Goal: Task Accomplishment & Management: Use online tool/utility

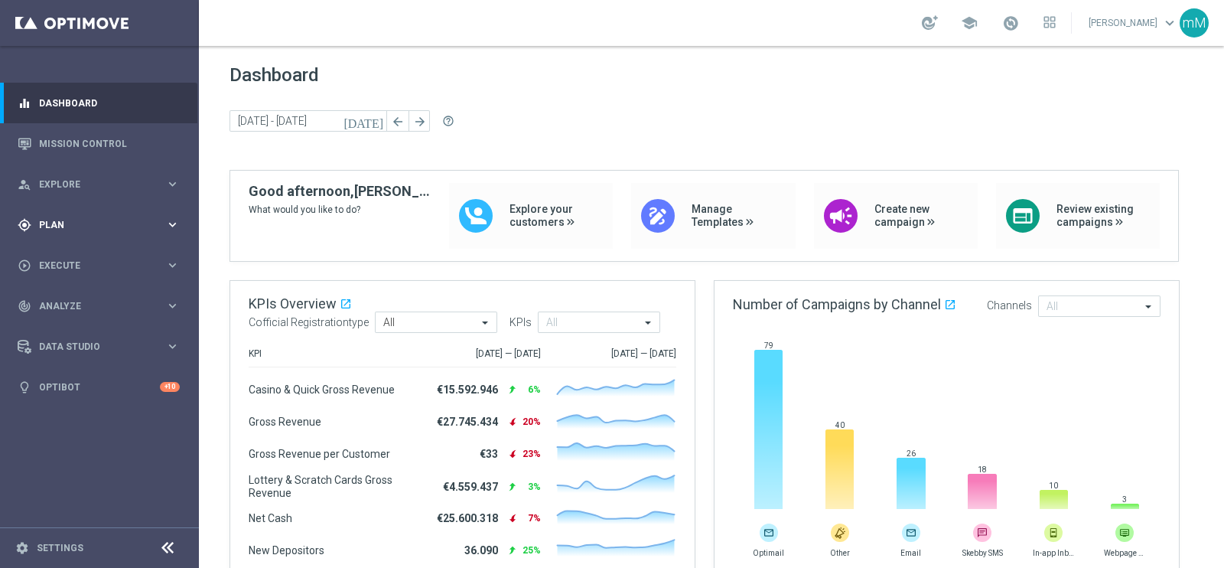
click at [80, 221] on div "gps_fixed Plan" at bounding box center [92, 225] width 148 height 14
click at [81, 294] on accordion "Templates keyboard_arrow_right Optimail OptiMobile In-App OptiMobile Push Optip…" at bounding box center [119, 302] width 158 height 23
click at [89, 310] on accordion "Templates keyboard_arrow_right Optimail OptiMobile In-App OptiMobile Push Optip…" at bounding box center [119, 302] width 158 height 23
click at [88, 304] on span "Templates" at bounding box center [95, 302] width 109 height 9
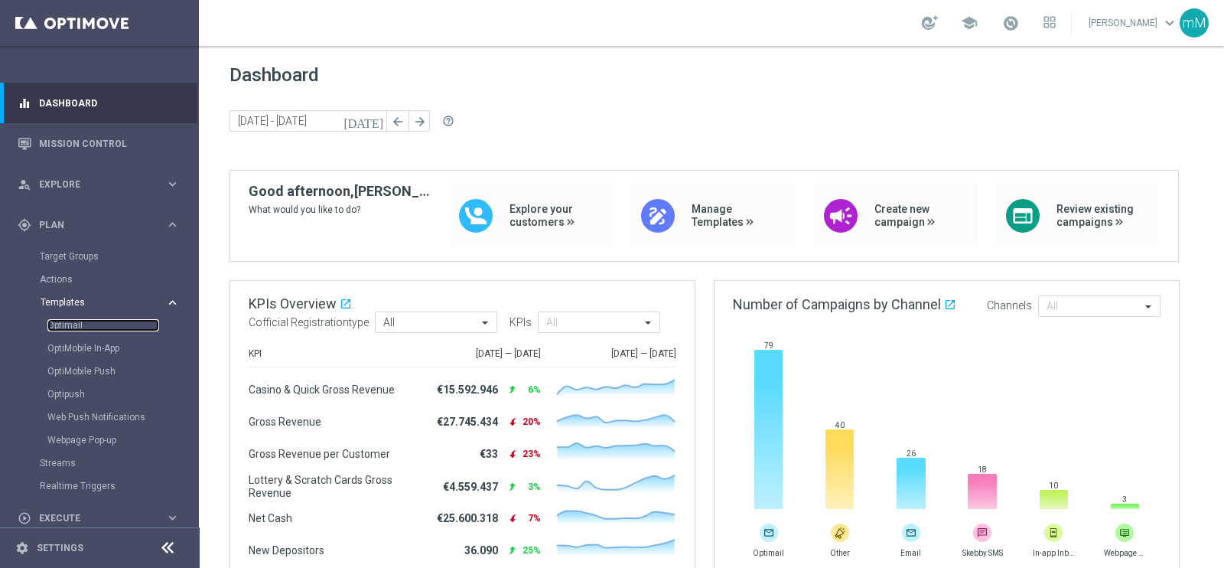
drag, startPoint x: 70, startPoint y: 320, endPoint x: 78, endPoint y: 303, distance: 18.5
click at [70, 320] on link "Optimail" at bounding box center [103, 325] width 112 height 12
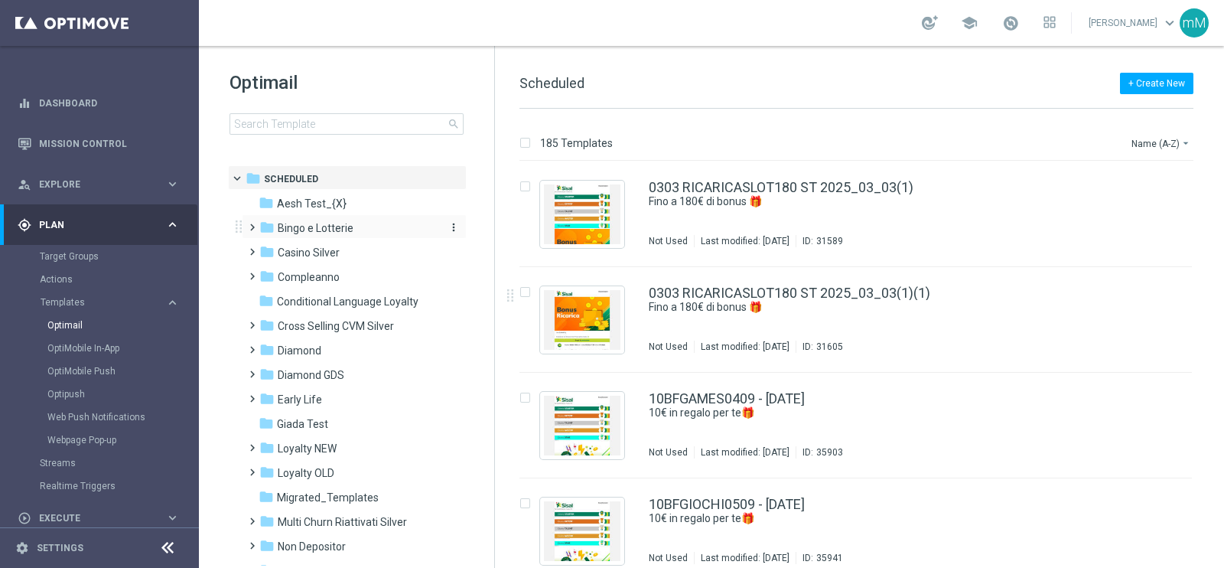
click at [327, 223] on span "Bingo e Lotterie" at bounding box center [316, 228] width 76 height 14
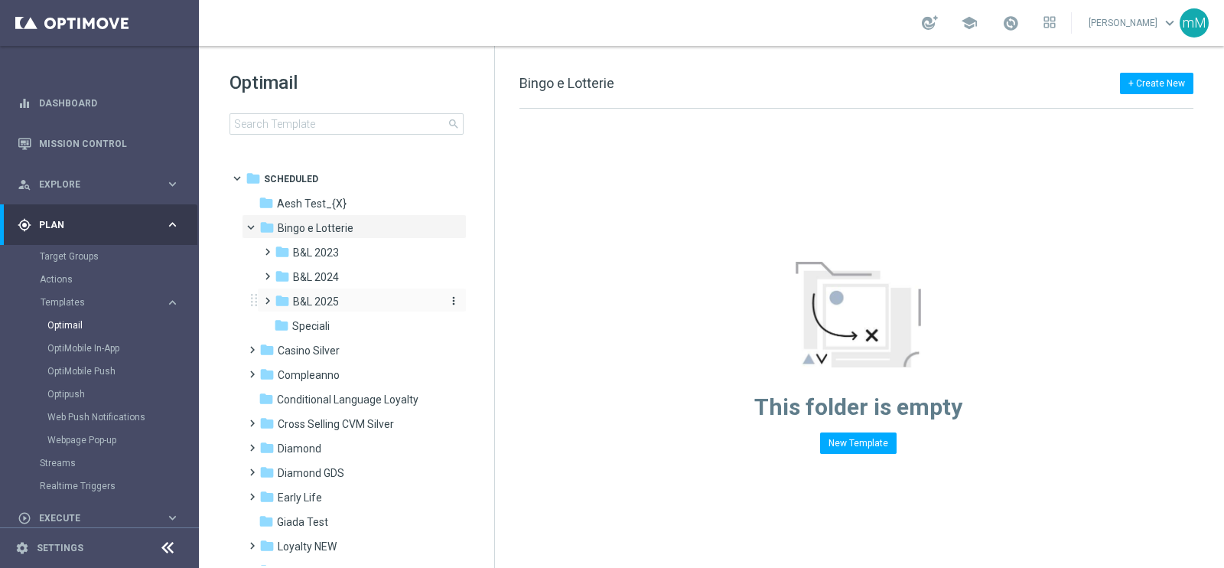
click at [333, 302] on span "B&L 2025" at bounding box center [316, 301] width 46 height 14
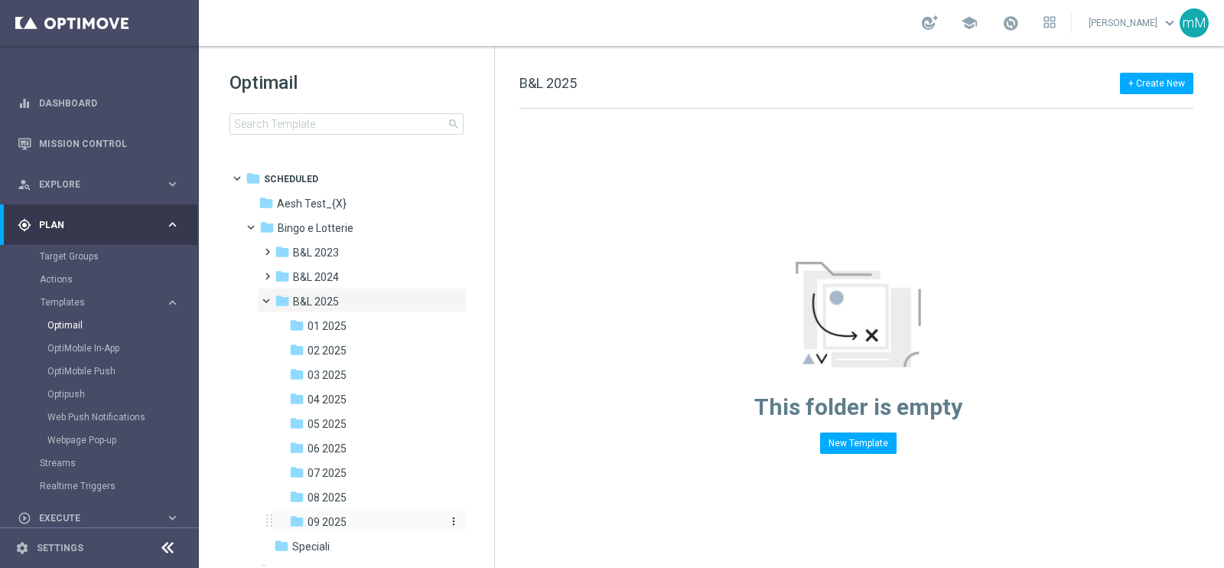
click at [347, 518] on div "folder 09 2025" at bounding box center [364, 522] width 151 height 18
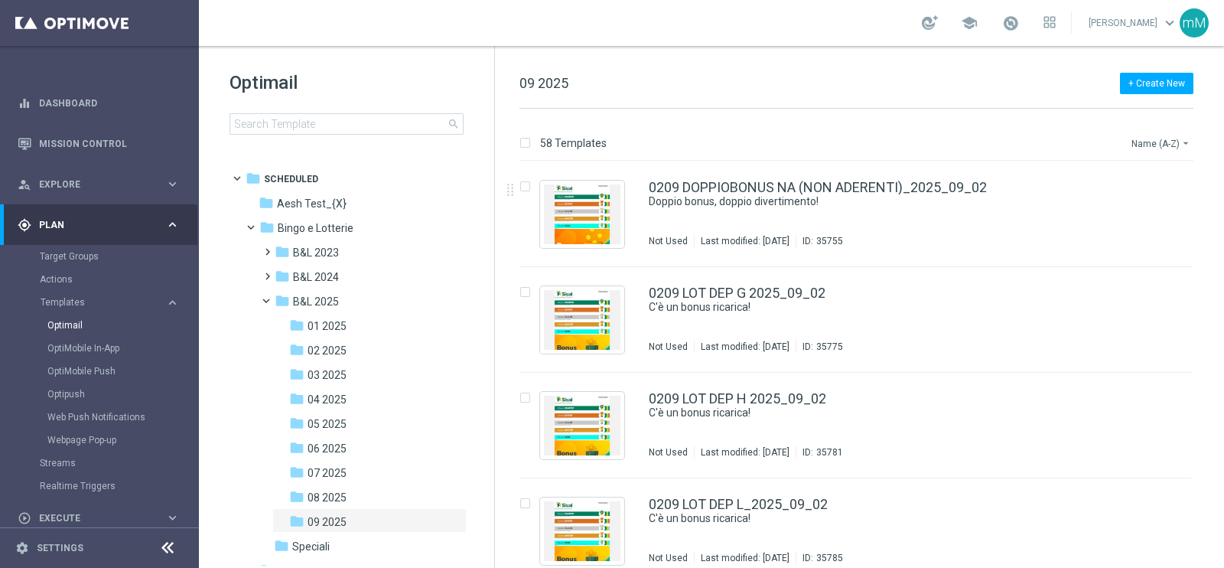
click at [1155, 145] on button "Name (A-Z) arrow_drop_down" at bounding box center [1161, 143] width 63 height 18
click at [1164, 200] on div "Date Modified (Newest)" at bounding box center [1132, 210] width 122 height 21
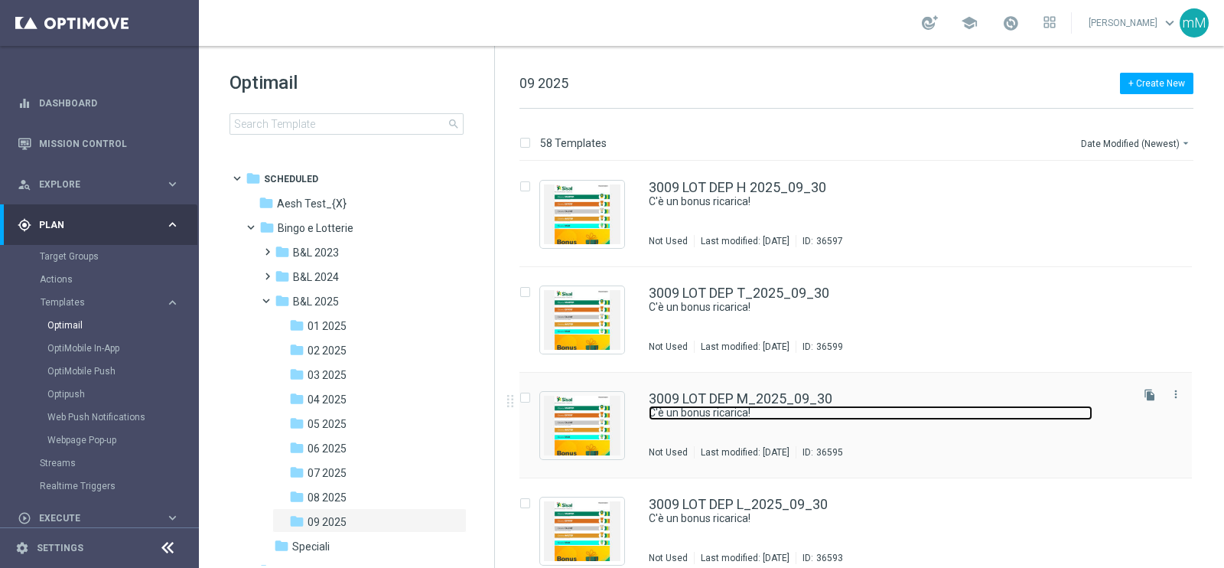
click at [726, 419] on link "C'è un bonus ricarica!" at bounding box center [871, 412] width 444 height 15
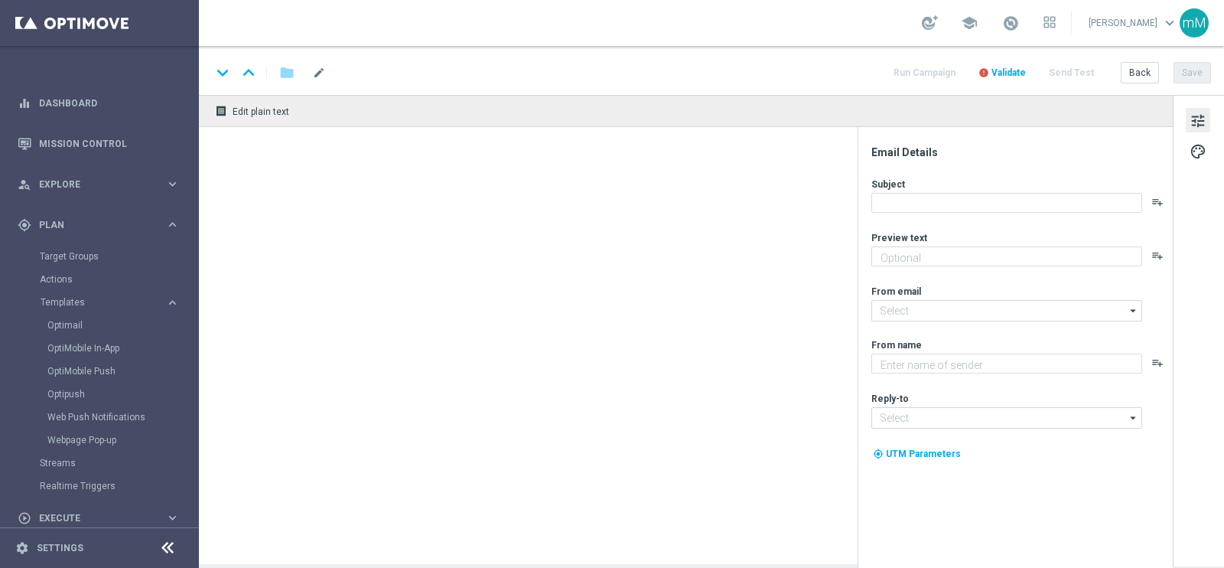
type textarea "Per [PERSON_NAME] a 20.000 Sisal point"
type input "[EMAIL_ADDRESS][DOMAIN_NAME]"
type textarea "Sisal"
type input "[EMAIL_ADDRESS][DOMAIN_NAME]"
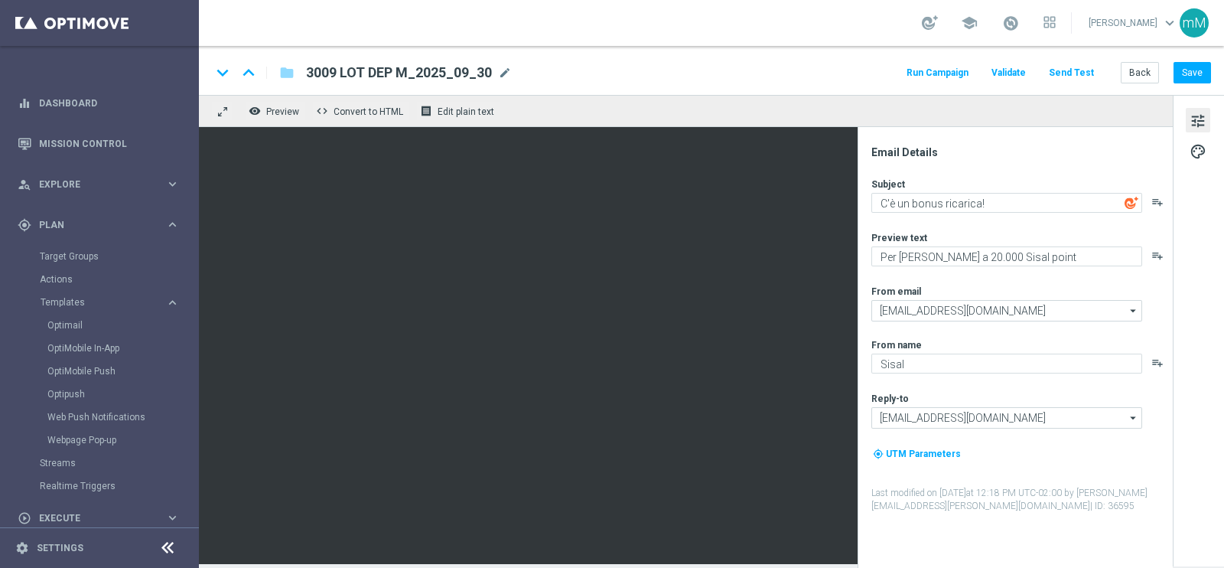
click at [967, 71] on button "Run Campaign" at bounding box center [937, 73] width 67 height 21
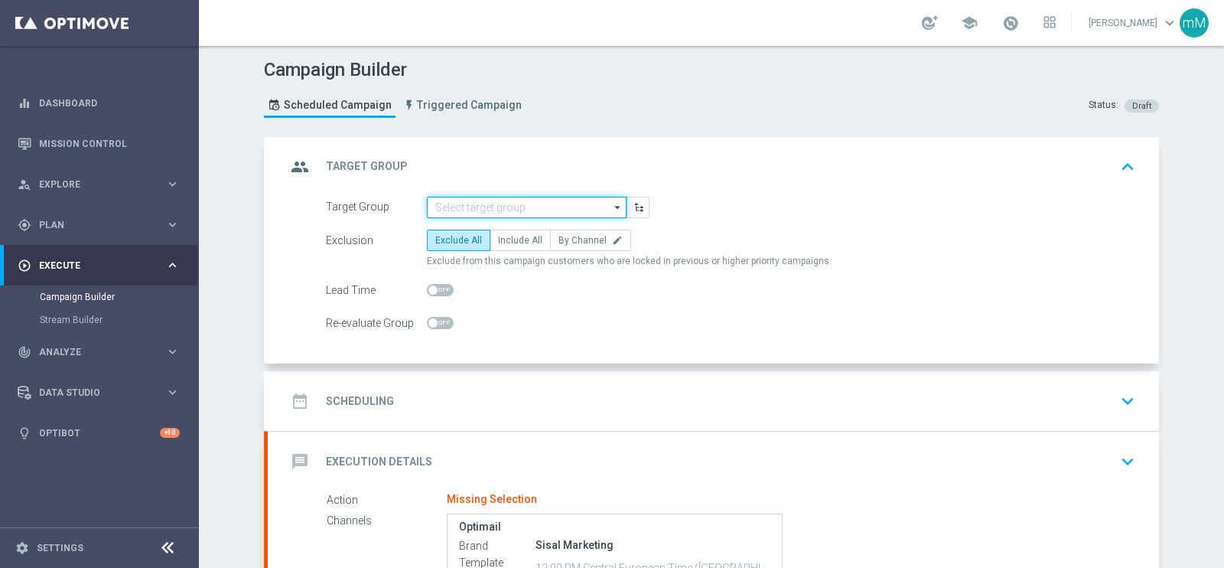
click at [525, 199] on input at bounding box center [527, 207] width 200 height 21
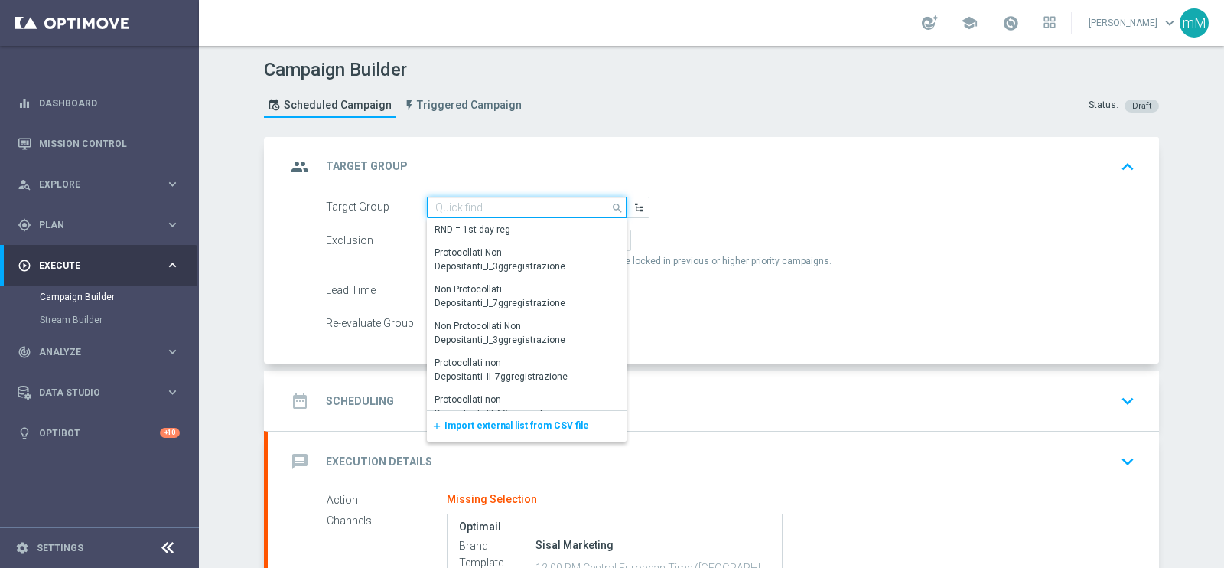
paste input "NEW Active Lottery MODA DEP 15 - <25"
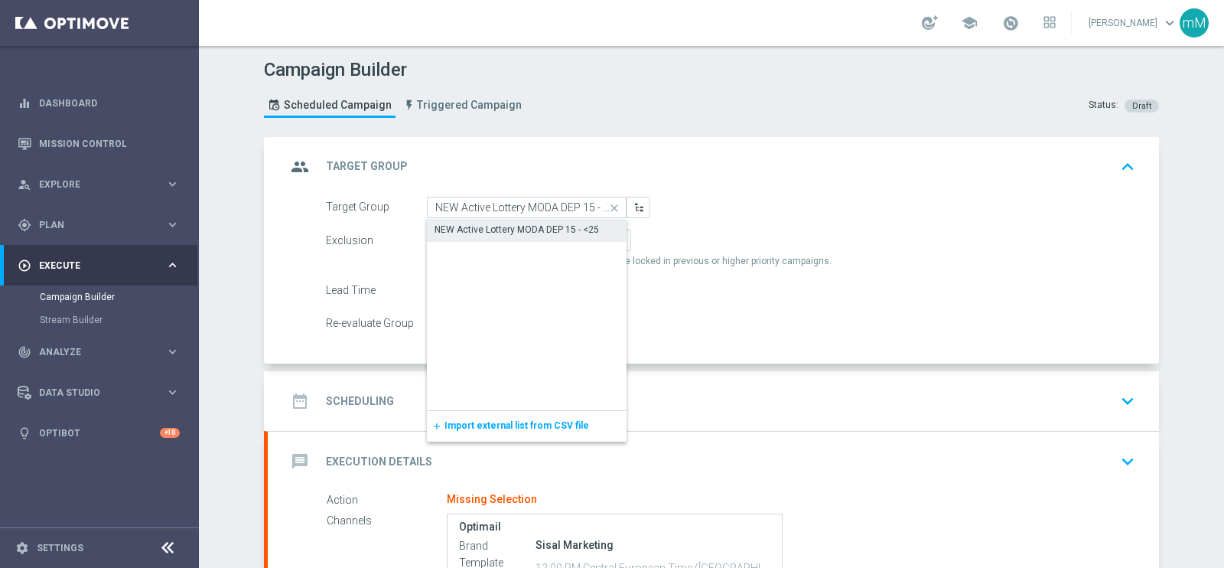
click at [518, 226] on div "NEW Active Lottery MODA DEP 15 - <25" at bounding box center [516, 230] width 164 height 14
type input "NEW Active Lottery MODA DEP 15 - <25"
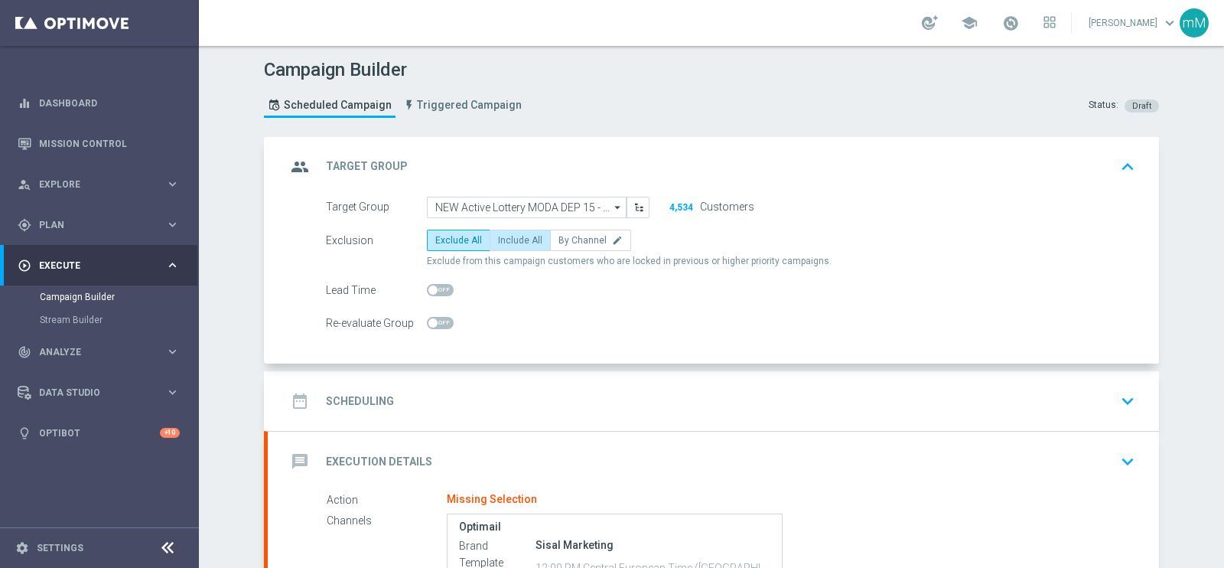
click at [508, 239] on span "Include All" at bounding box center [520, 240] width 44 height 11
click at [508, 239] on input "Include All" at bounding box center [503, 243] width 10 height 10
radio input "true"
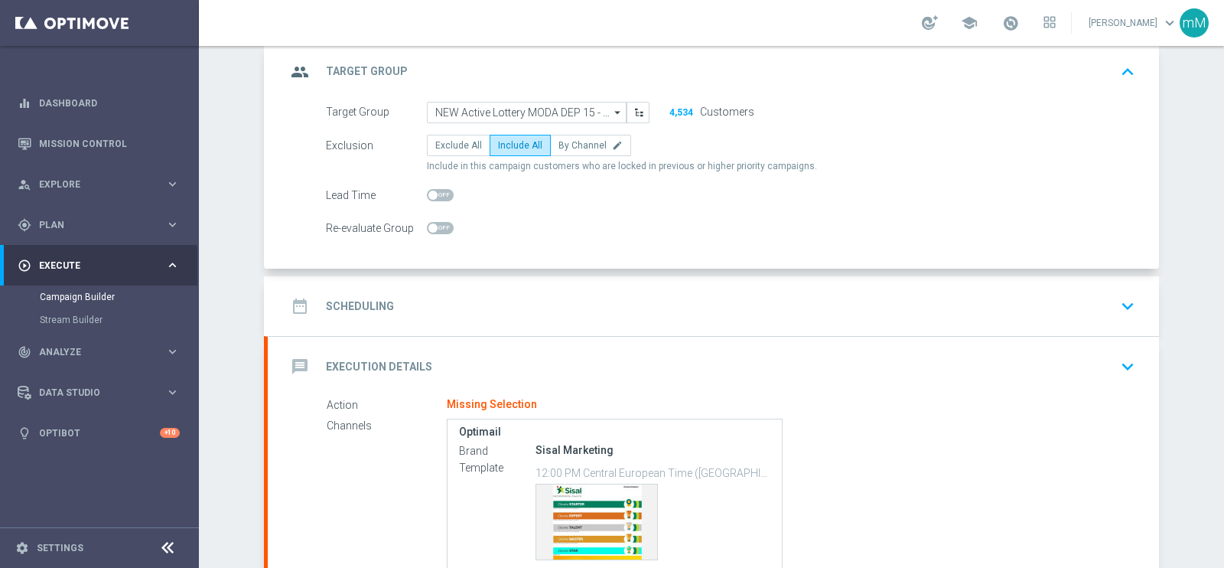
click at [500, 293] on div "date_range Scheduling keyboard_arrow_down" at bounding box center [713, 305] width 854 height 29
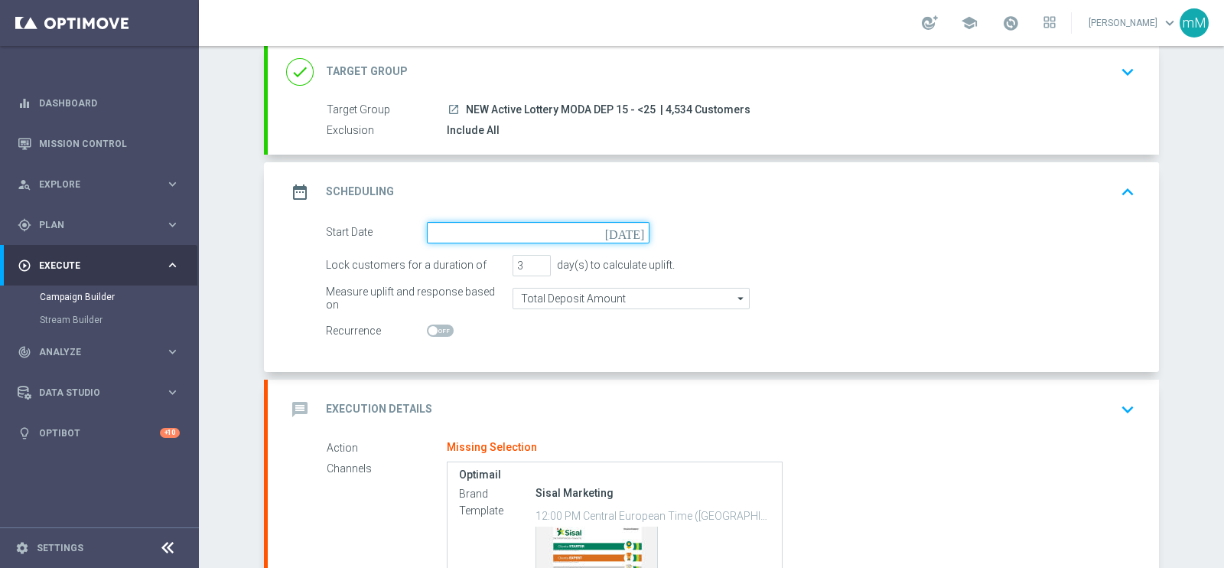
click at [492, 229] on input at bounding box center [538, 232] width 223 height 21
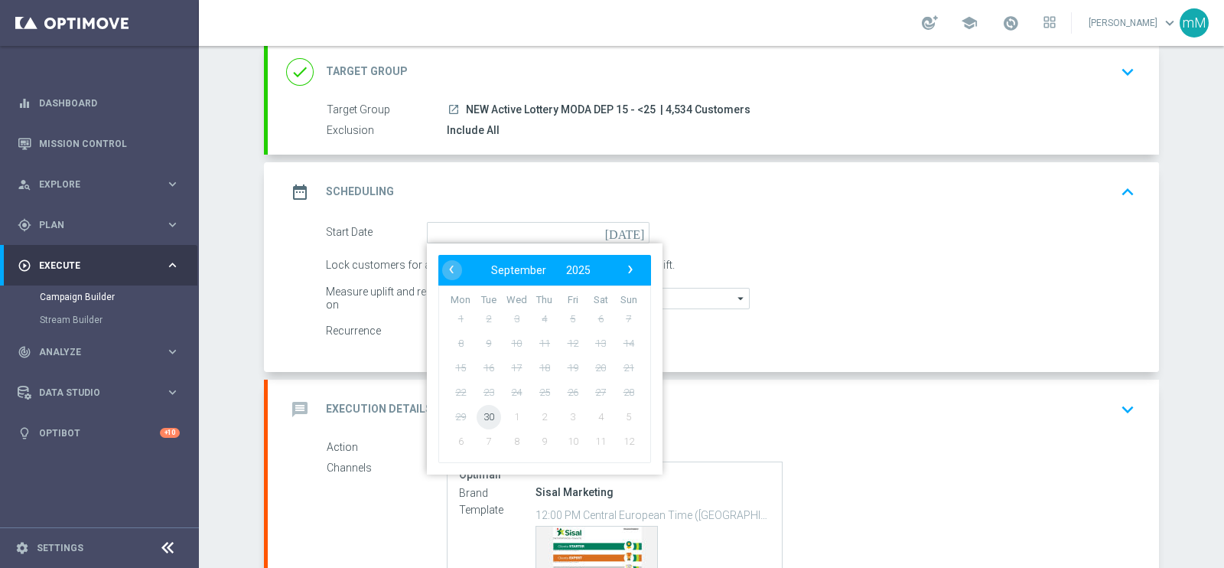
click at [479, 415] on span "30" at bounding box center [489, 416] width 24 height 24
type input "[DATE]"
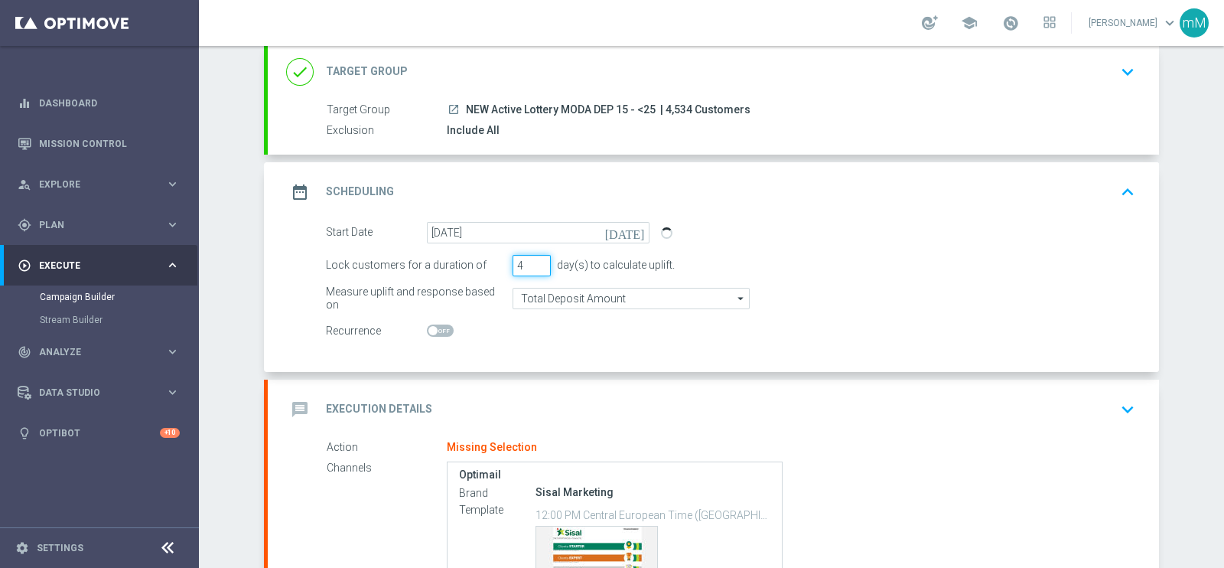
click at [532, 259] on input "4" at bounding box center [531, 265] width 38 height 21
click at [532, 259] on input "5" at bounding box center [531, 265] width 38 height 21
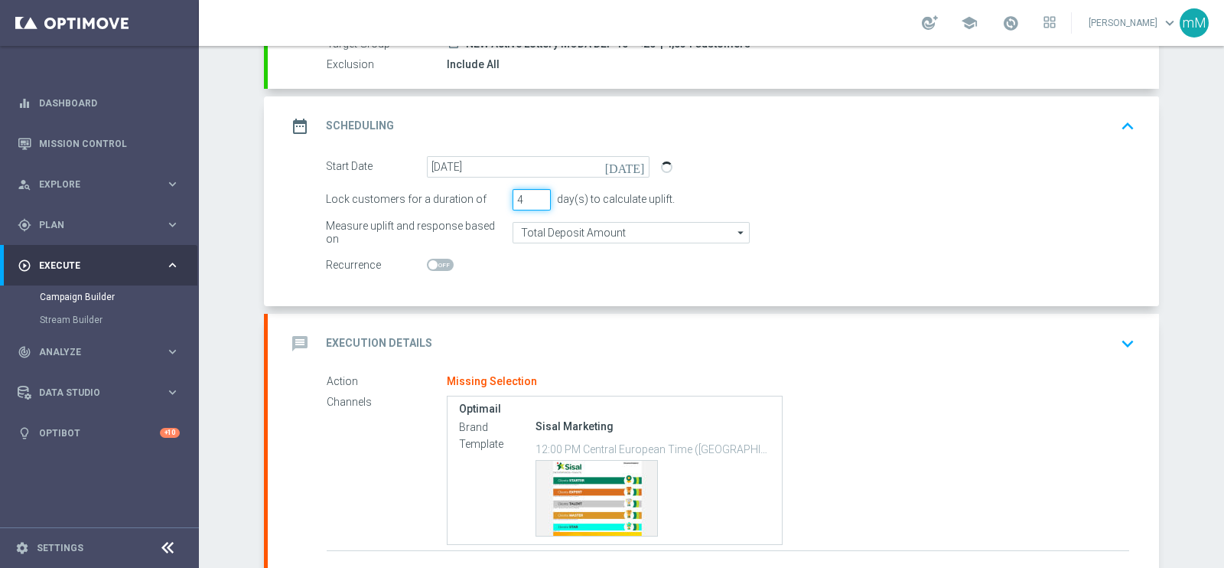
scroll to position [190, 0]
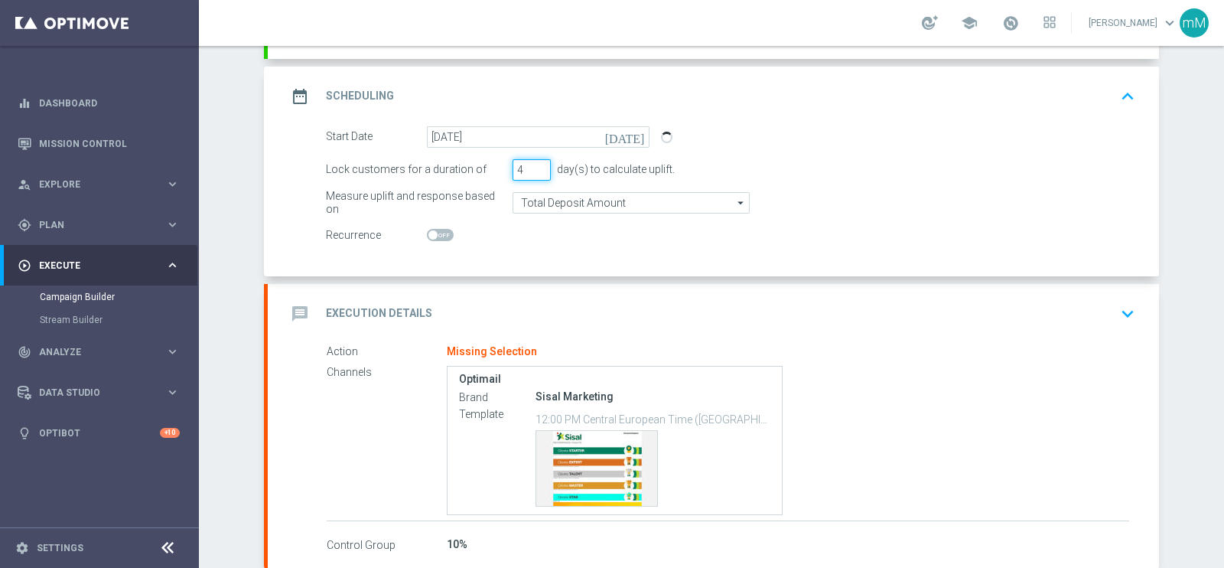
type input "4"
click at [532, 299] on div "message Execution Details keyboard_arrow_down" at bounding box center [713, 313] width 854 height 29
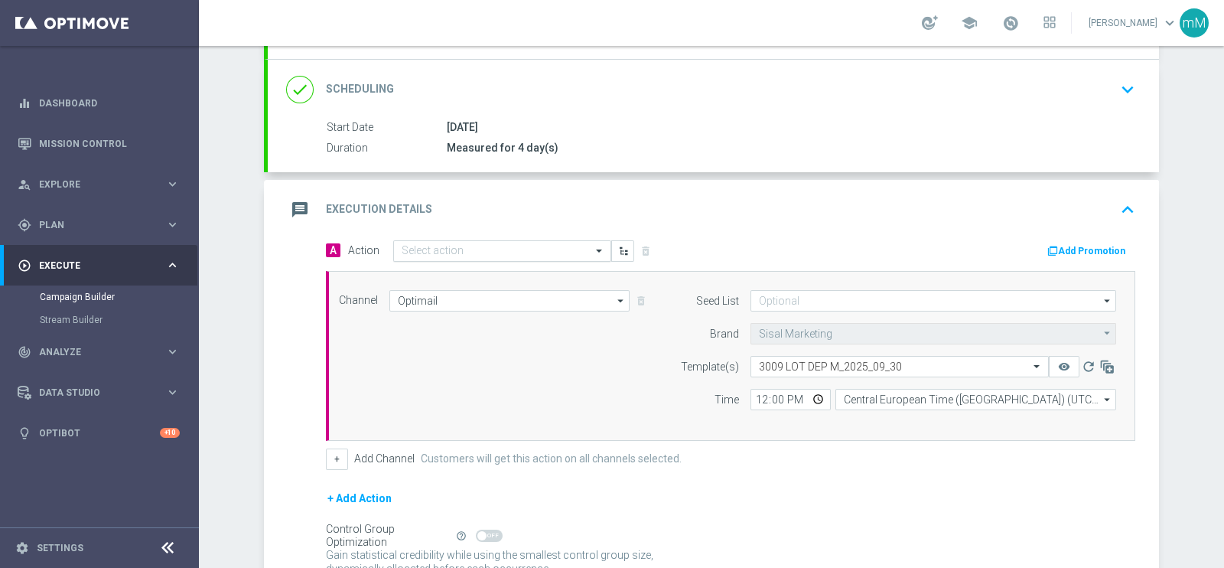
click at [470, 246] on input "text" at bounding box center [487, 251] width 171 height 13
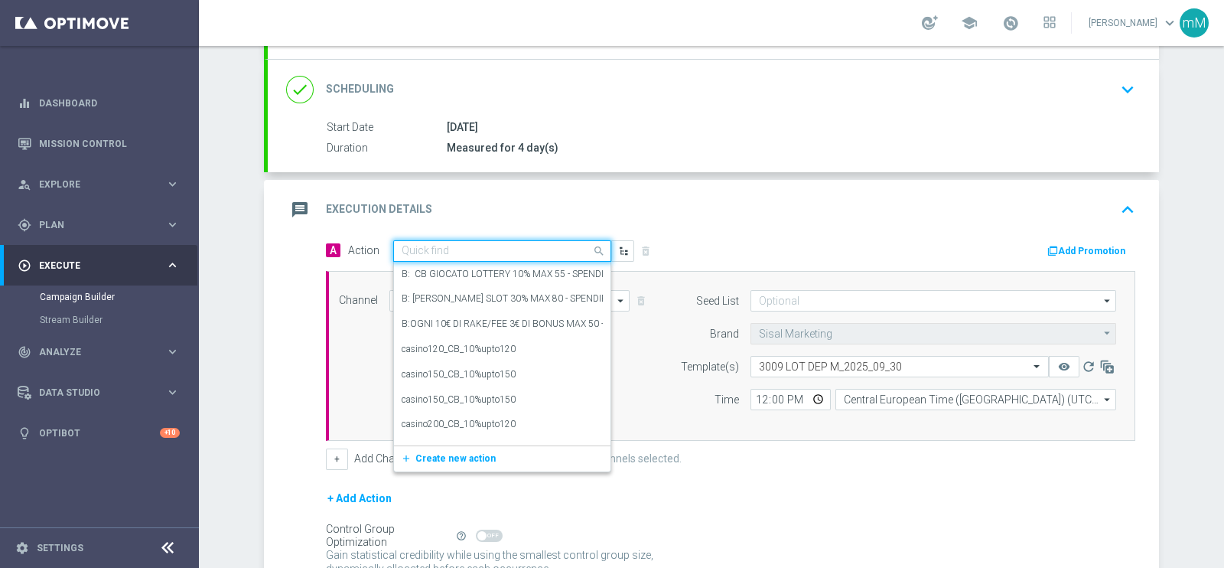
paste input "DEP_20€"
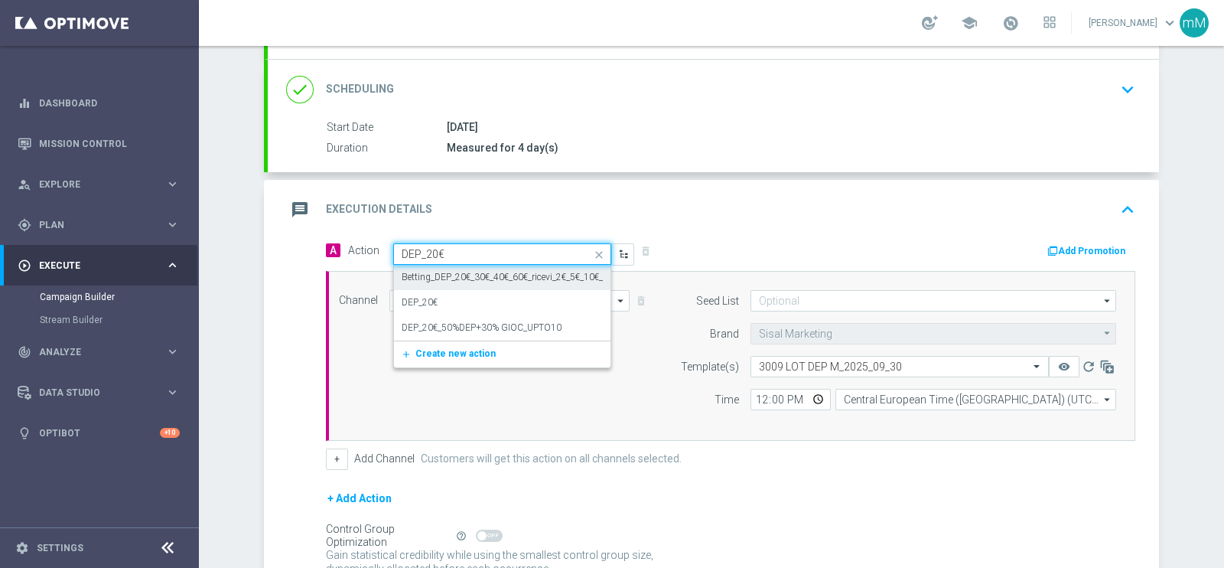
type input "DEP_20€"
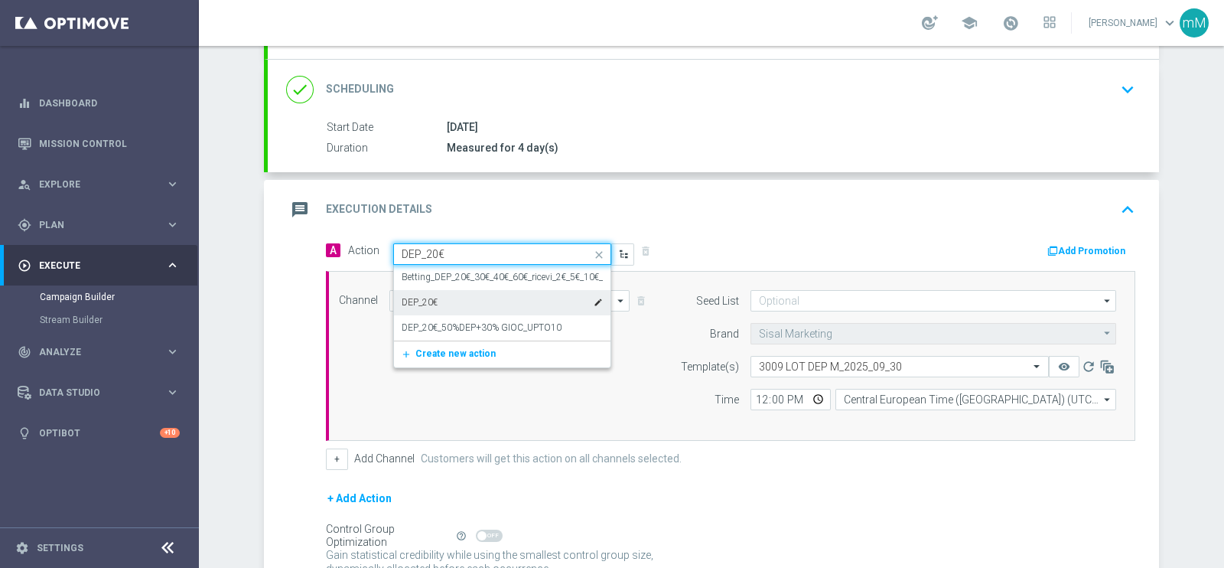
click at [451, 301] on div "DEP_20€ edit" at bounding box center [502, 302] width 201 height 25
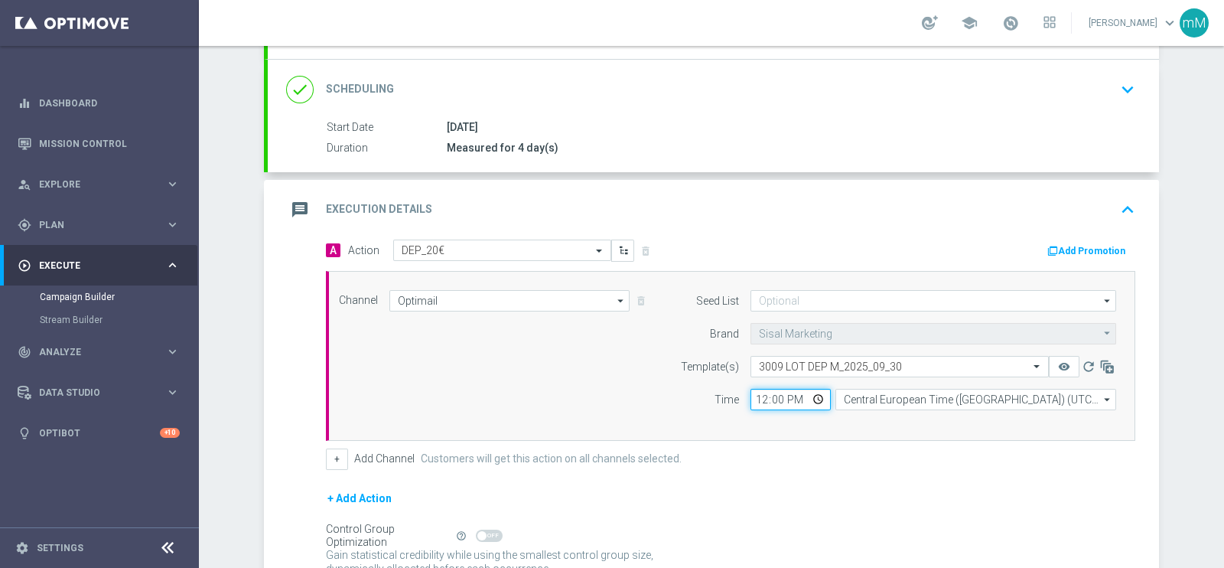
click at [756, 403] on input "12:00" at bounding box center [790, 399] width 80 height 21
type input "18:30"
click at [328, 451] on button "+" at bounding box center [337, 458] width 22 height 21
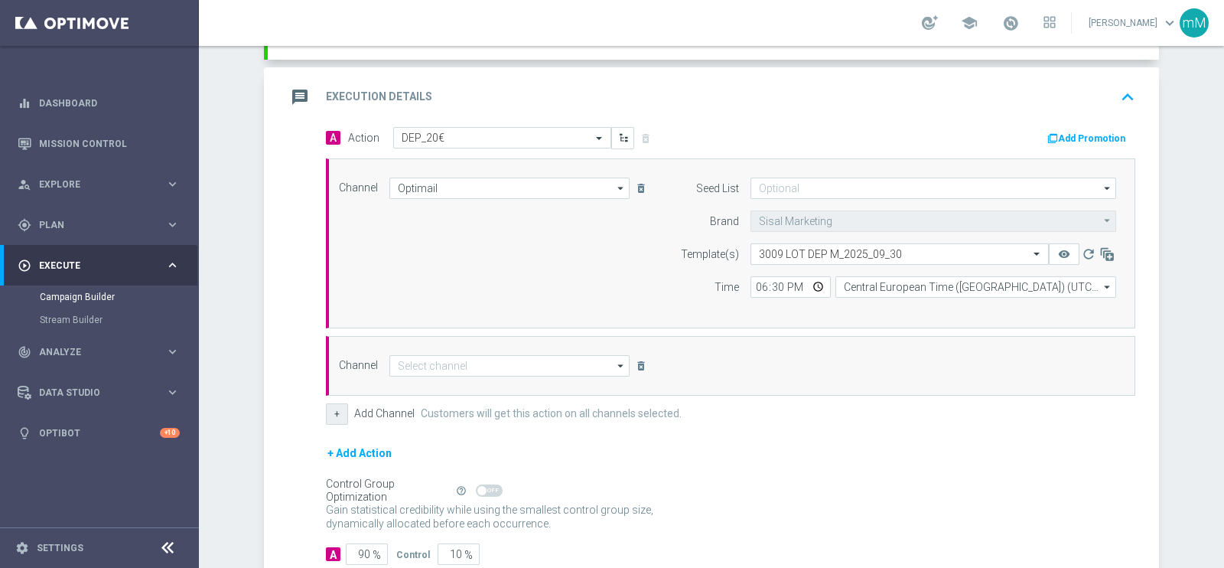
scroll to position [309, 0]
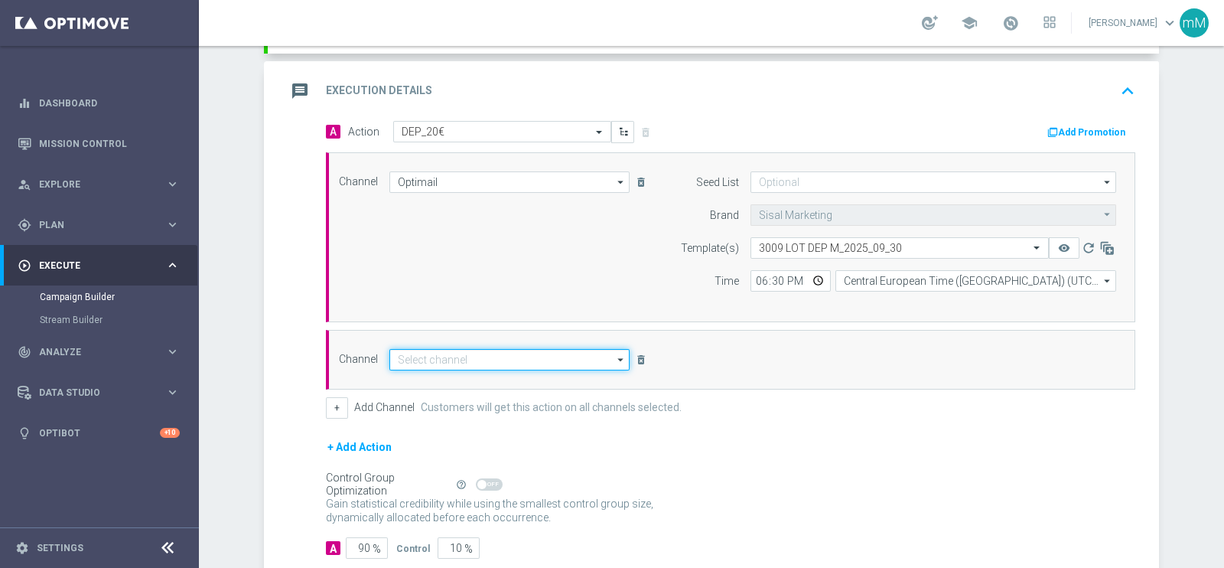
click at [520, 360] on input at bounding box center [509, 359] width 240 height 21
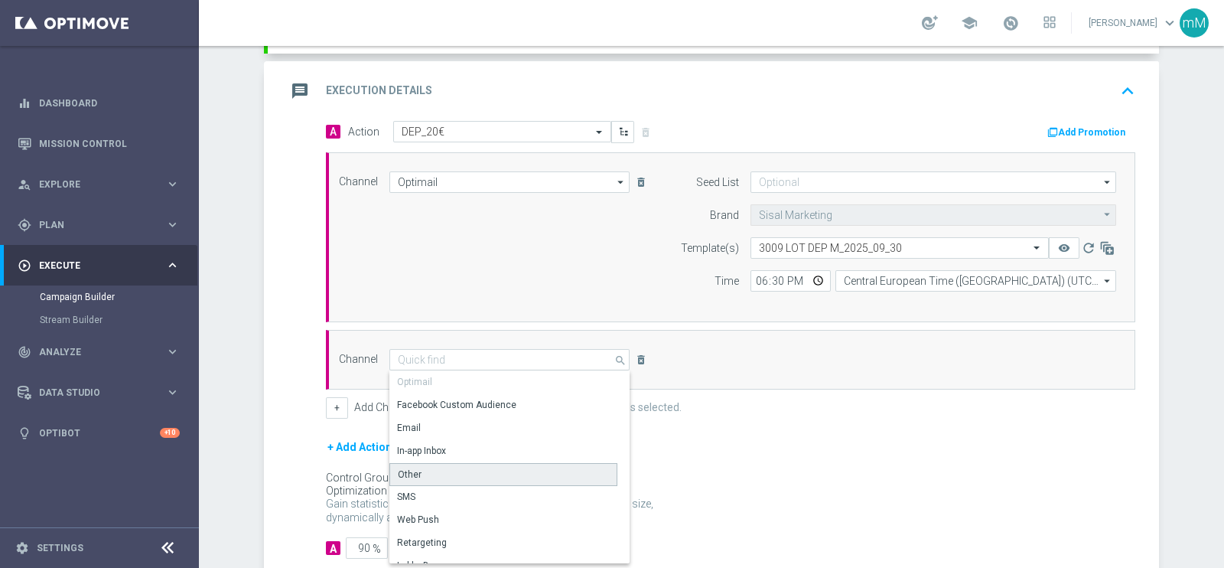
click at [462, 463] on div "Other" at bounding box center [503, 474] width 228 height 23
type input "Other"
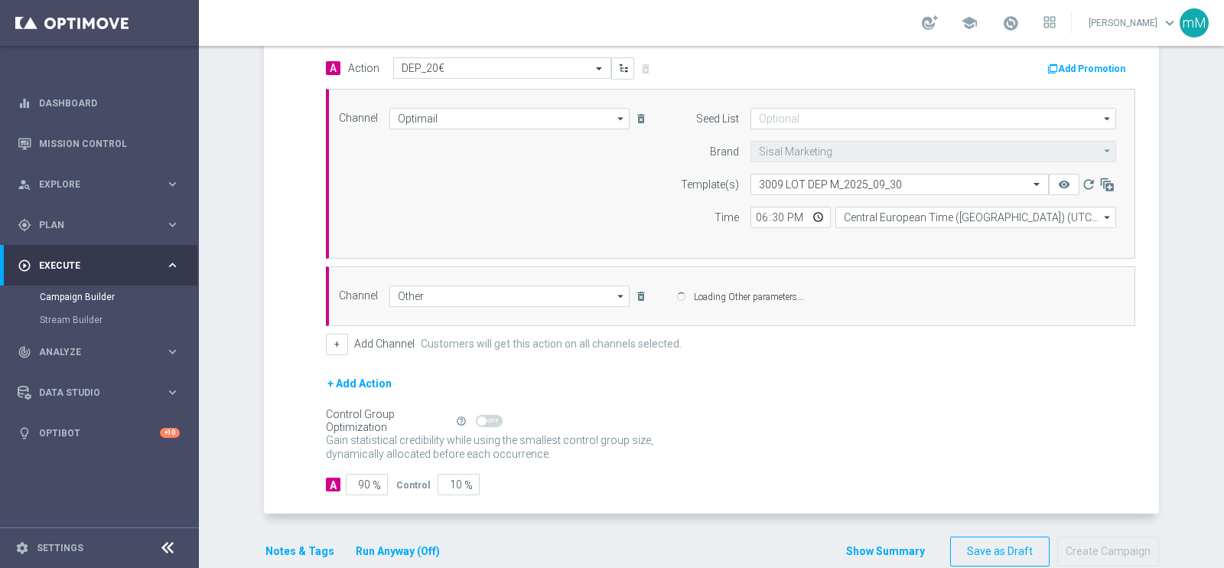
scroll to position [398, 0]
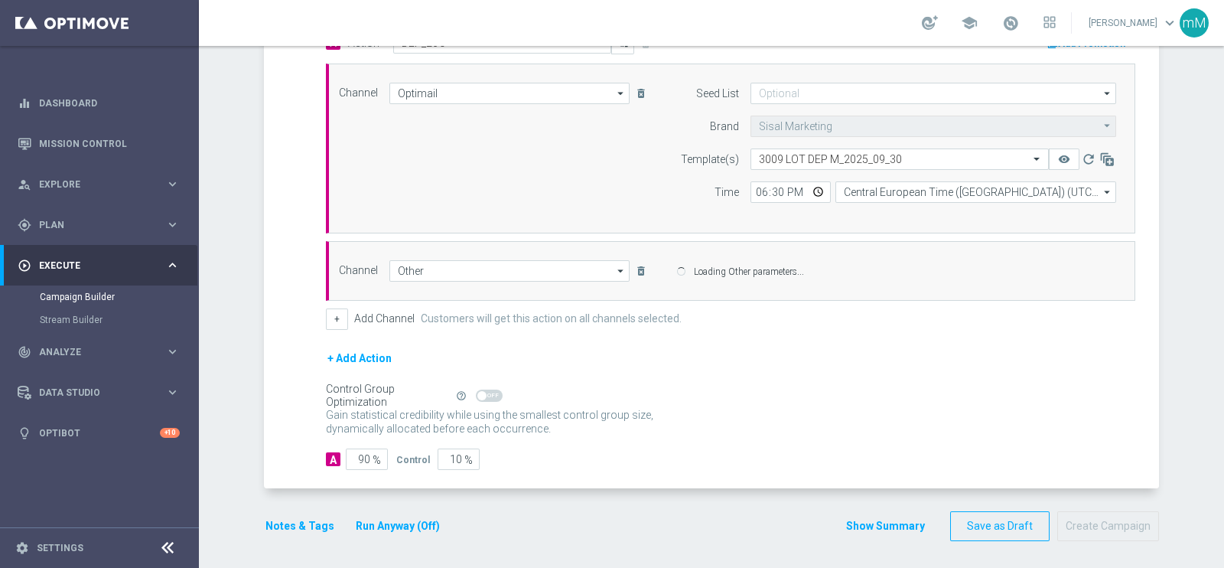
click at [382, 518] on button "Run Anyway (Off)" at bounding box center [397, 525] width 87 height 19
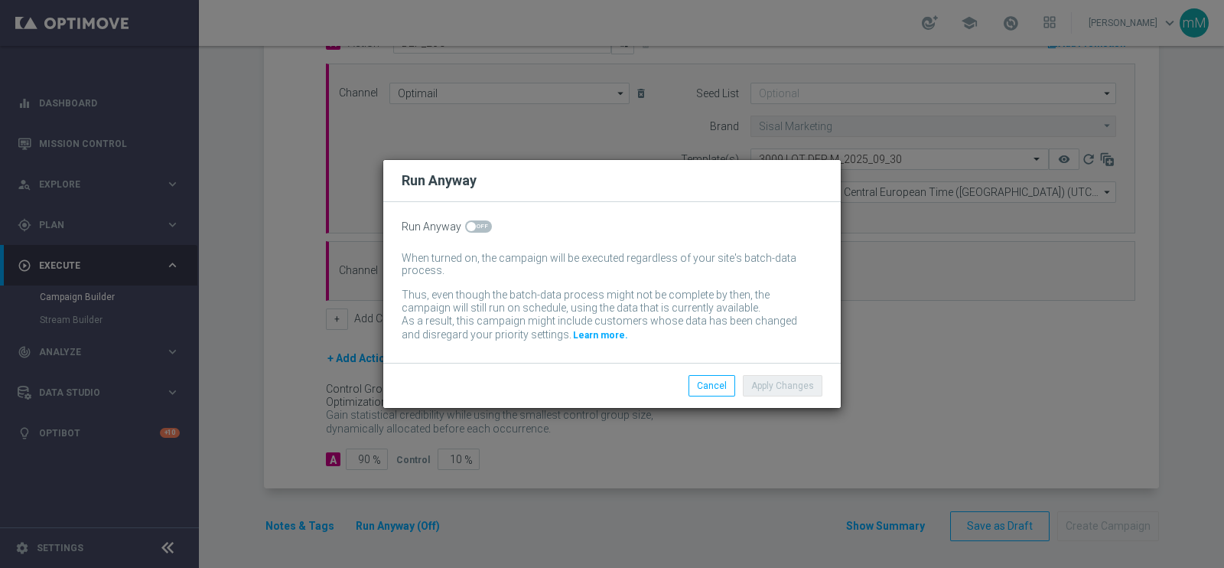
click at [473, 232] on span at bounding box center [478, 226] width 27 height 12
click at [473, 232] on input "checkbox" at bounding box center [478, 226] width 27 height 12
checkbox input "true"
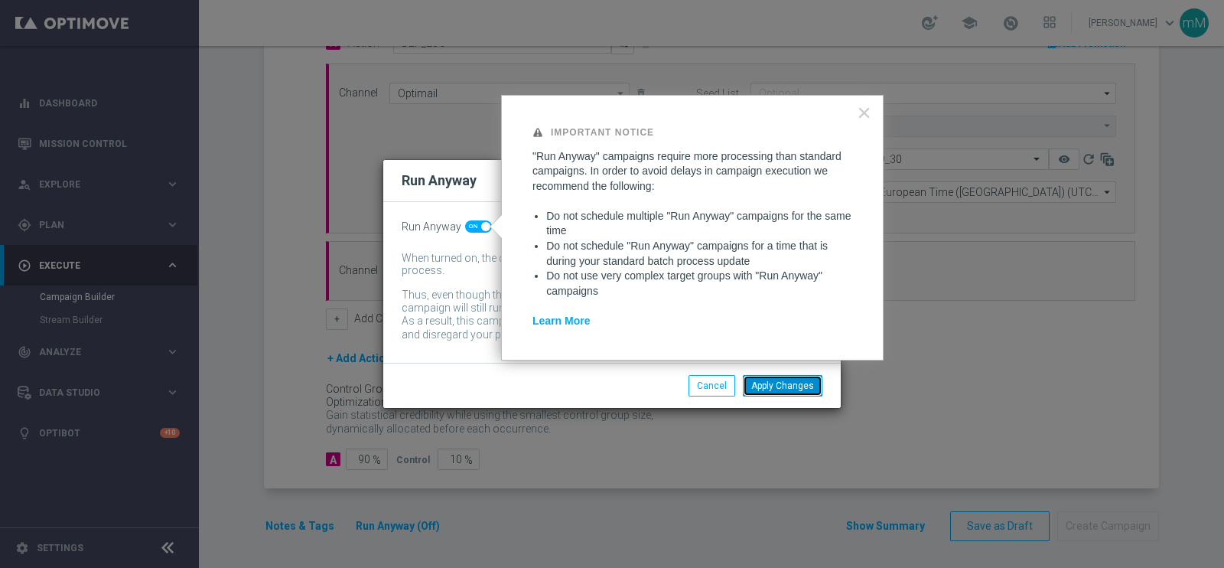
click at [812, 376] on button "Apply Changes" at bounding box center [783, 385] width 80 height 21
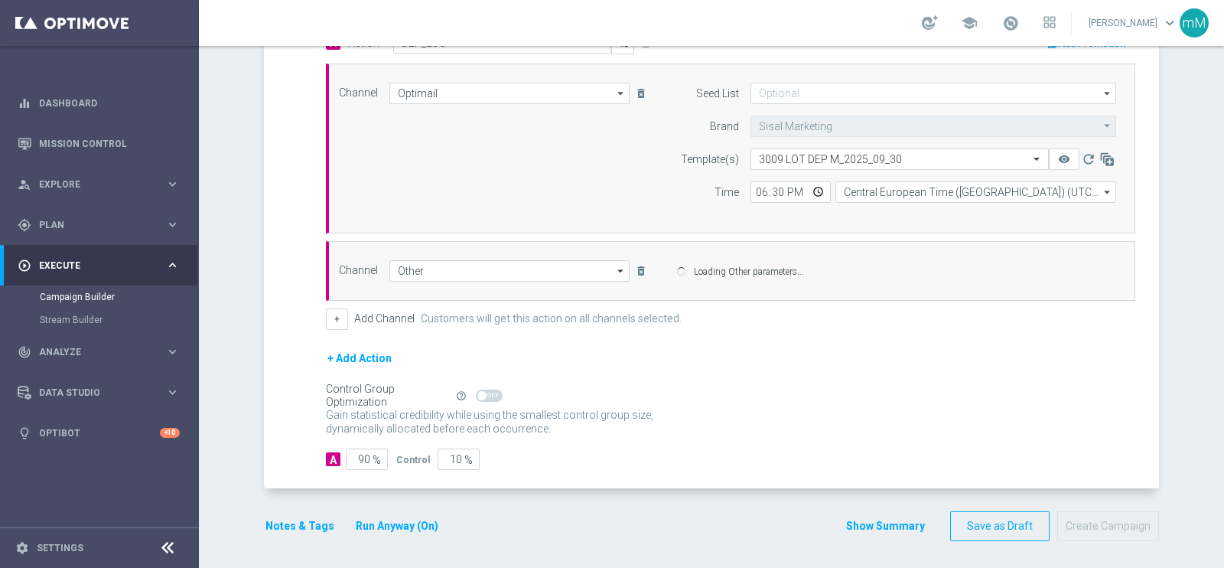
click at [279, 525] on button "Notes & Tags" at bounding box center [300, 525] width 72 height 19
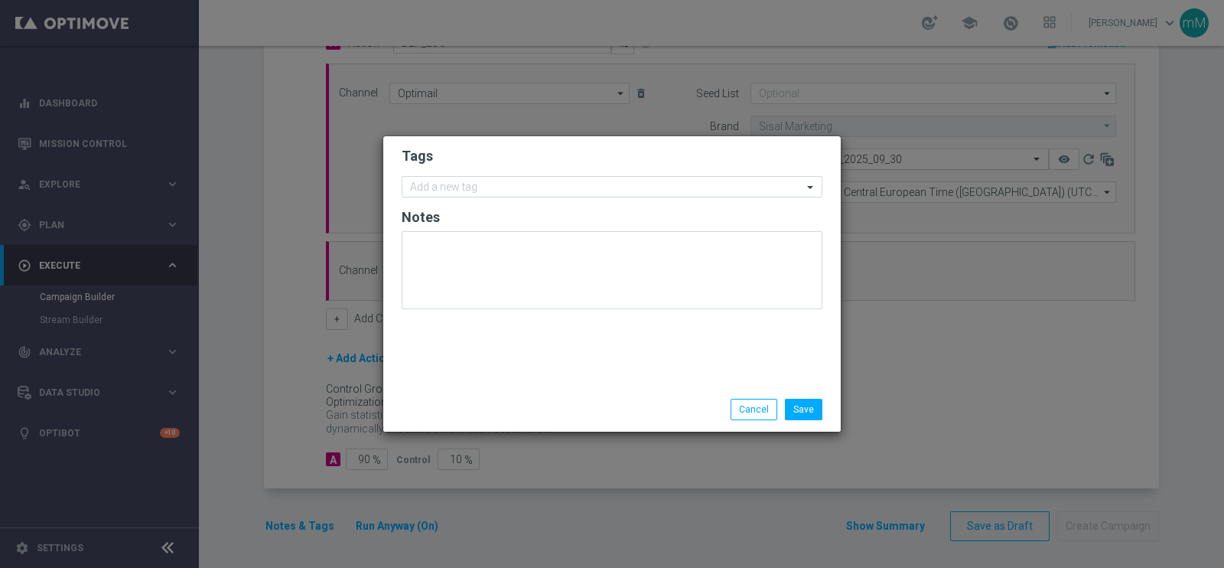
click at [532, 166] on form "Tags Add a new tag Notes" at bounding box center [612, 231] width 421 height 177
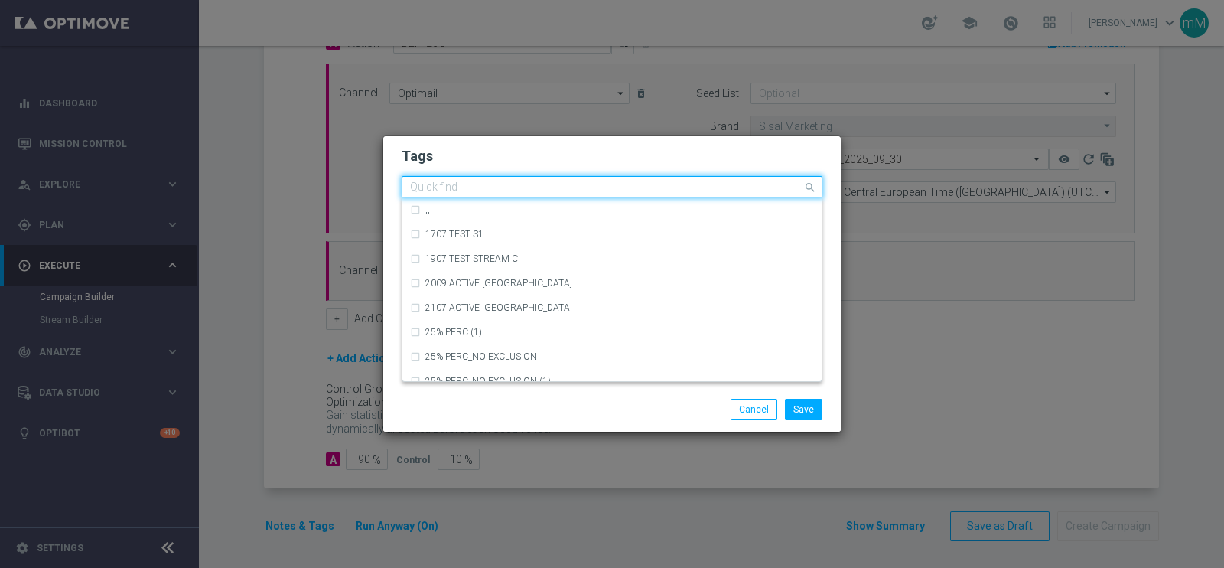
click at [521, 190] on input "text" at bounding box center [606, 187] width 392 height 13
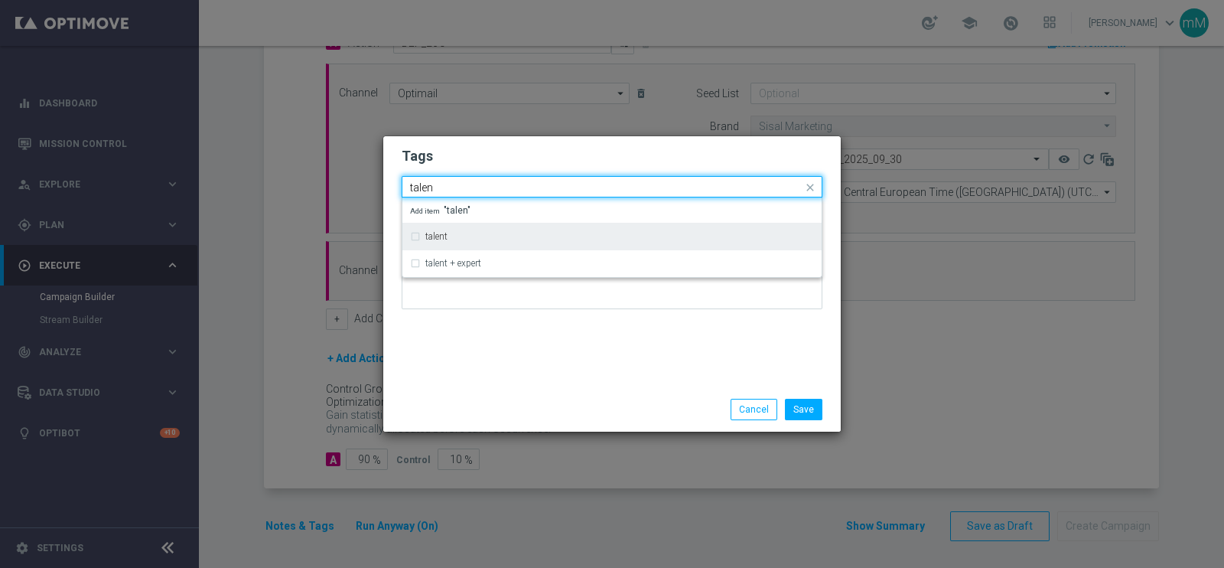
click at [478, 247] on div "talent" at bounding box center [612, 236] width 404 height 24
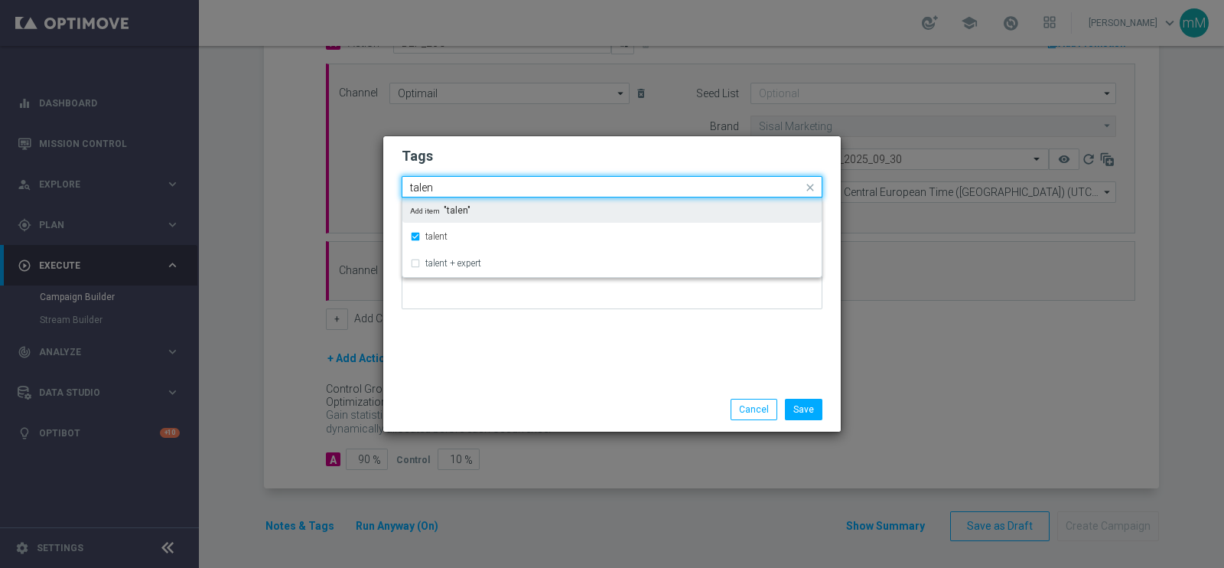
click at [467, 193] on input "talen" at bounding box center [606, 187] width 392 height 13
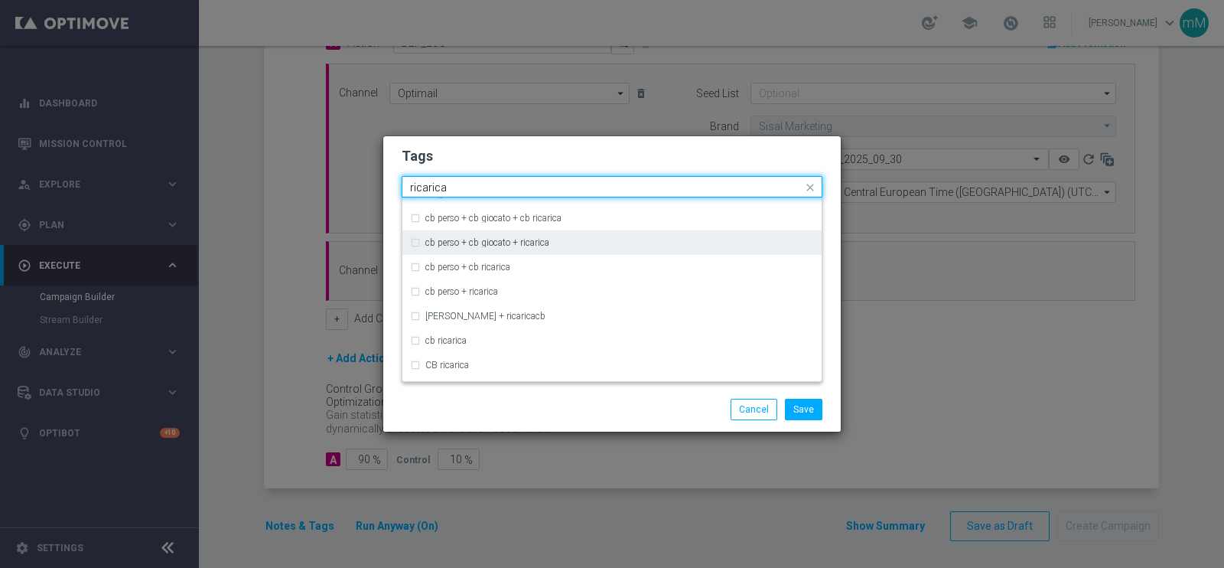
scroll to position [96, 0]
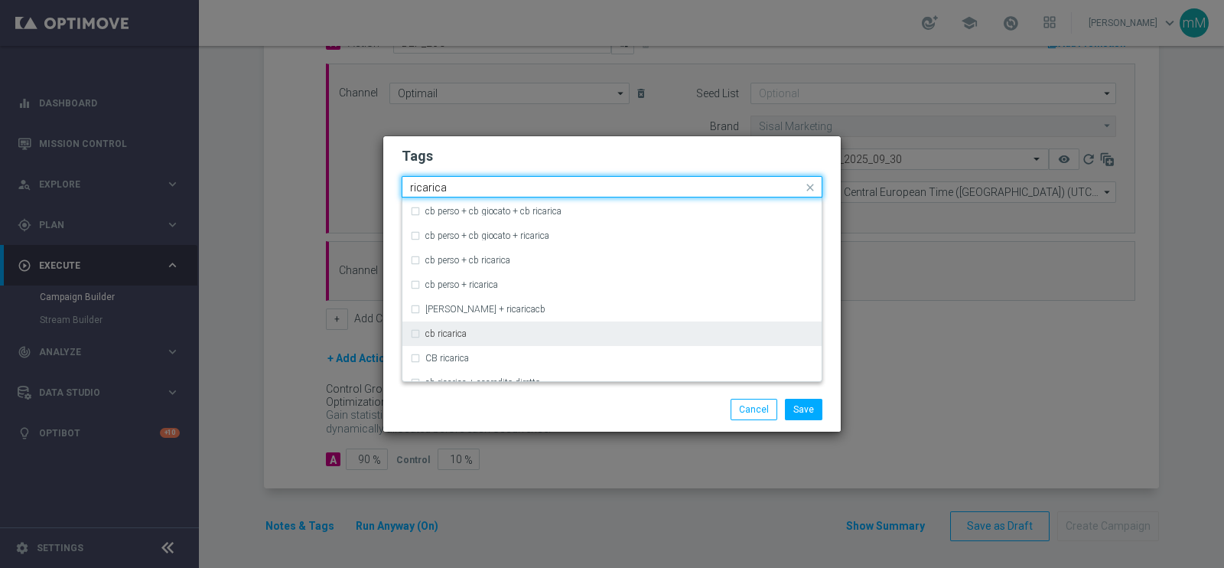
click at [441, 331] on label "cb ricarica" at bounding box center [445, 333] width 41 height 9
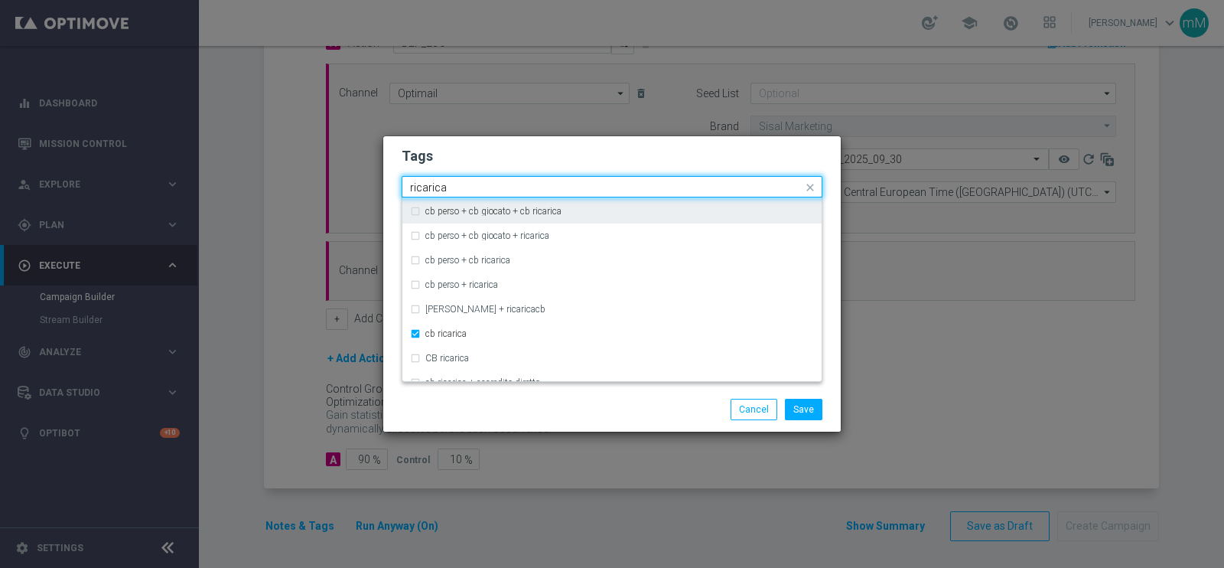
click at [456, 181] on input "ricarica" at bounding box center [606, 187] width 392 height 13
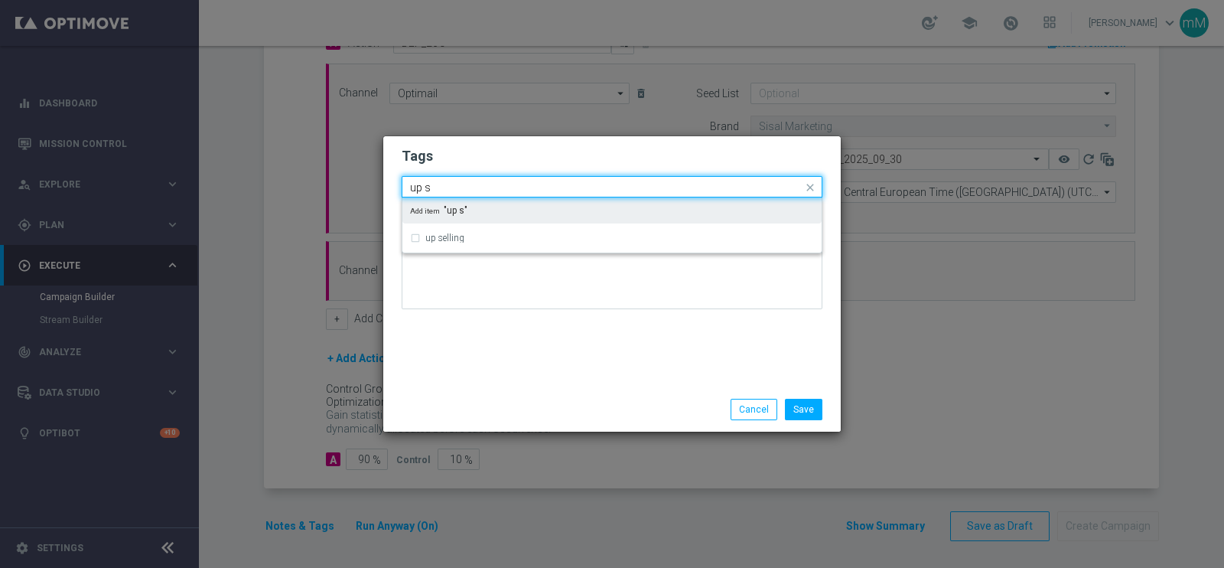
scroll to position [0, 0]
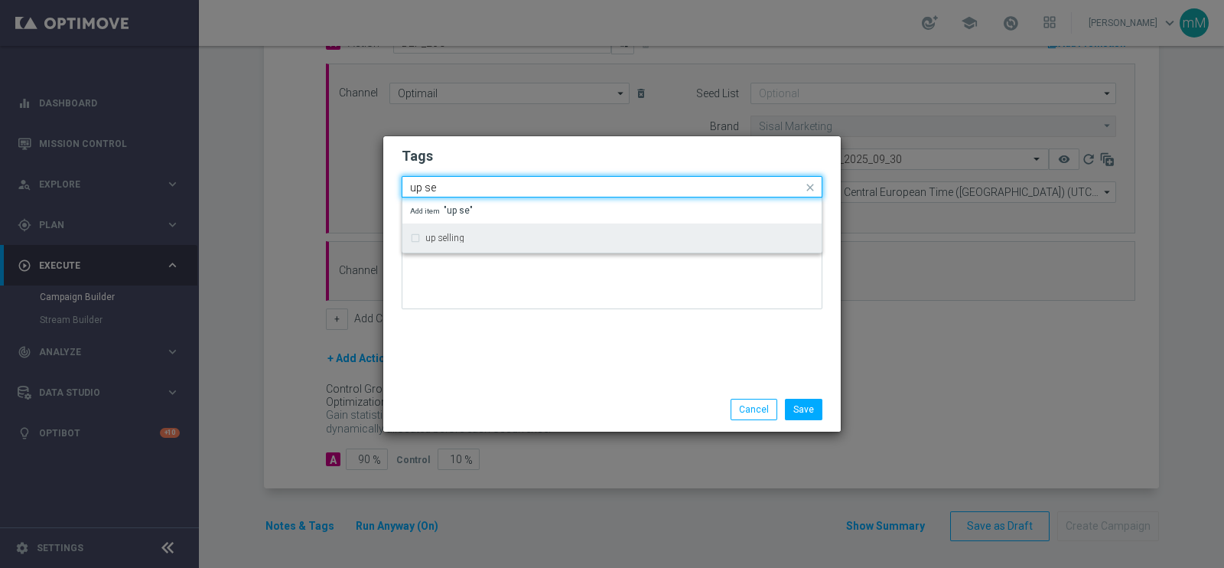
click at [462, 244] on div "up selling" at bounding box center [612, 238] width 404 height 24
type input "up se"
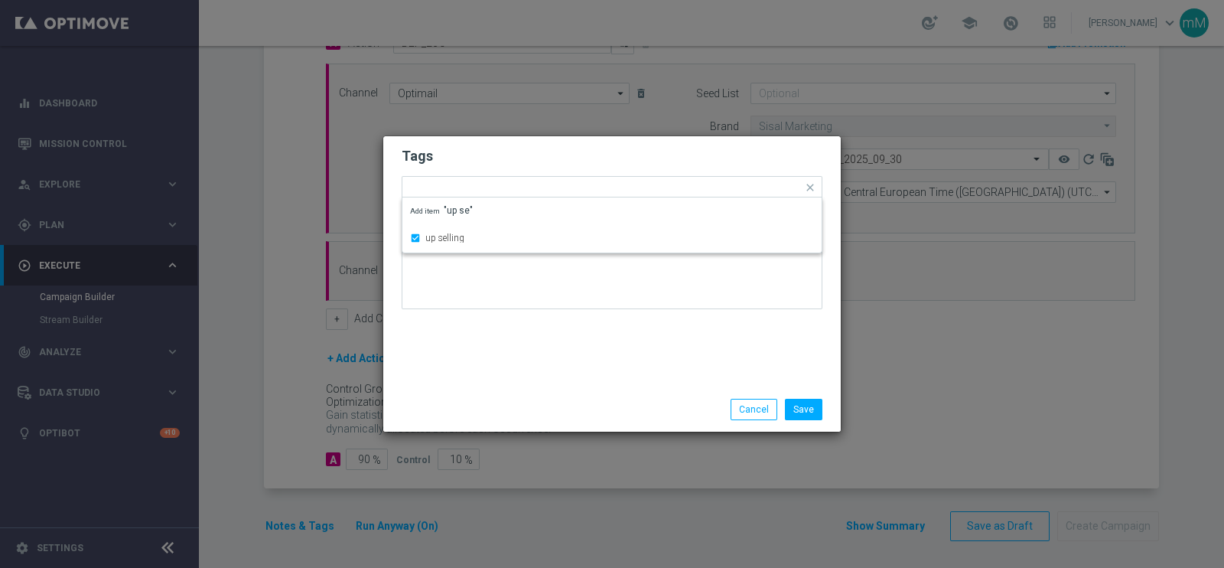
click at [501, 315] on div at bounding box center [612, 275] width 421 height 89
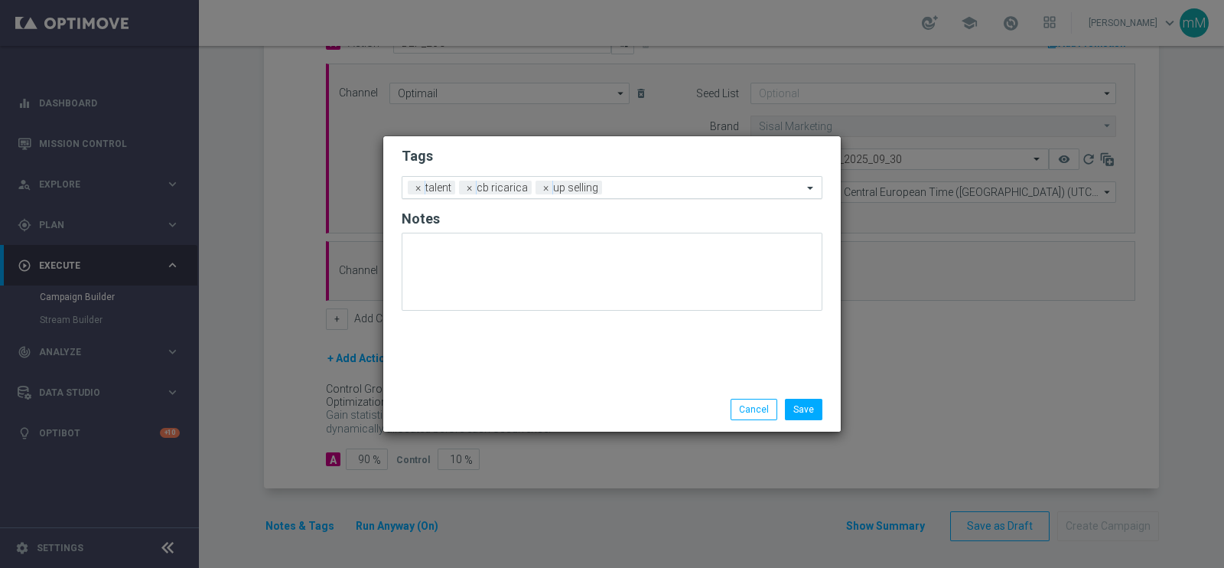
click at [626, 184] on input "text" at bounding box center [705, 188] width 194 height 13
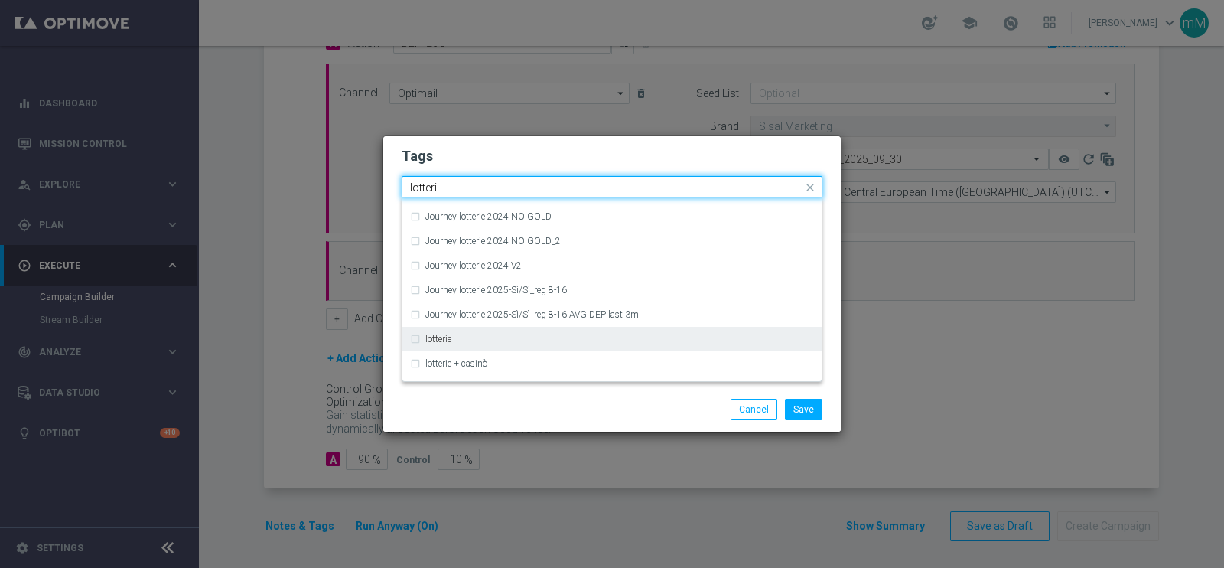
click at [505, 337] on div "lotterie" at bounding box center [619, 338] width 389 height 9
type input "lotteri"
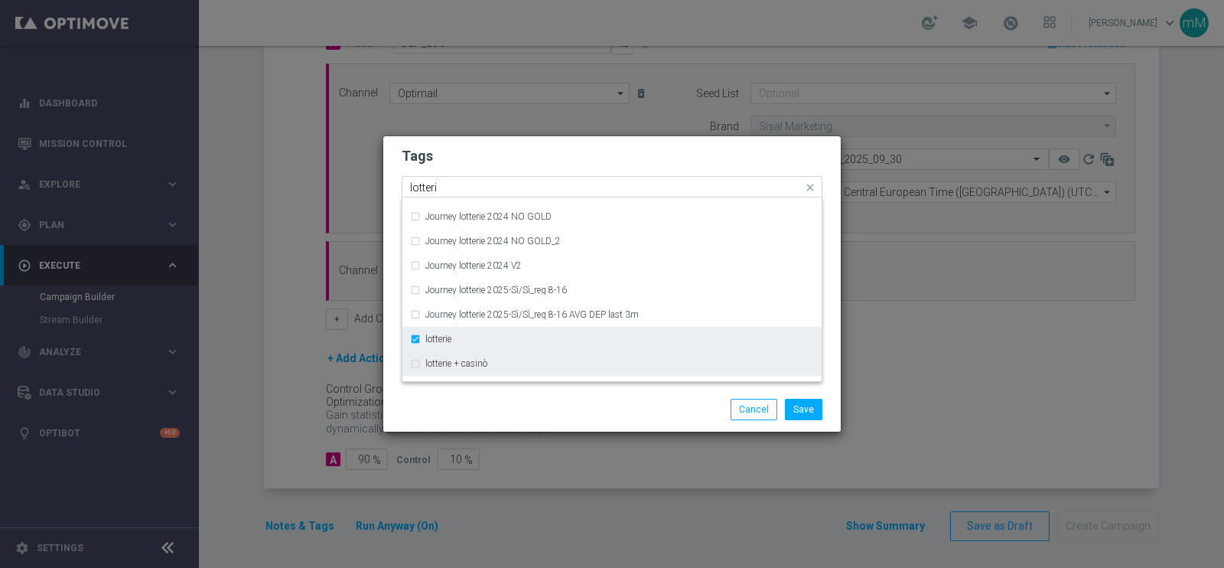
scroll to position [214, 0]
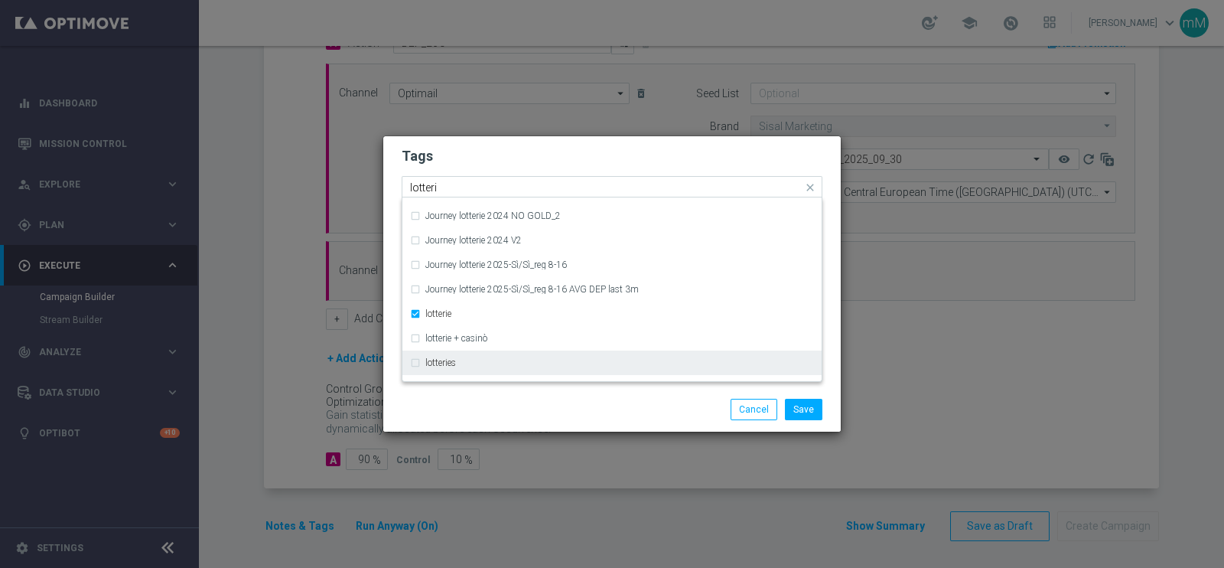
click at [480, 363] on div "lotteries" at bounding box center [619, 362] width 389 height 9
click at [799, 403] on button "Save" at bounding box center [803, 409] width 37 height 21
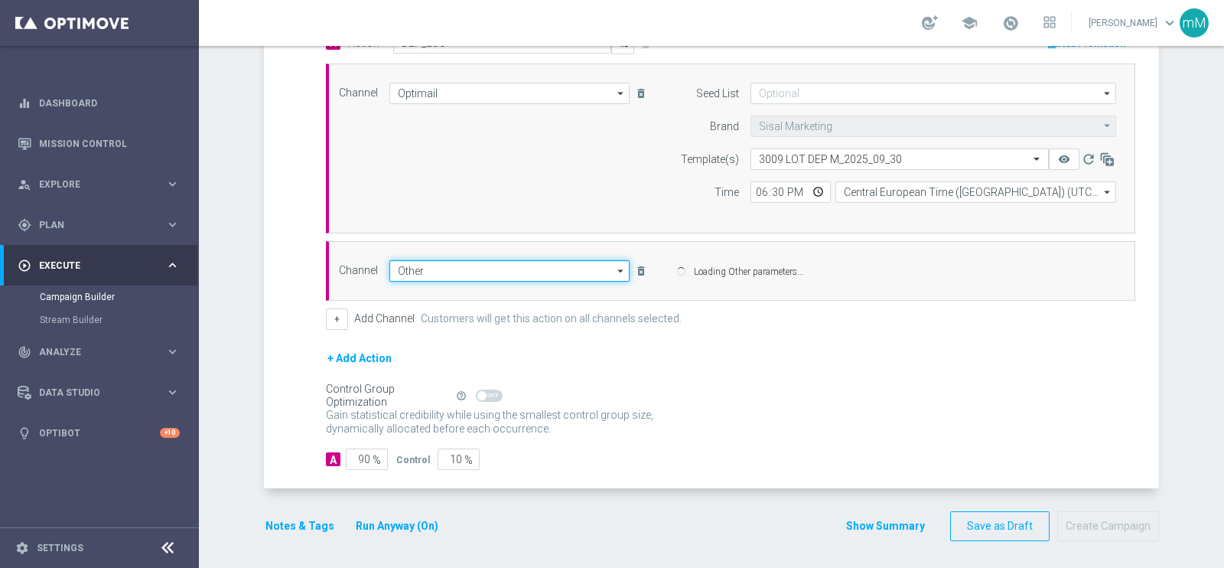
click at [485, 262] on input "Other" at bounding box center [509, 270] width 240 height 21
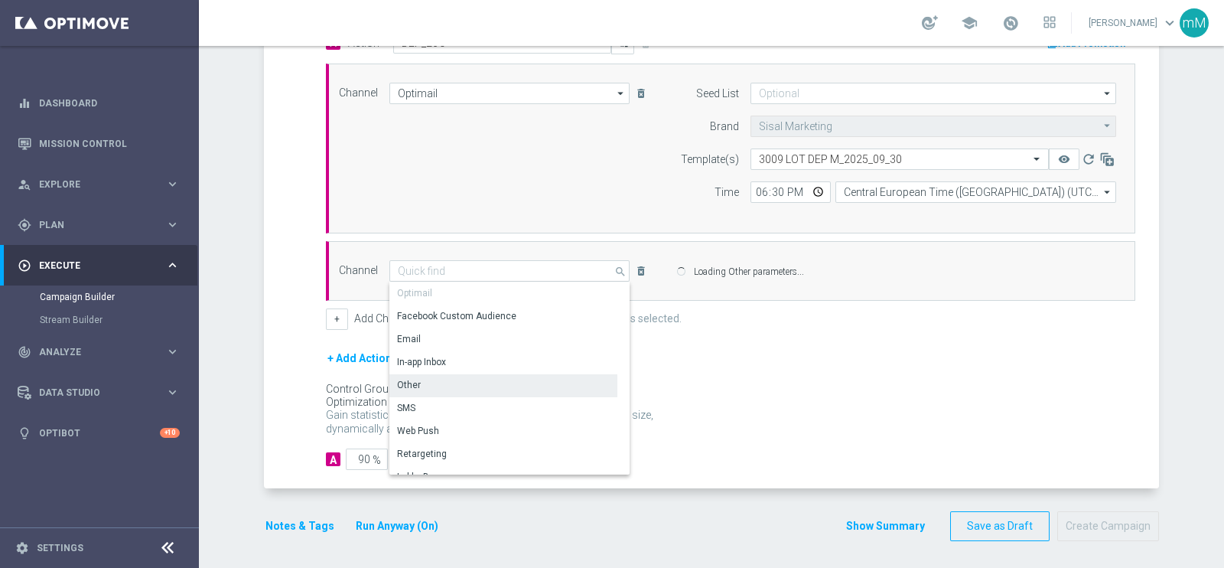
click at [681, 281] on div "Channel Other search Drag here to set row groups Drag here to set column labels…" at bounding box center [730, 271] width 809 height 60
type input "Other"
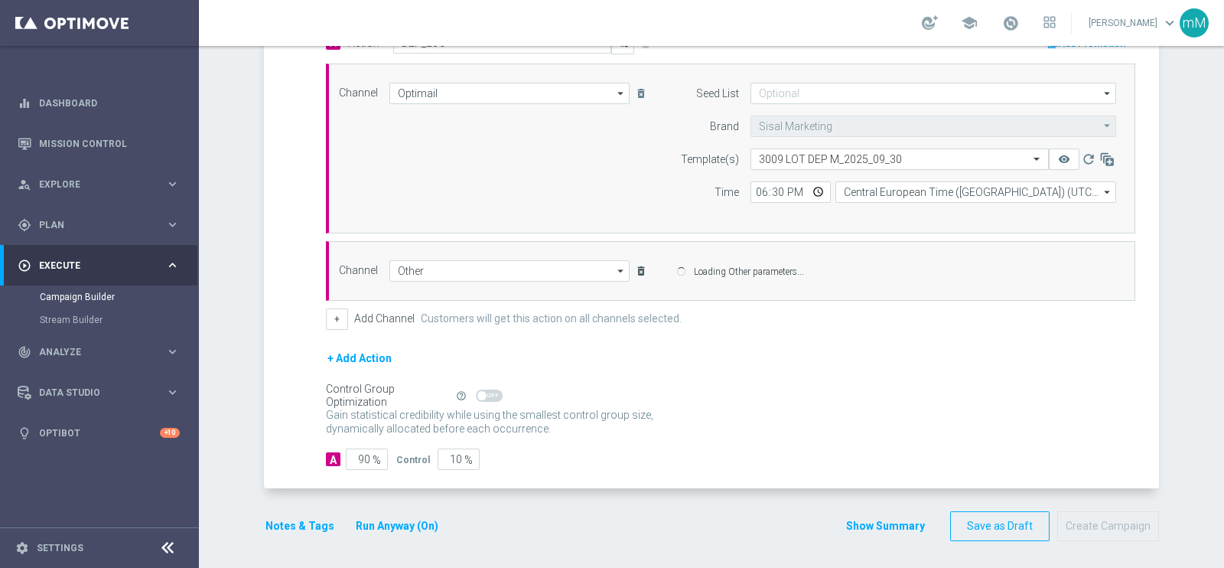
click at [635, 265] on icon "delete_forever" at bounding box center [641, 271] width 12 height 12
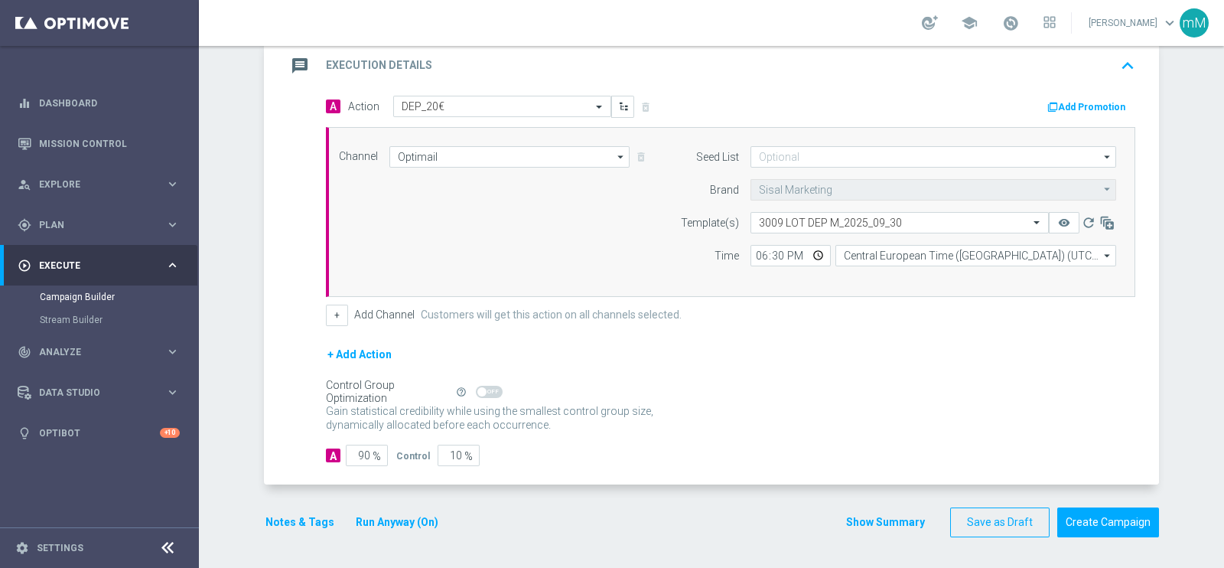
scroll to position [331, 0]
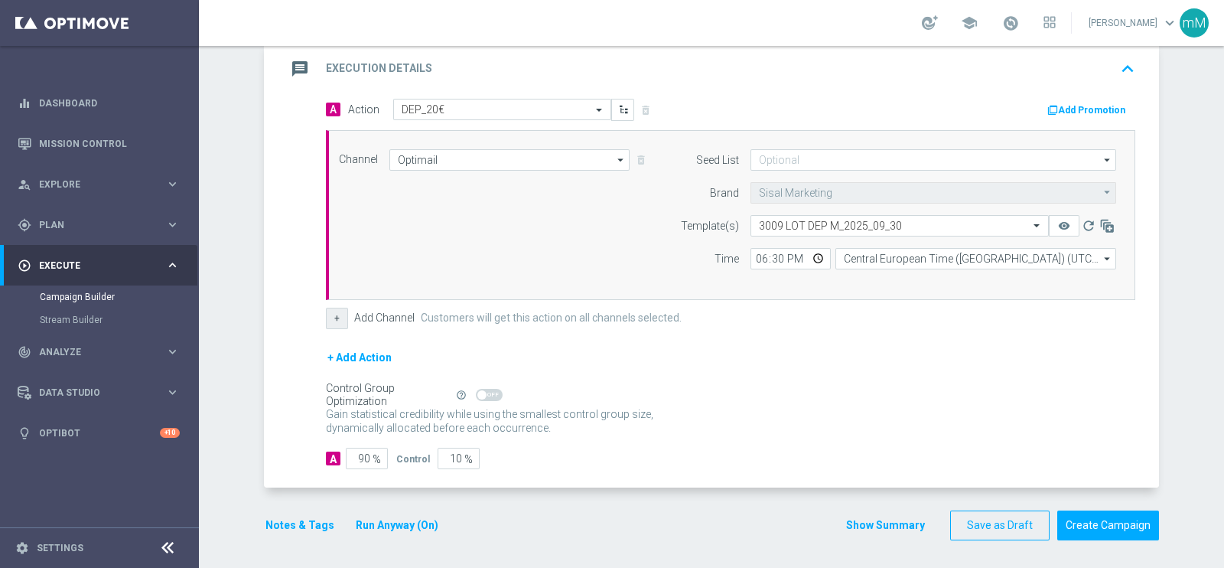
click at [330, 312] on button "+" at bounding box center [337, 317] width 22 height 21
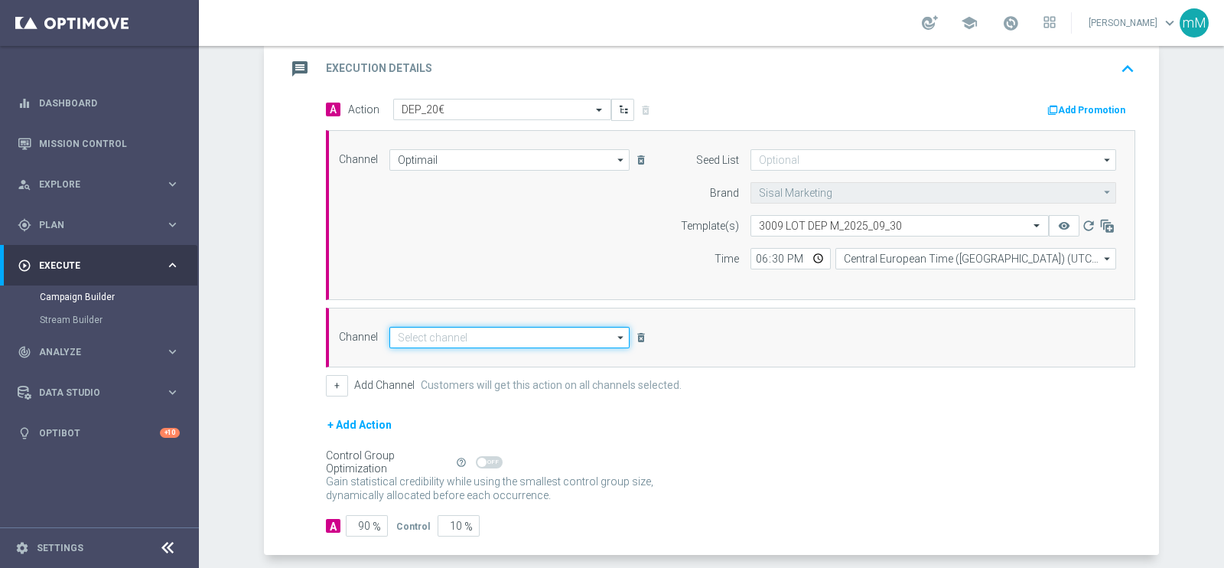
click at [470, 334] on input at bounding box center [509, 337] width 240 height 21
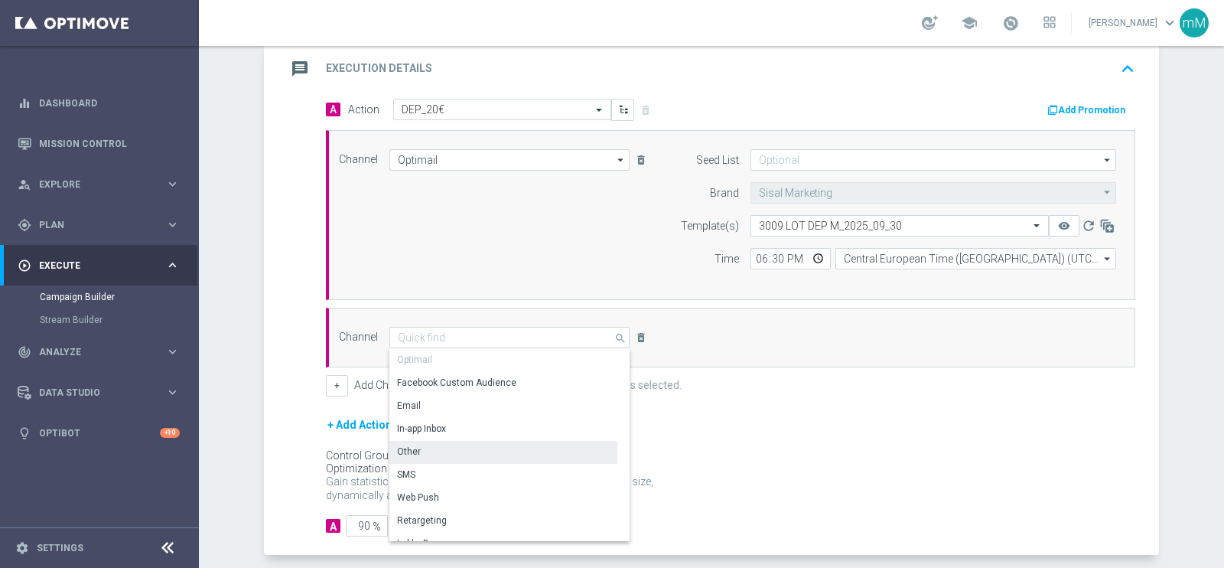
click at [440, 447] on div "Other" at bounding box center [503, 451] width 228 height 21
type input "Other"
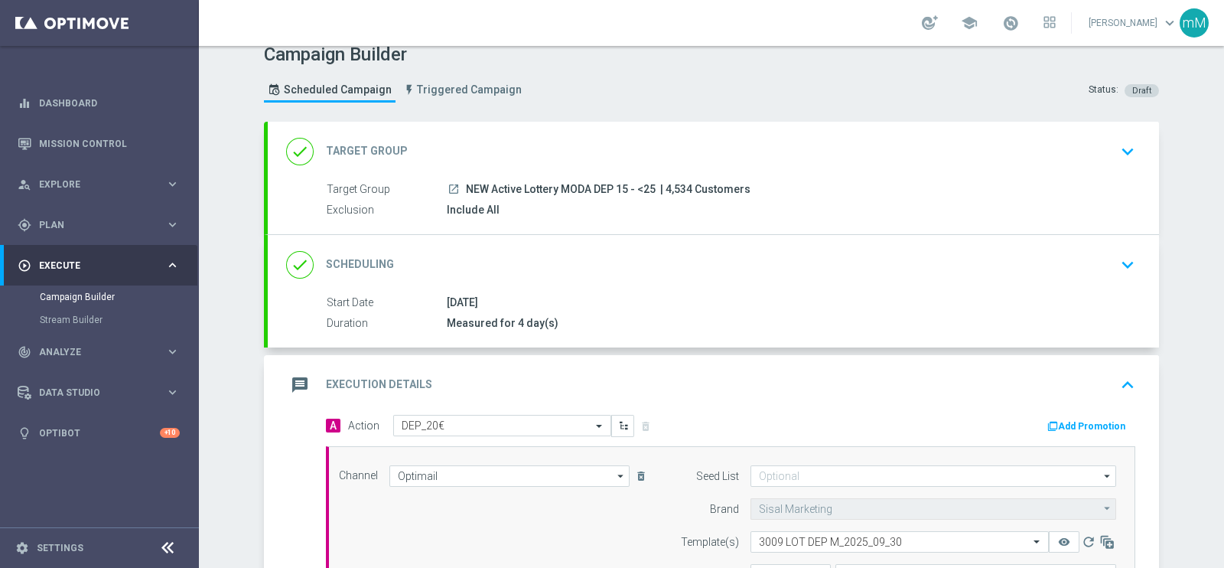
scroll to position [0, 0]
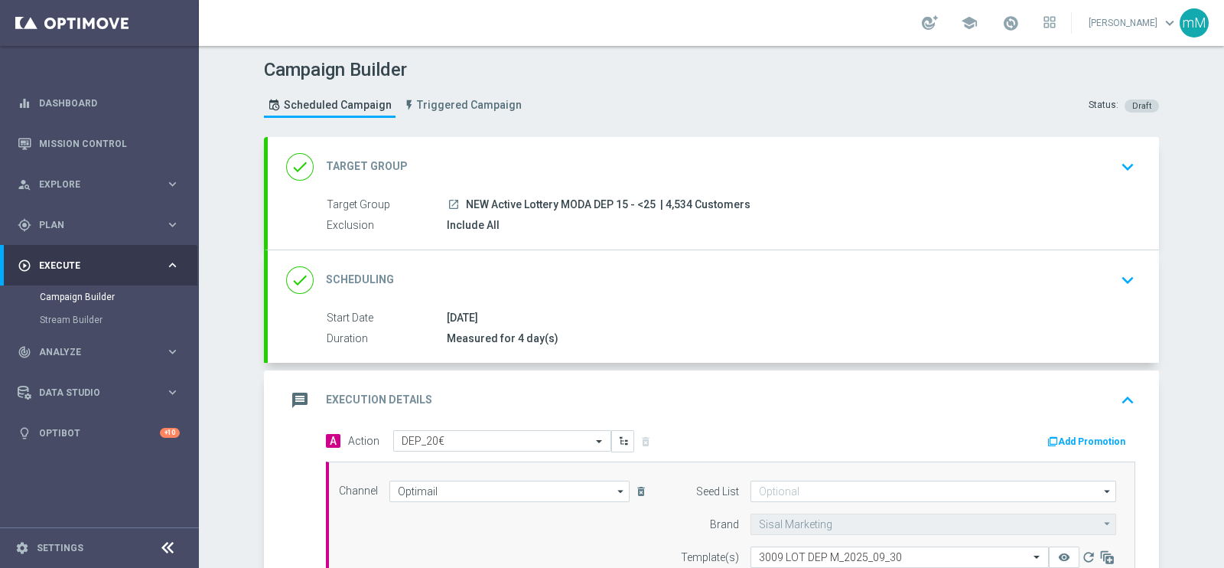
click at [614, 163] on div "done Target Group keyboard_arrow_down" at bounding box center [713, 166] width 854 height 29
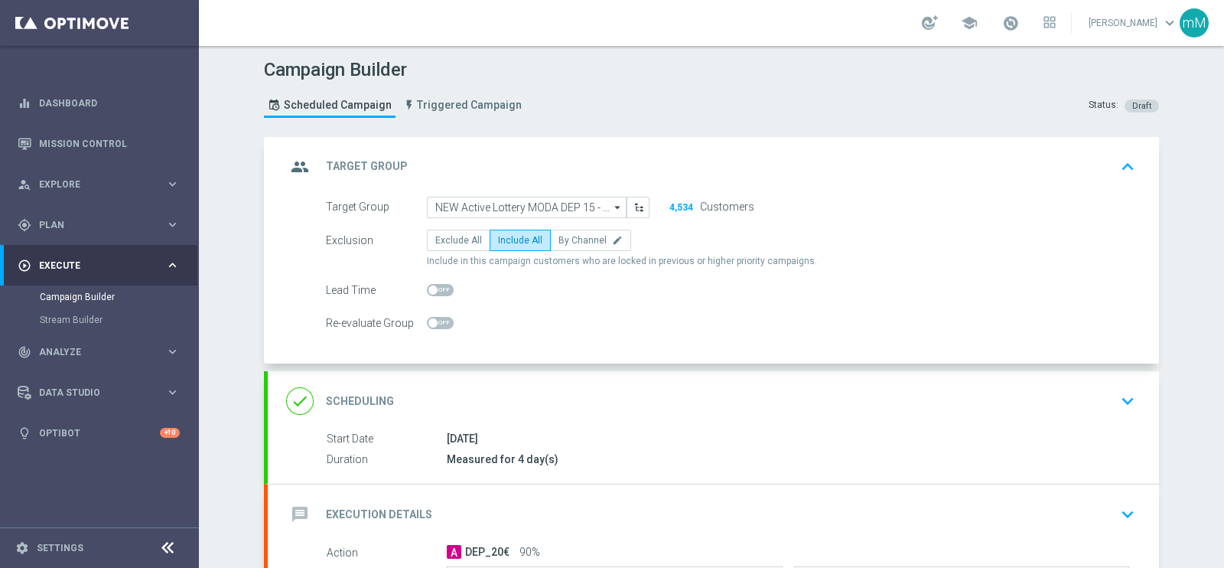
click at [613, 162] on div "group Target Group keyboard_arrow_up" at bounding box center [713, 166] width 854 height 29
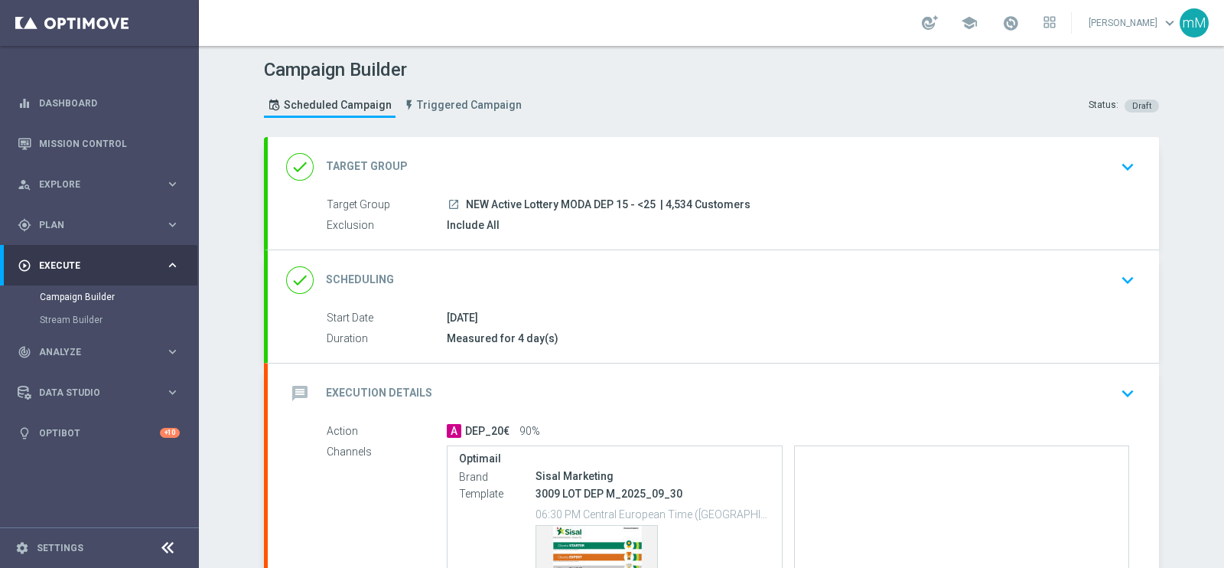
click at [587, 375] on div "message Execution Details keyboard_arrow_down" at bounding box center [713, 393] width 891 height 60
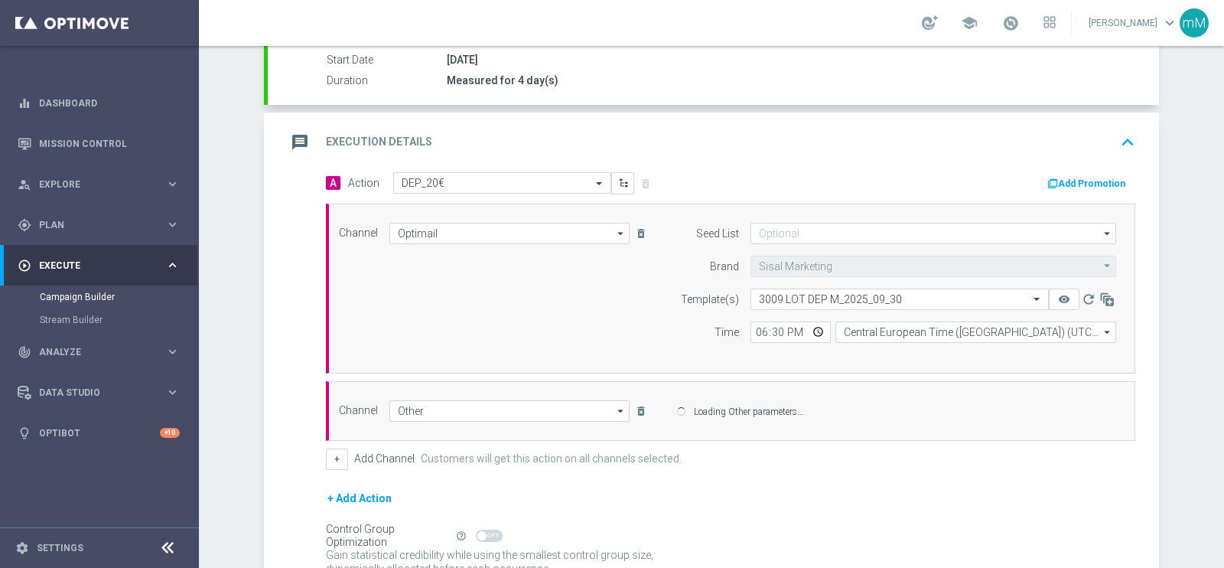
scroll to position [287, 0]
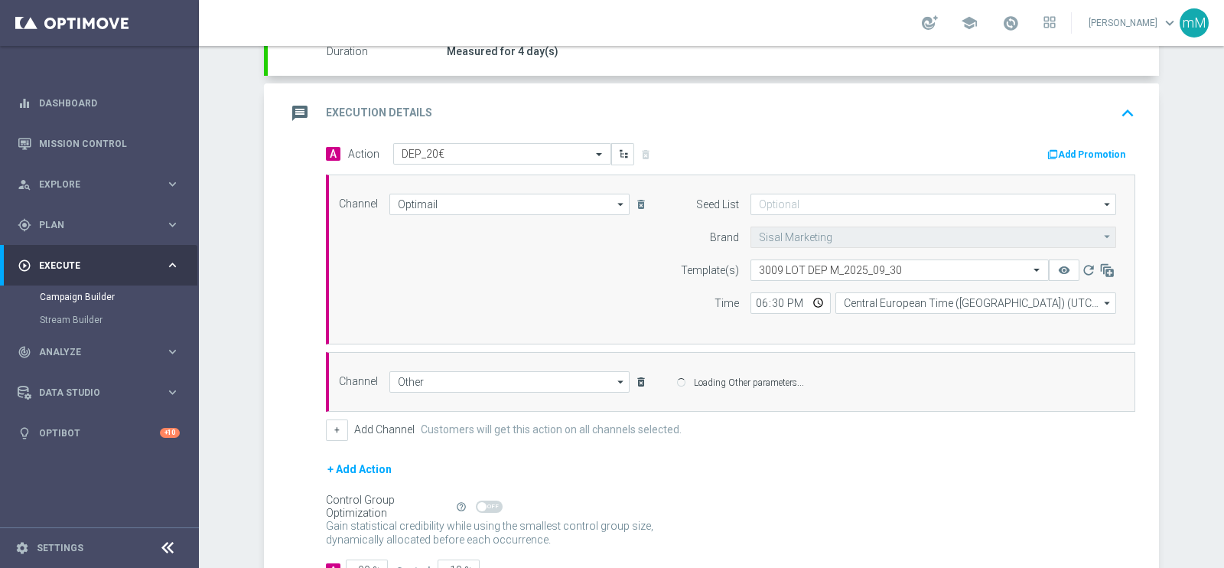
click at [637, 376] on icon "delete_forever" at bounding box center [641, 382] width 12 height 12
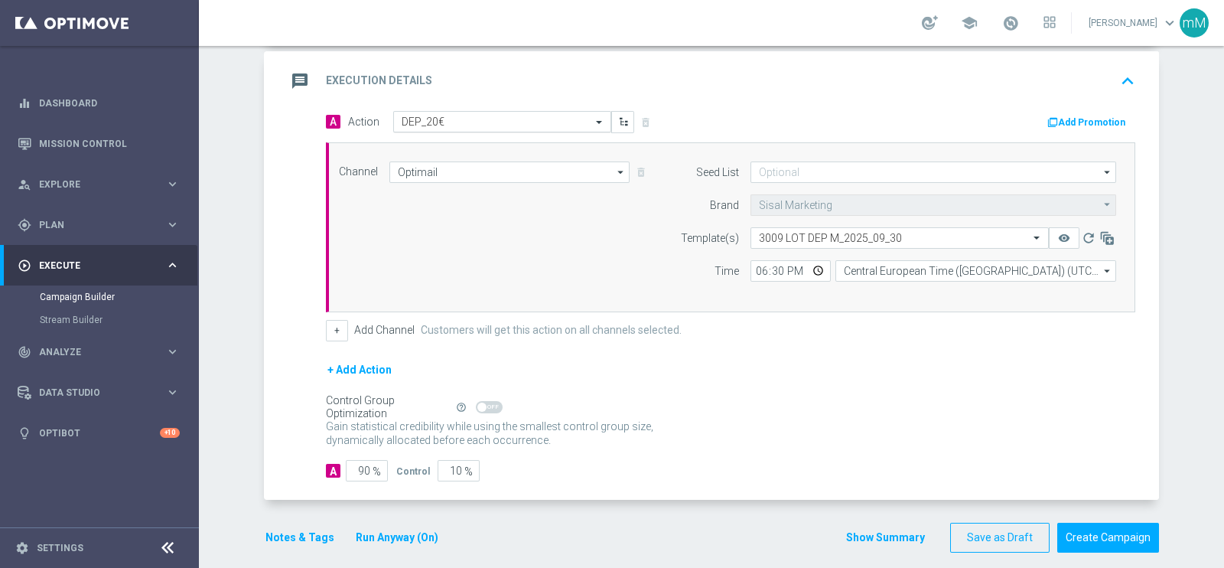
scroll to position [331, 0]
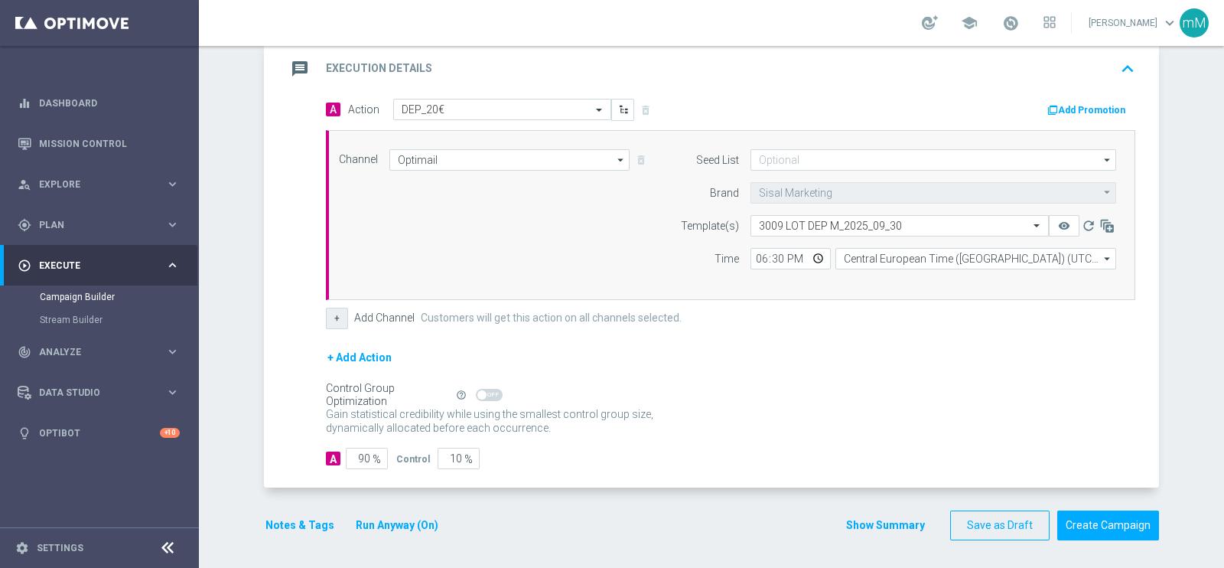
click at [336, 315] on button "+" at bounding box center [337, 317] width 22 height 21
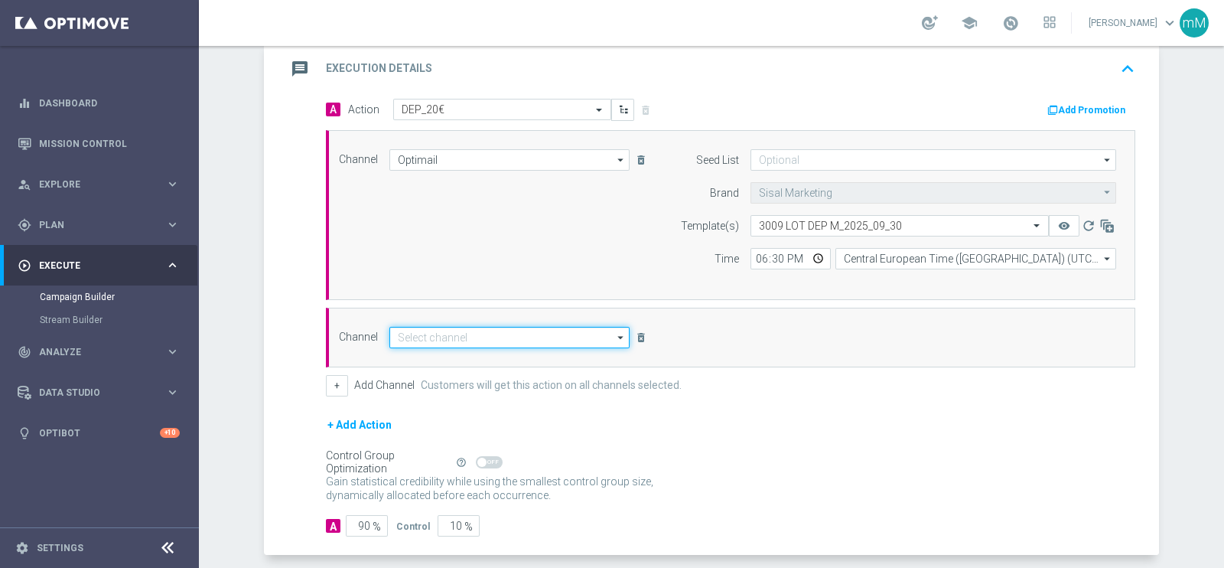
click at [499, 328] on input at bounding box center [509, 337] width 240 height 21
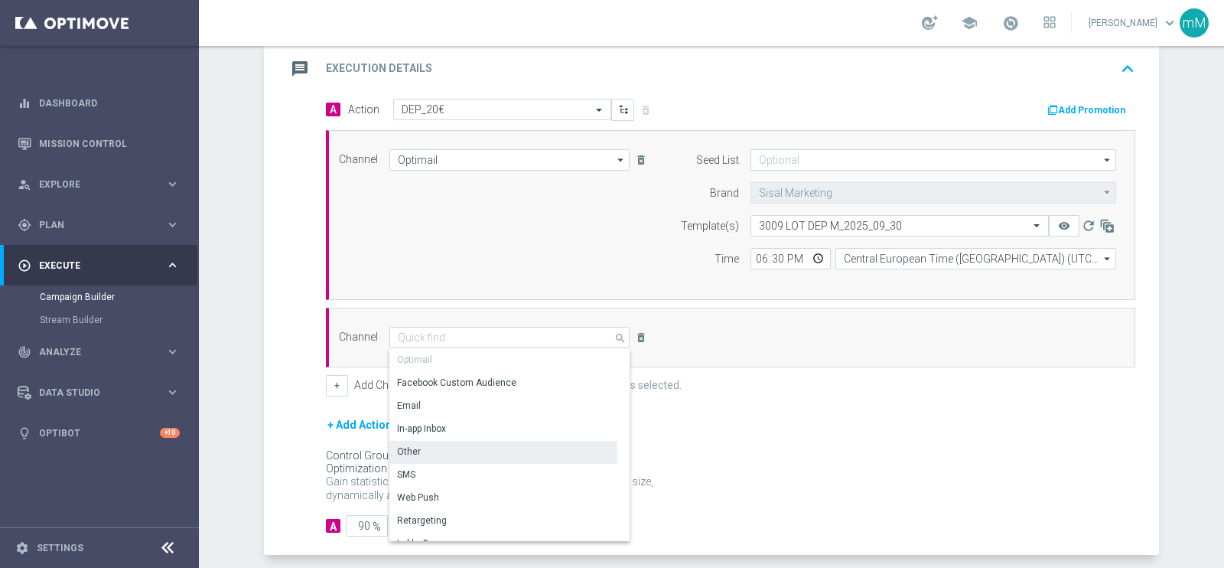
click at [470, 450] on div "Other" at bounding box center [503, 451] width 228 height 21
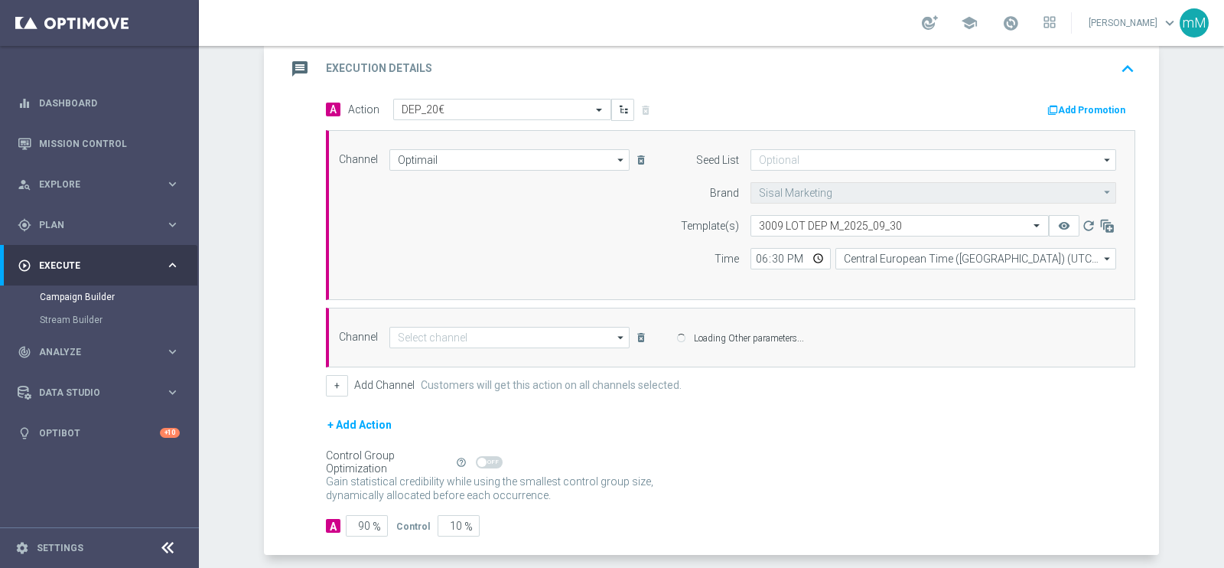
type input "Other"
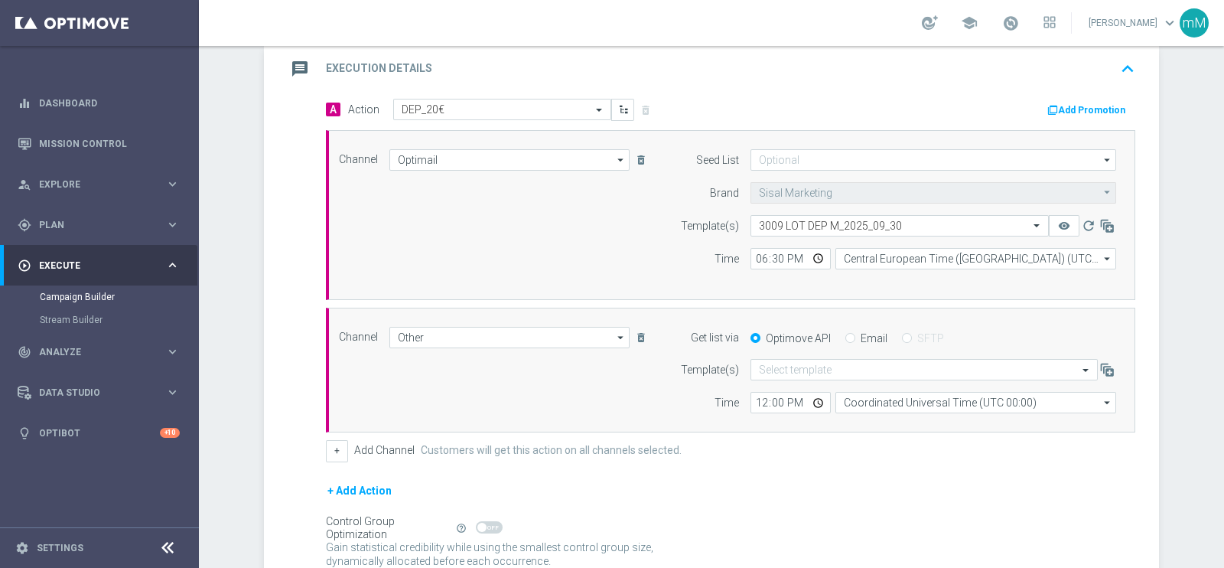
click at [845, 337] on input "Email" at bounding box center [850, 339] width 10 height 10
radio input "true"
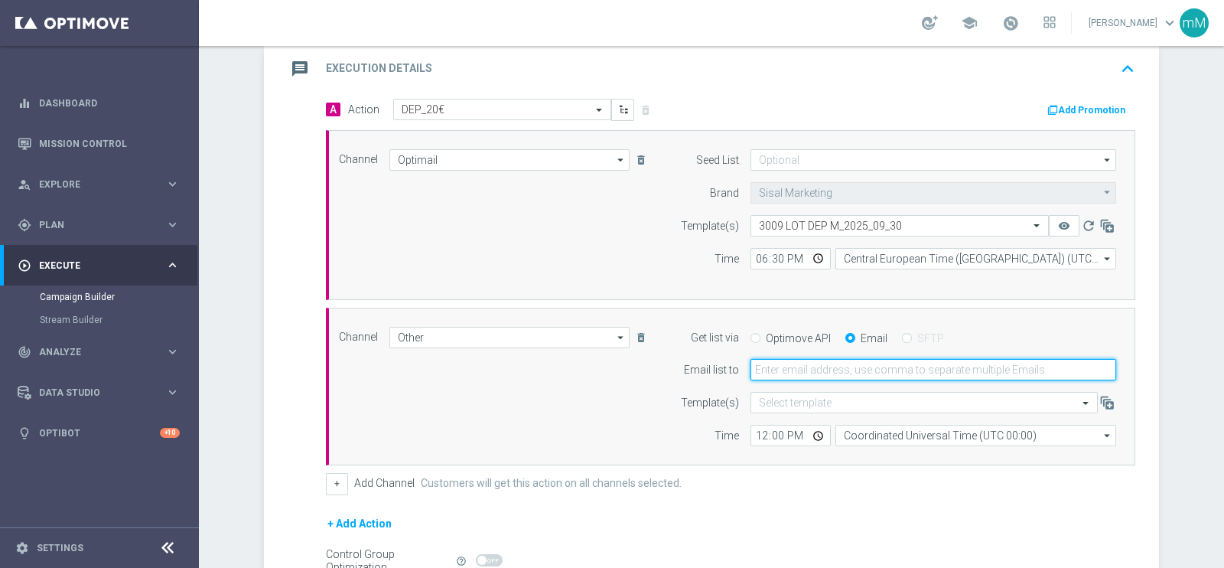
click at [841, 359] on input "email" at bounding box center [933, 369] width 366 height 21
type input "[EMAIL_ADDRESS][PERSON_NAME][DOMAIN_NAME]"
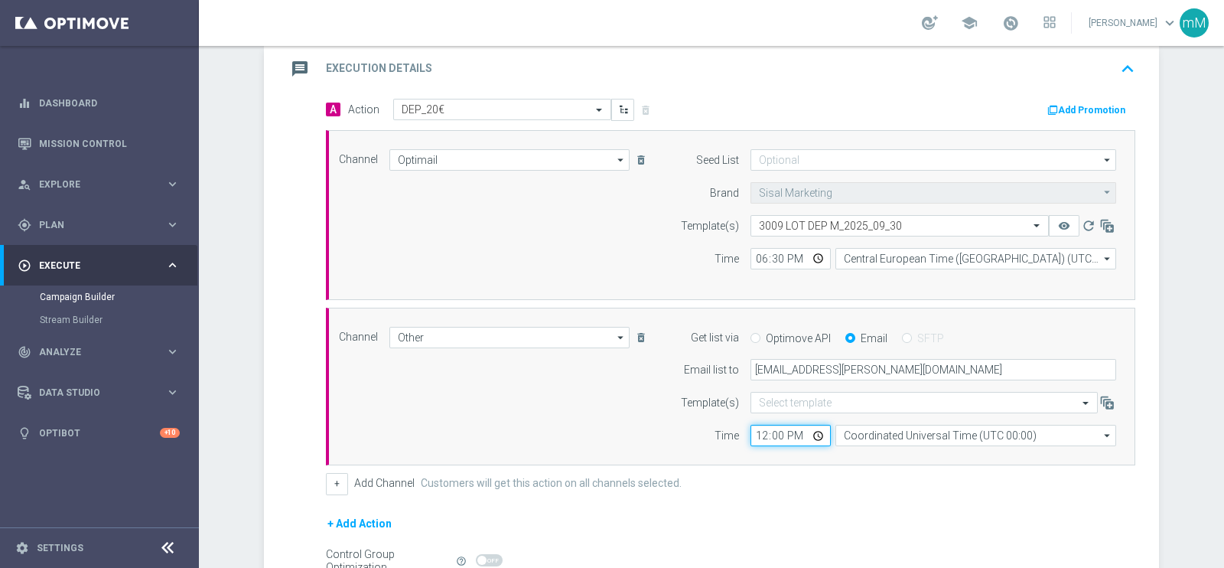
click at [753, 437] on input "12:00" at bounding box center [790, 435] width 80 height 21
type input "18:30"
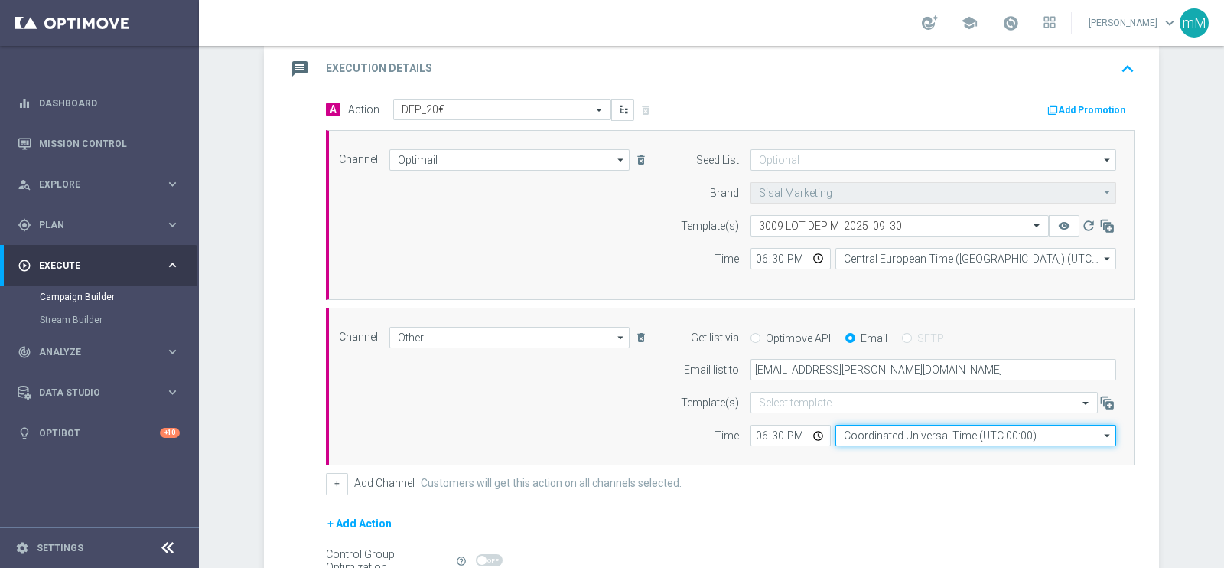
click at [874, 434] on input "Coordinated Universal Time (UTC 00:00)" at bounding box center [975, 435] width 281 height 21
click at [874, 434] on input at bounding box center [975, 435] width 281 height 21
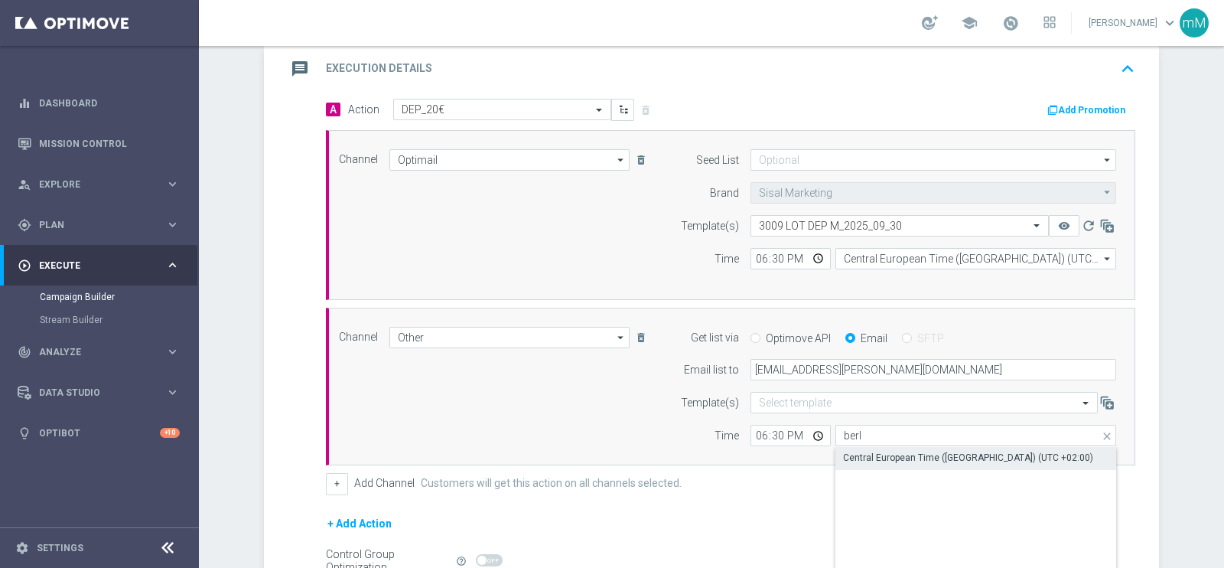
click at [872, 457] on div "Central European Time ([GEOGRAPHIC_DATA]) (UTC +02:00)" at bounding box center [968, 458] width 250 height 14
type input "Central European Time ([GEOGRAPHIC_DATA]) (UTC +02:00)"
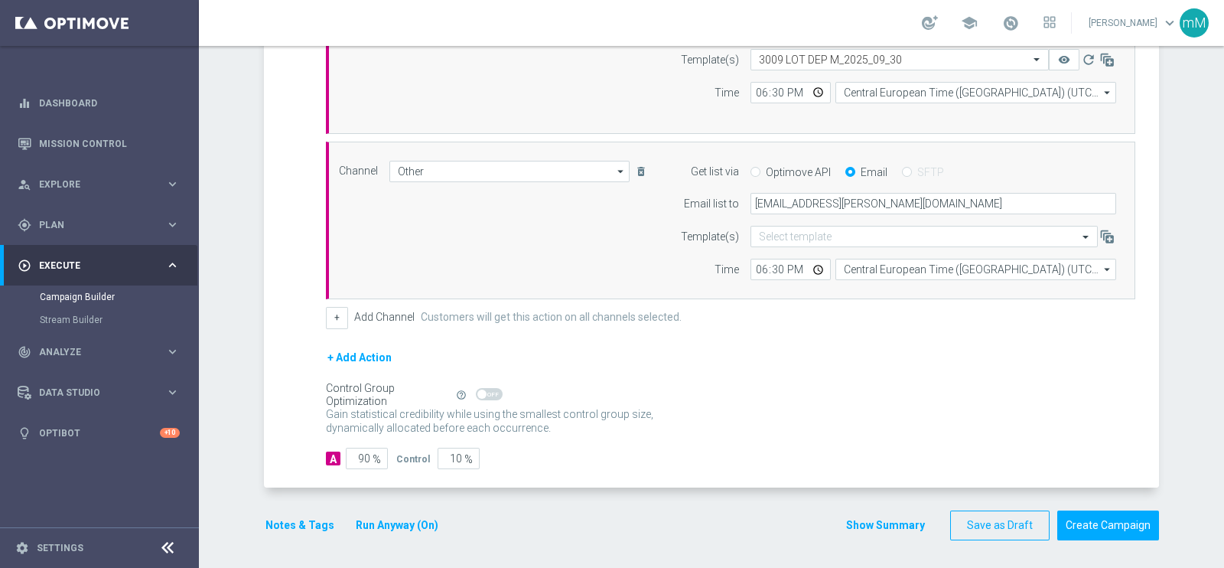
click at [386, 516] on button "Run Anyway (On)" at bounding box center [397, 525] width 86 height 19
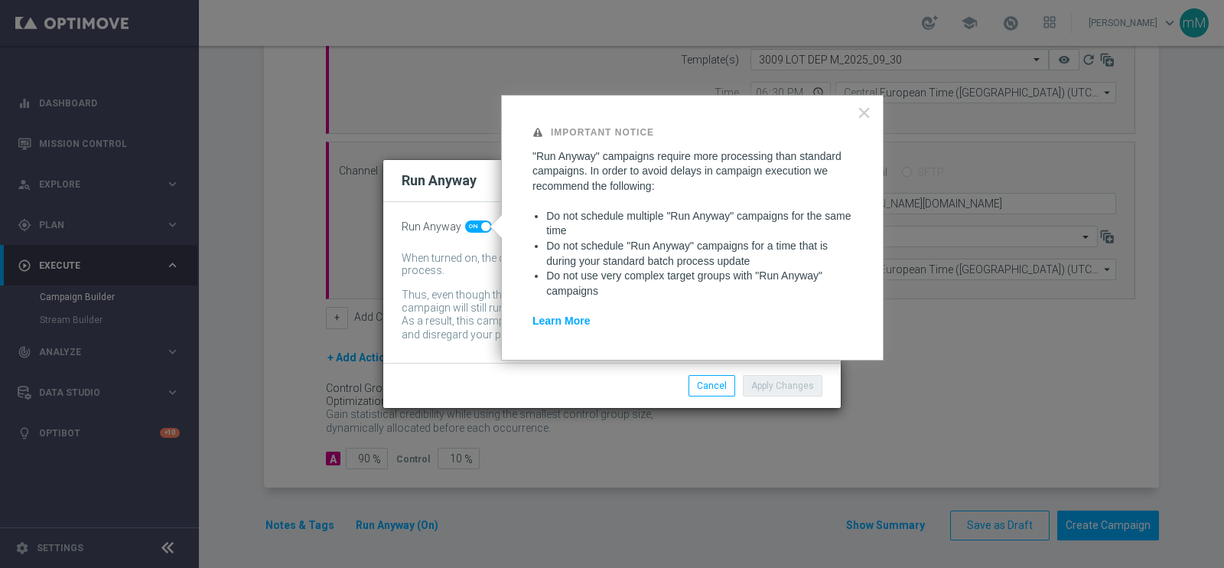
click at [623, 445] on modal-container "Run Anyway Run Anyway When turned on, the campaign will be executed regardless …" at bounding box center [612, 284] width 1224 height 568
click at [842, 522] on modal-container "Run Anyway Run Anyway When turned on, the campaign will be executed regardless …" at bounding box center [612, 284] width 1224 height 568
click at [857, 520] on modal-container "Run Anyway Run Anyway When turned on, the campaign will be executed regardless …" at bounding box center [612, 284] width 1224 height 568
click at [717, 379] on button "Cancel" at bounding box center [711, 385] width 47 height 21
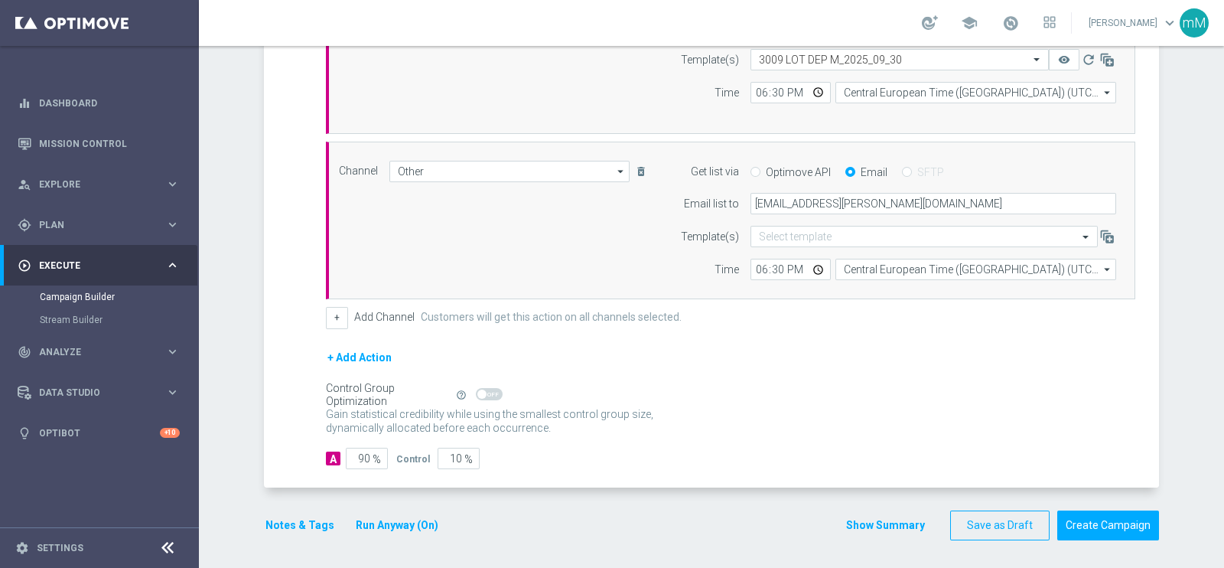
click at [872, 537] on div "done Target Group keyboard_arrow_down Target Group launch NEW Active Lottery MO…" at bounding box center [711, 98] width 895 height 916
click at [881, 518] on button "Show Summary" at bounding box center [885, 525] width 80 height 18
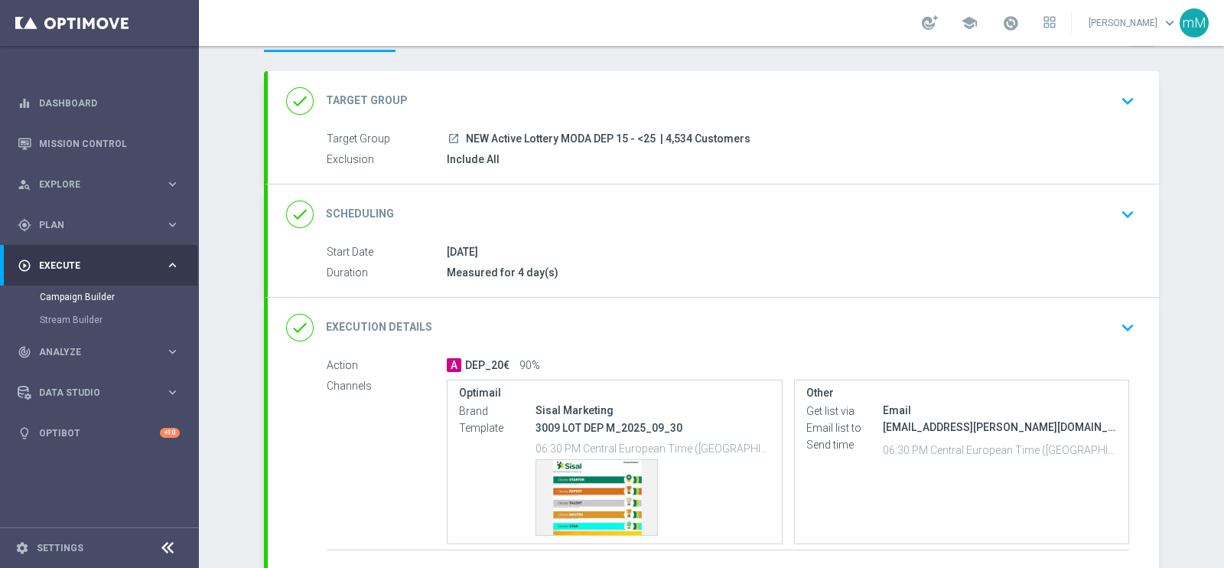
scroll to position [0, 0]
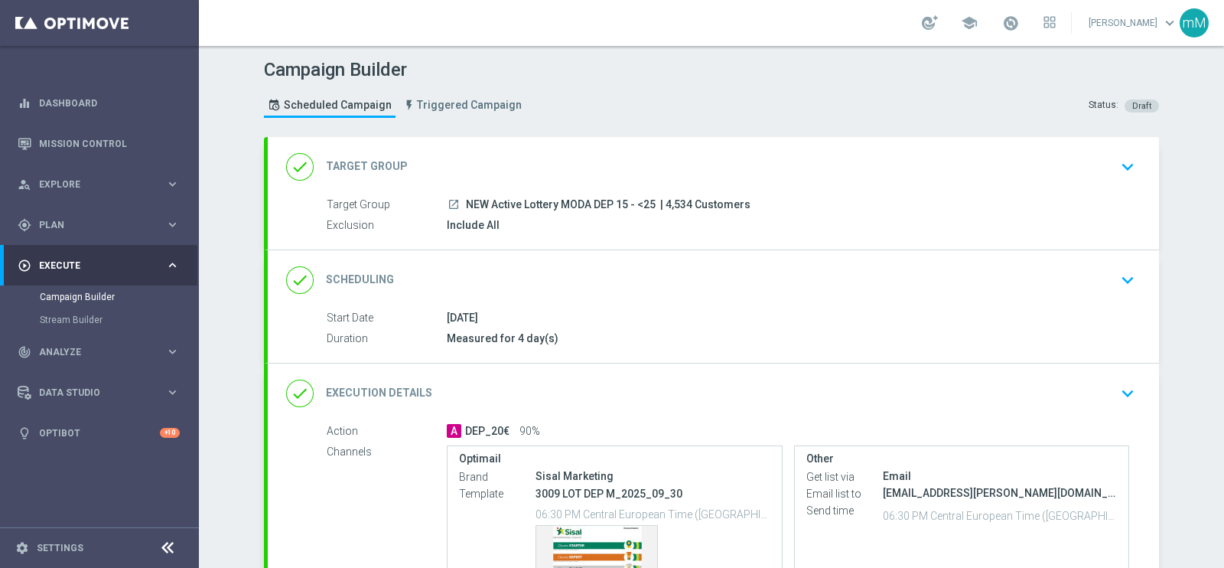
drag, startPoint x: 569, startPoint y: 200, endPoint x: 640, endPoint y: 210, distance: 71.7
click at [640, 210] on span "NEW Active Lottery MODA DEP 15 - <25" at bounding box center [561, 205] width 190 height 14
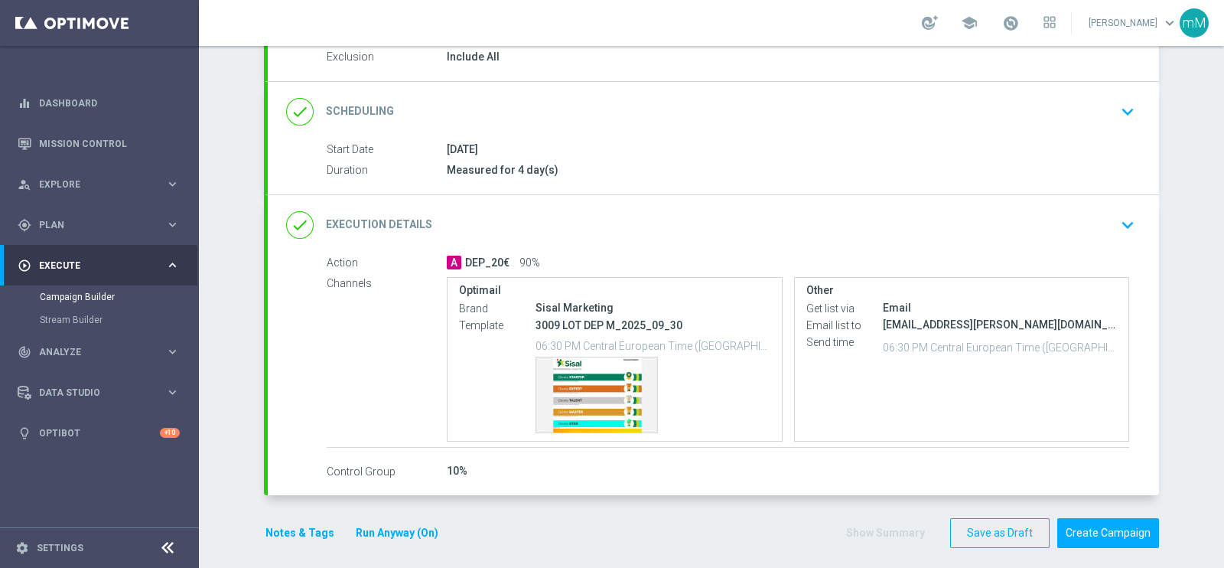
scroll to position [176, 0]
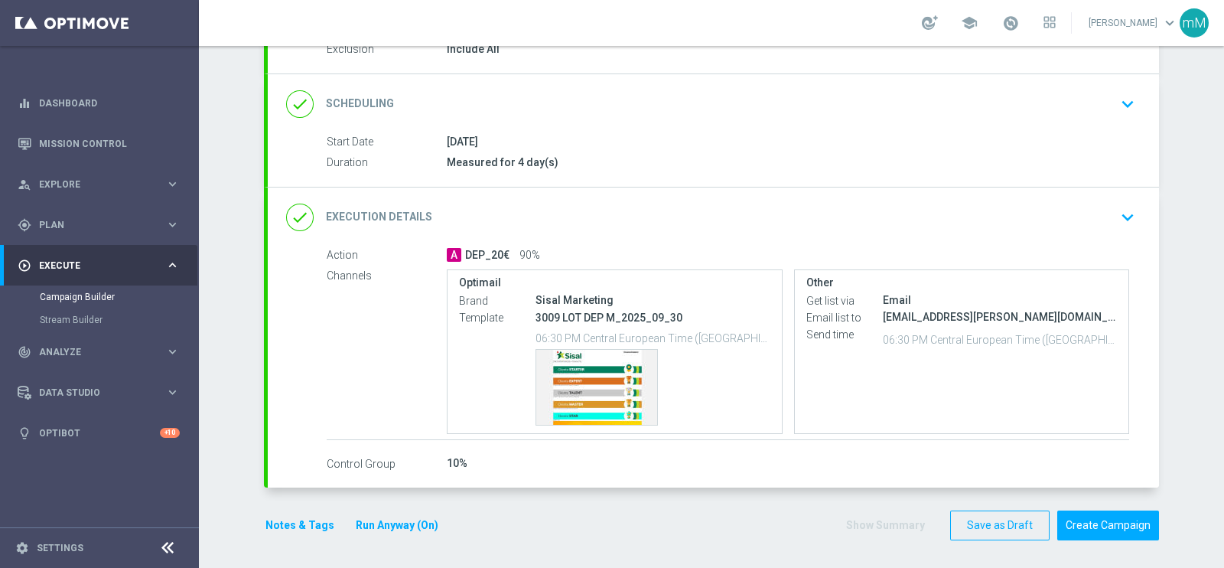
click at [612, 193] on div "done Execution Details keyboard_arrow_down" at bounding box center [713, 217] width 891 height 60
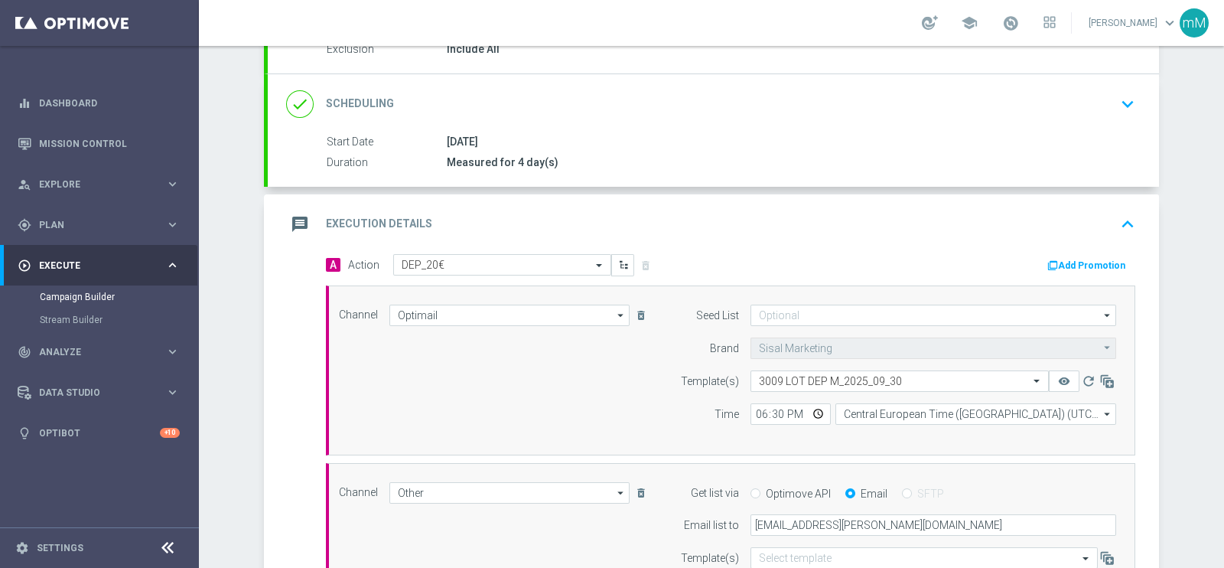
click at [1087, 259] on button "Add Promotion" at bounding box center [1088, 265] width 85 height 17
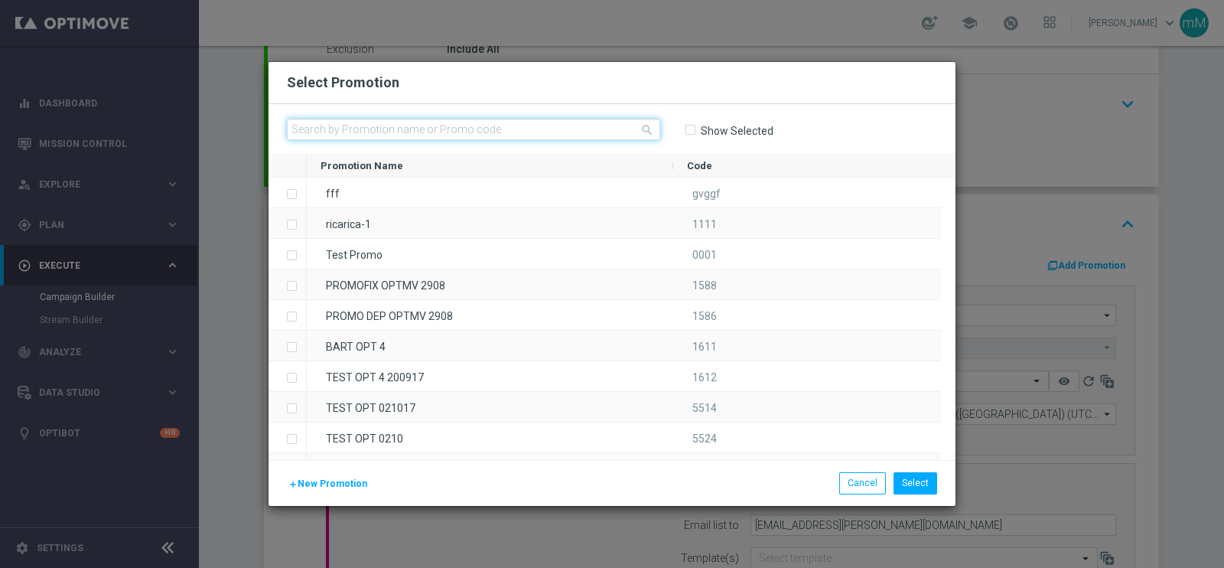
click at [516, 125] on input "text" at bounding box center [473, 129] width 373 height 21
paste input "335693"
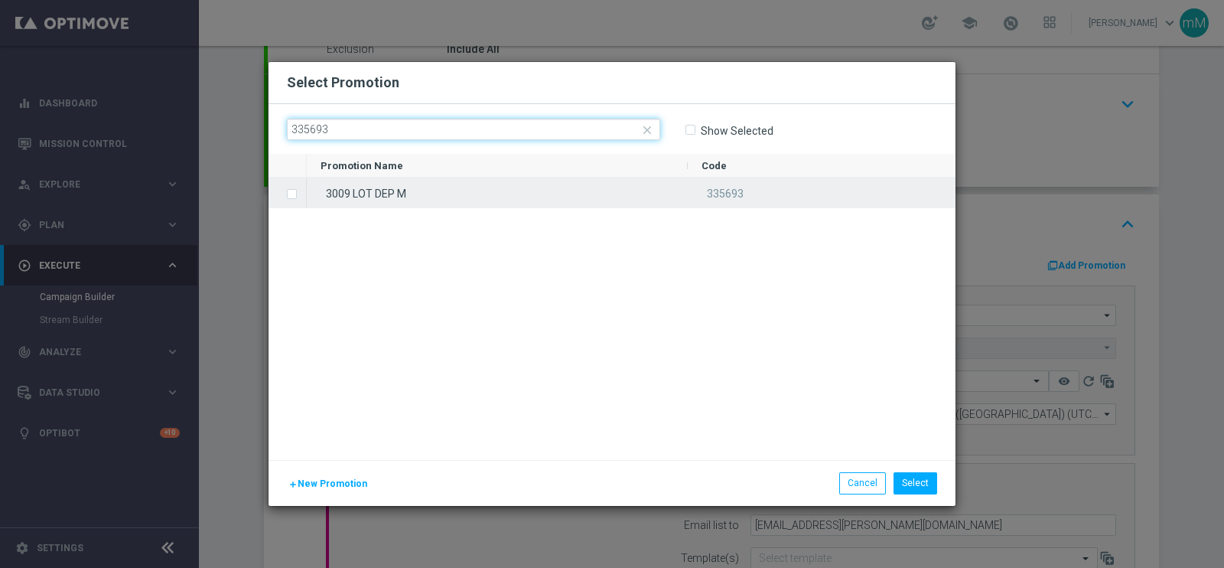
type input "335693"
click at [504, 191] on div "3009 LOT DEP M" at bounding box center [497, 192] width 381 height 30
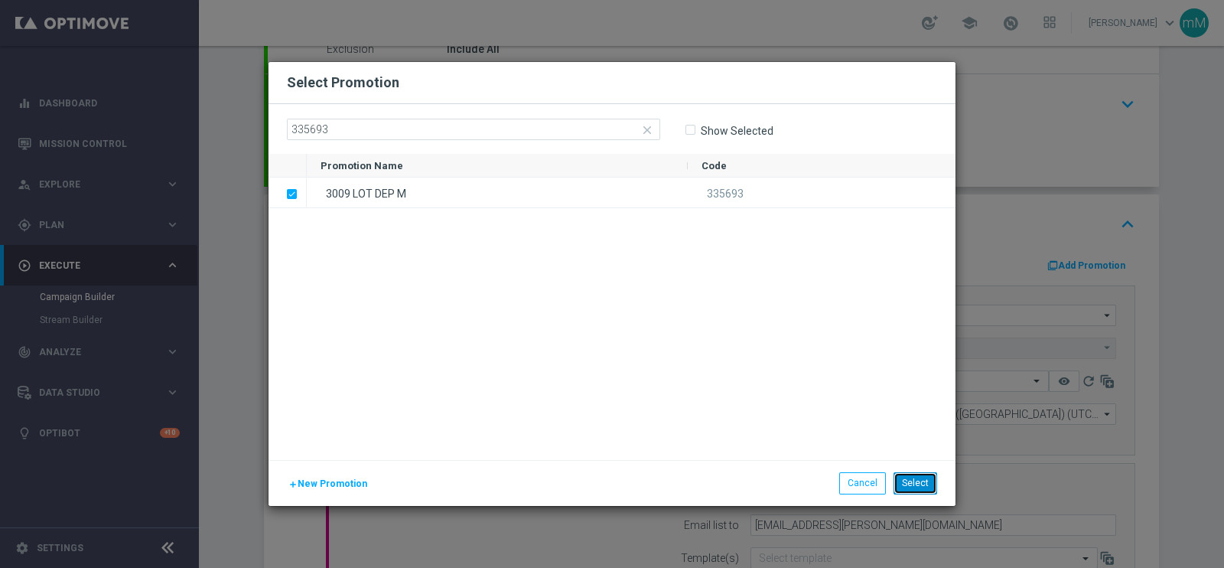
click at [914, 480] on button "Select" at bounding box center [915, 482] width 44 height 21
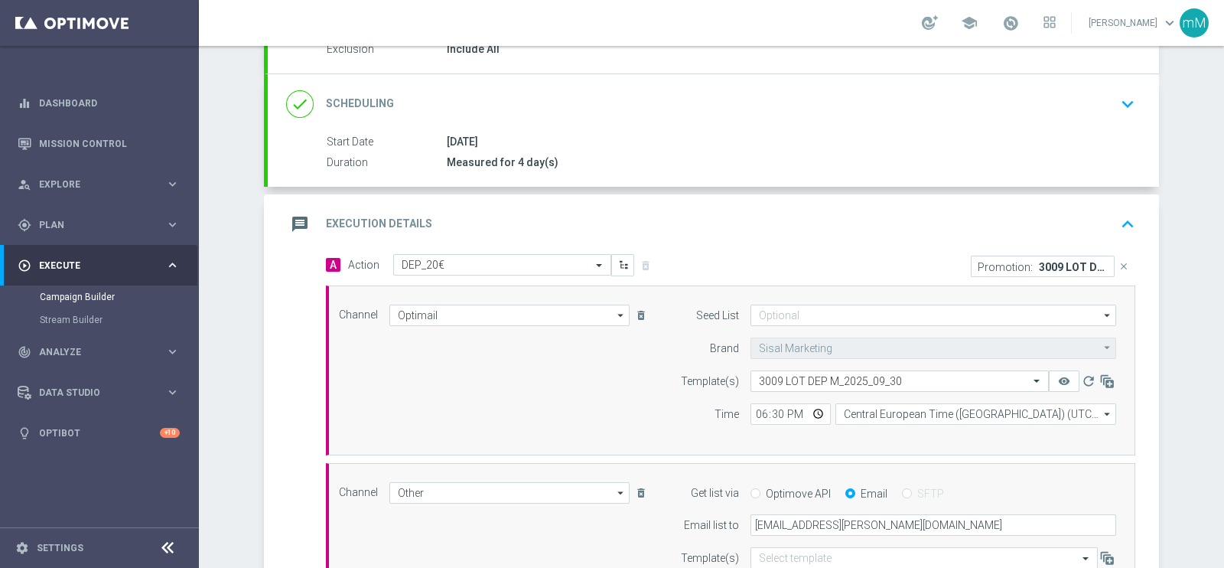
scroll to position [497, 0]
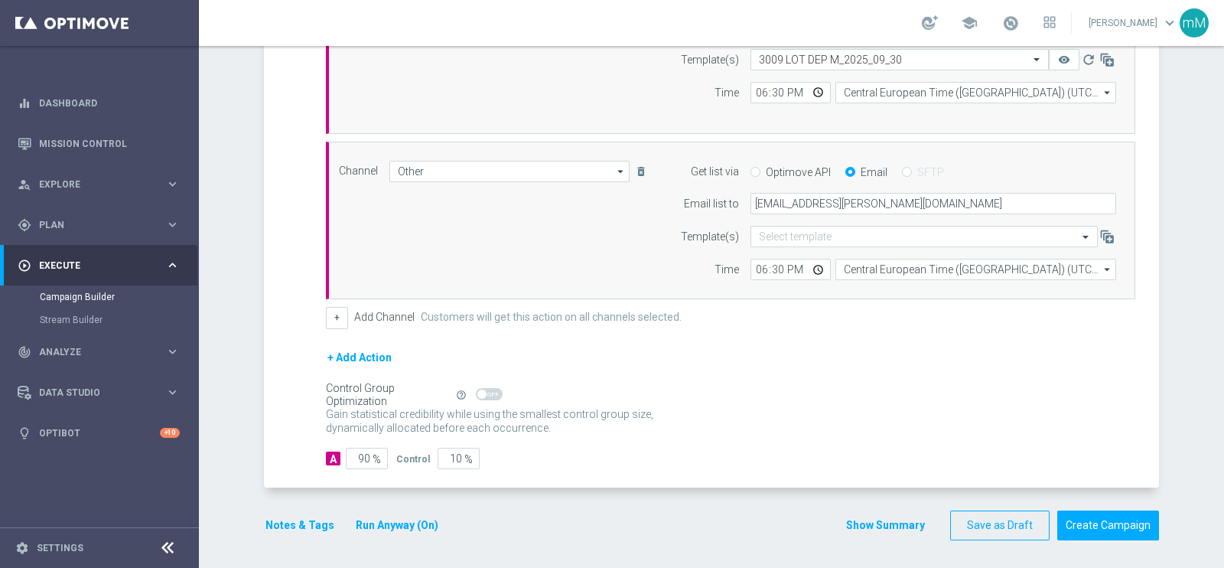
drag, startPoint x: 868, startPoint y: 519, endPoint x: 861, endPoint y: 517, distance: 8.0
click at [869, 520] on button "Show Summary" at bounding box center [885, 525] width 80 height 18
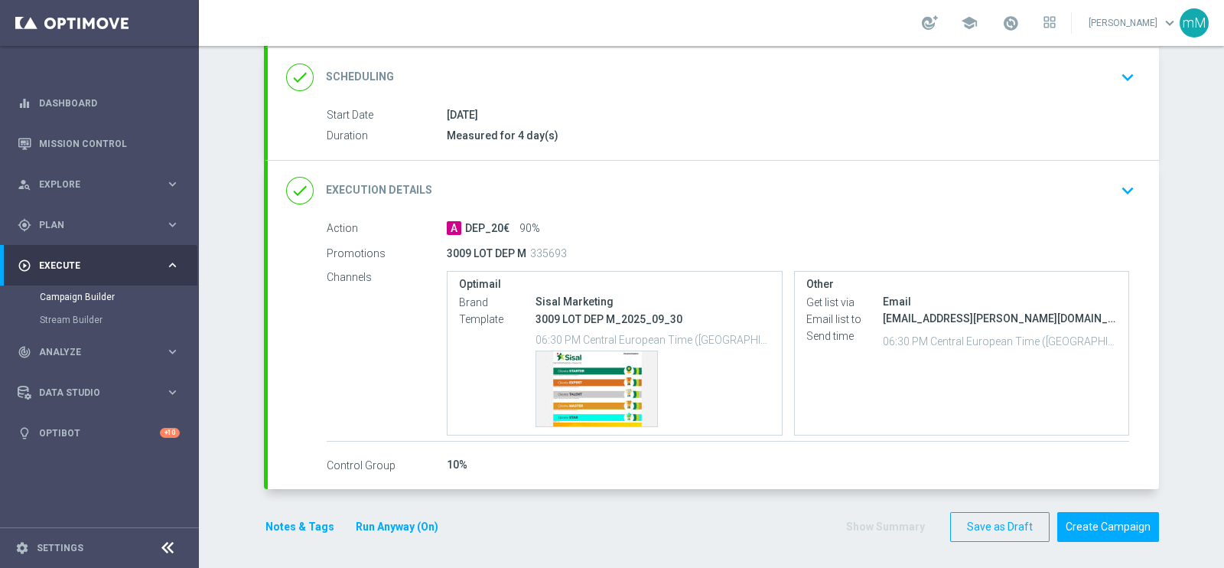
scroll to position [205, 0]
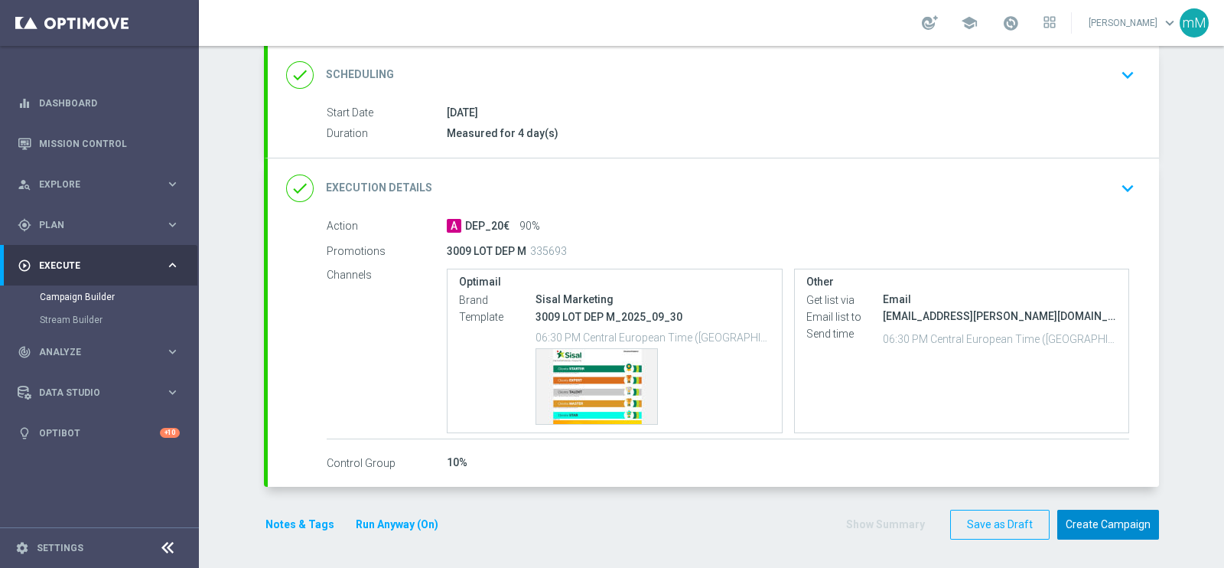
click at [1094, 516] on button "Create Campaign" at bounding box center [1108, 524] width 102 height 30
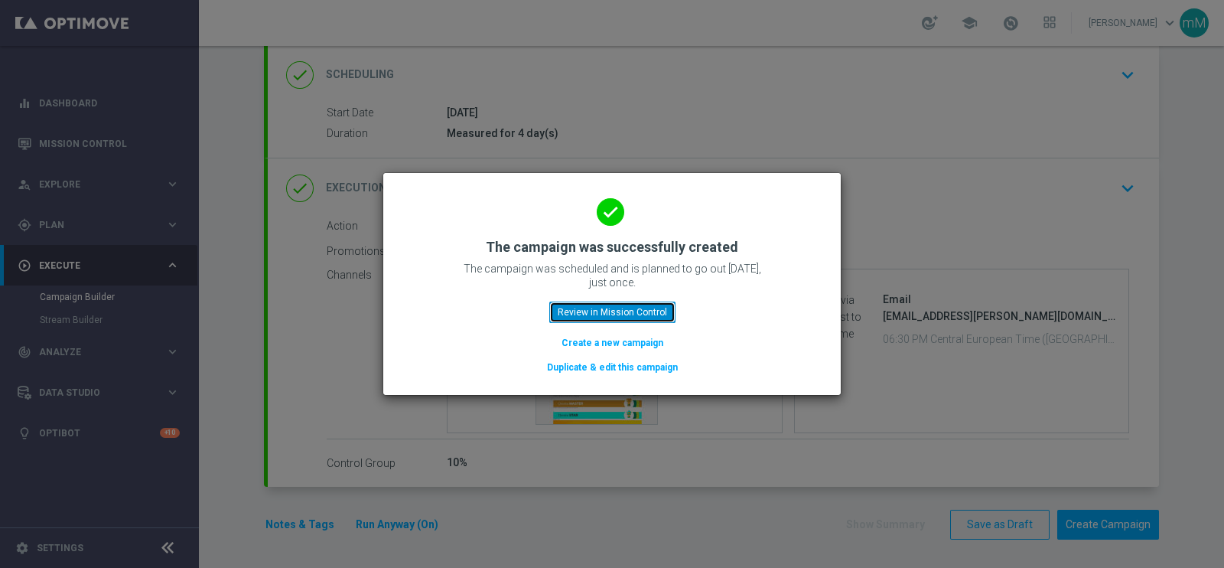
click at [650, 311] on button "Review in Mission Control" at bounding box center [612, 311] width 126 height 21
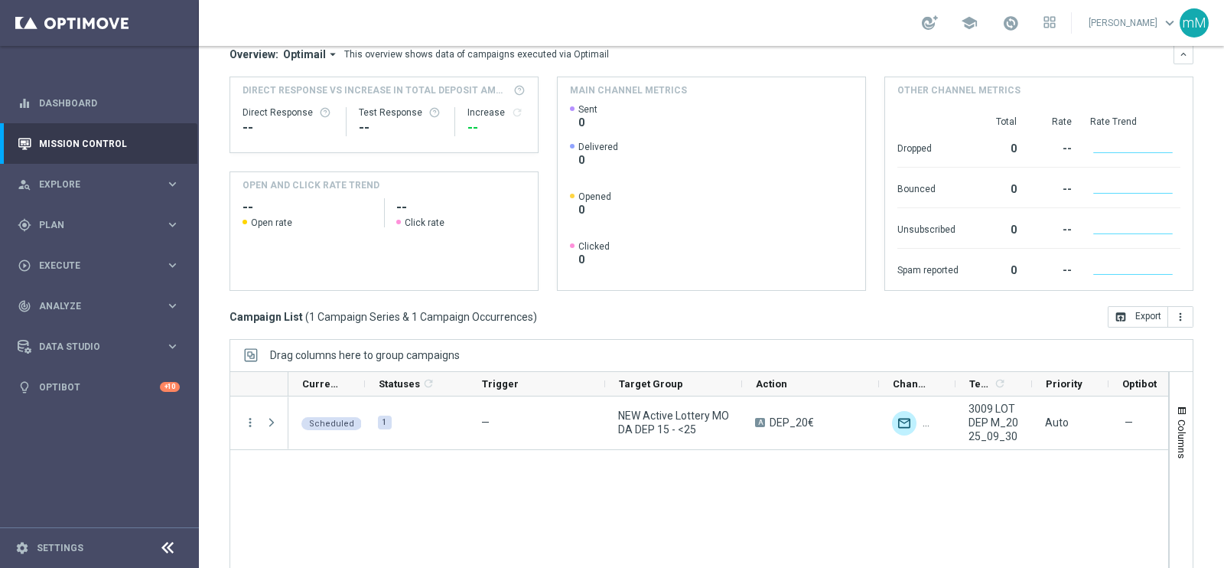
scroll to position [228, 0]
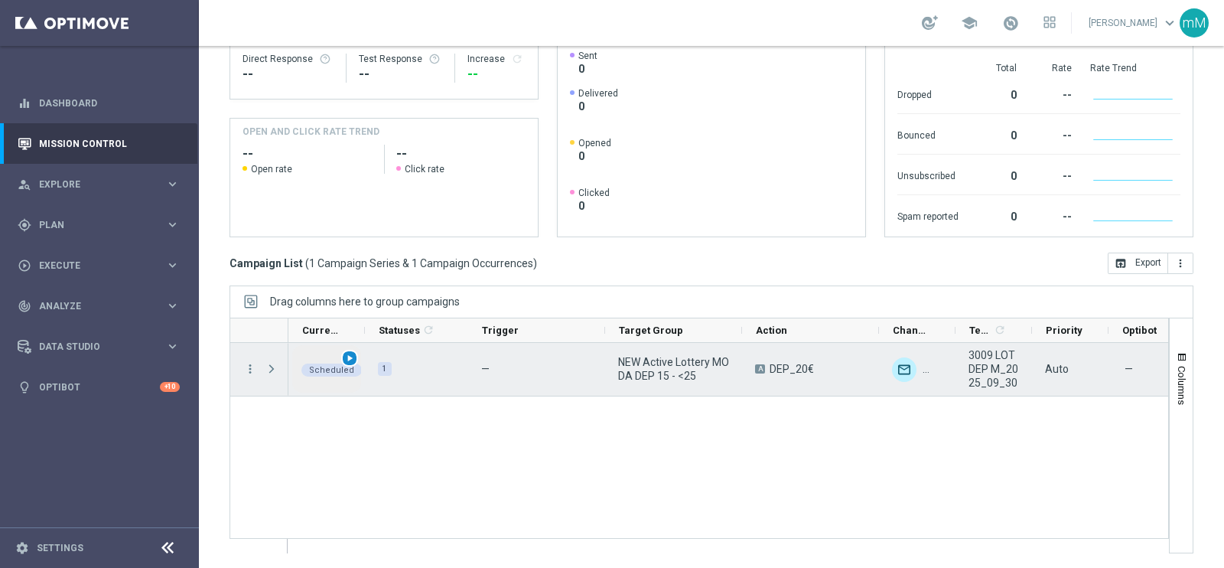
click at [353, 360] on span "play_arrow" at bounding box center [349, 358] width 11 height 11
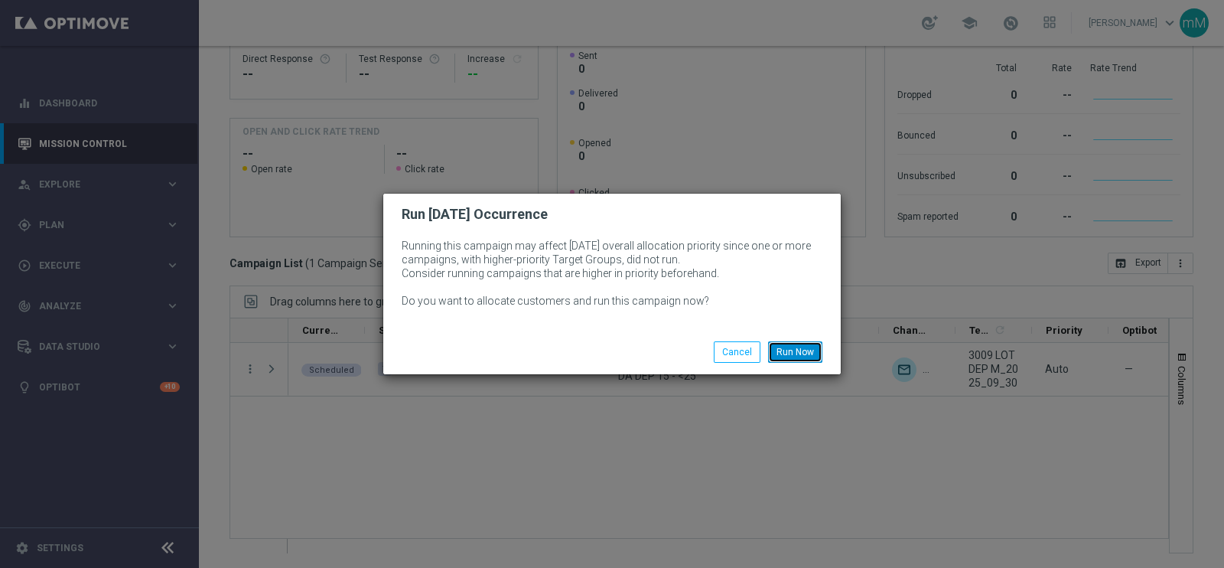
click at [791, 352] on button "Run Now" at bounding box center [795, 351] width 54 height 21
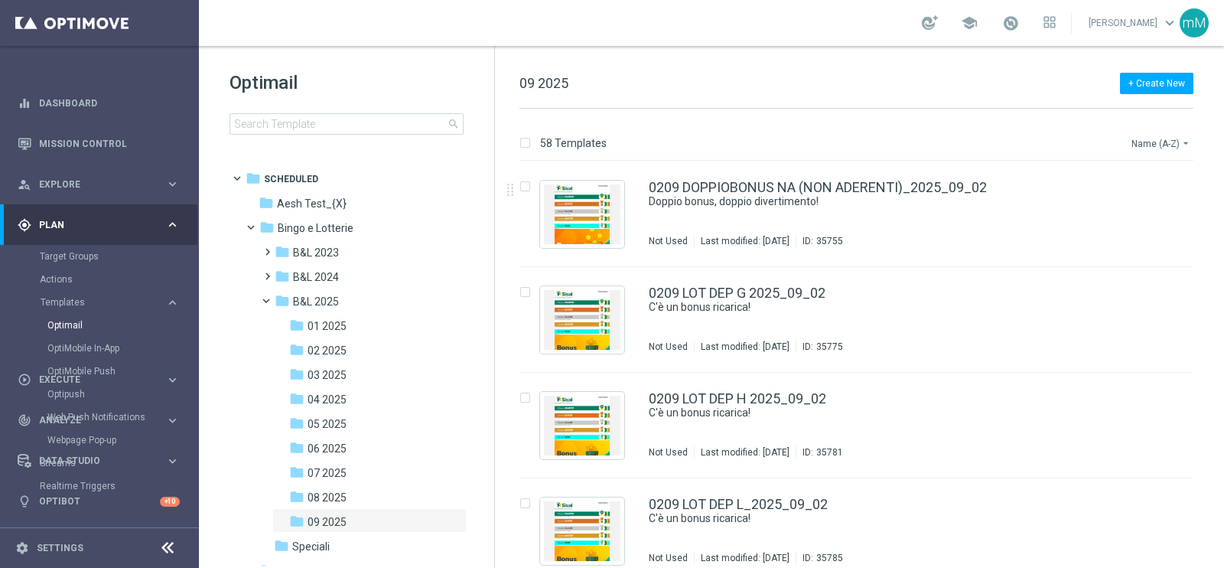
click at [1144, 143] on button "Name (A-Z) arrow_drop_down" at bounding box center [1161, 143] width 63 height 18
click at [1143, 210] on span "Date Modified (Newest)" at bounding box center [1134, 211] width 102 height 11
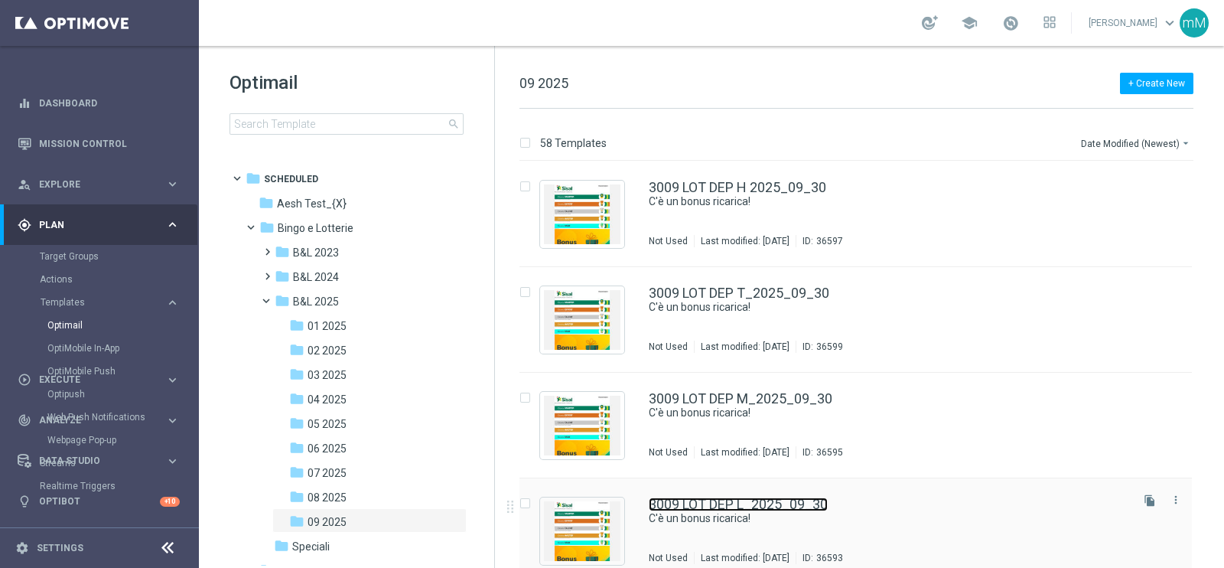
click at [709, 499] on link "3009 LOT DEP L_2025_09_30" at bounding box center [738, 504] width 179 height 14
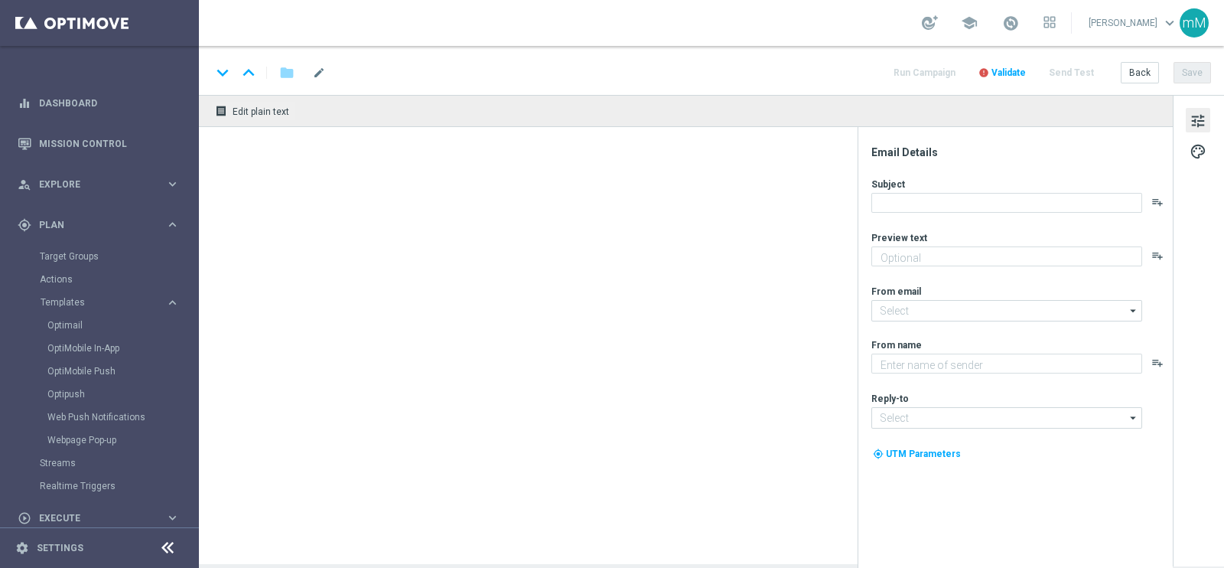
type textarea "Per [PERSON_NAME] a 20.000 Sisal point"
type input "[EMAIL_ADDRESS][DOMAIN_NAME]"
type textarea "Sisal"
type input "[EMAIL_ADDRESS][DOMAIN_NAME]"
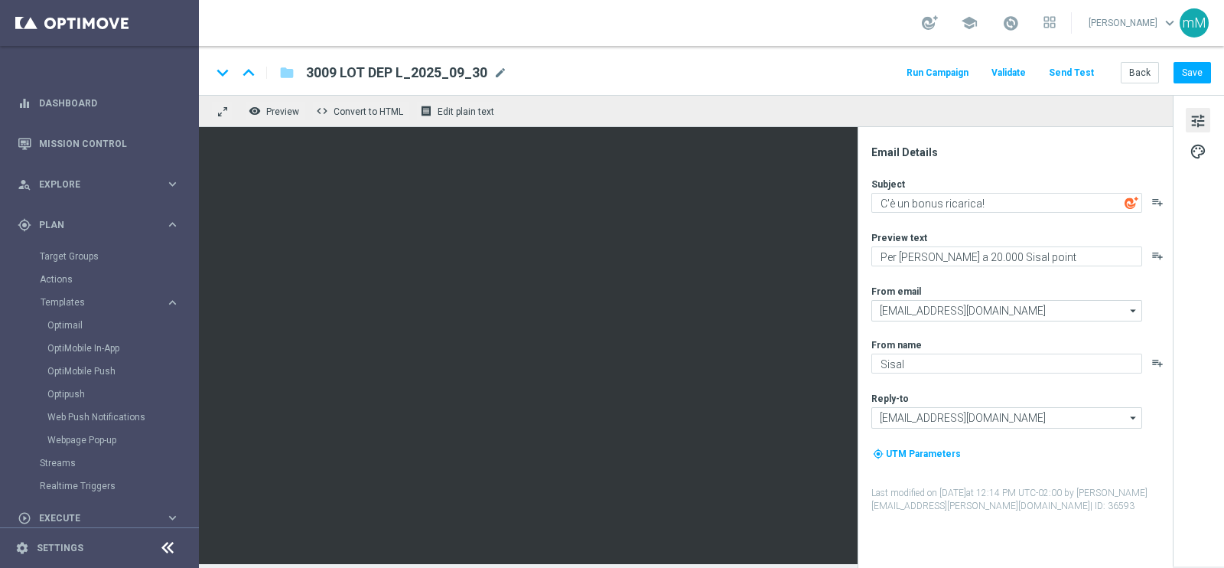
click at [923, 71] on button "Run Campaign" at bounding box center [937, 73] width 67 height 21
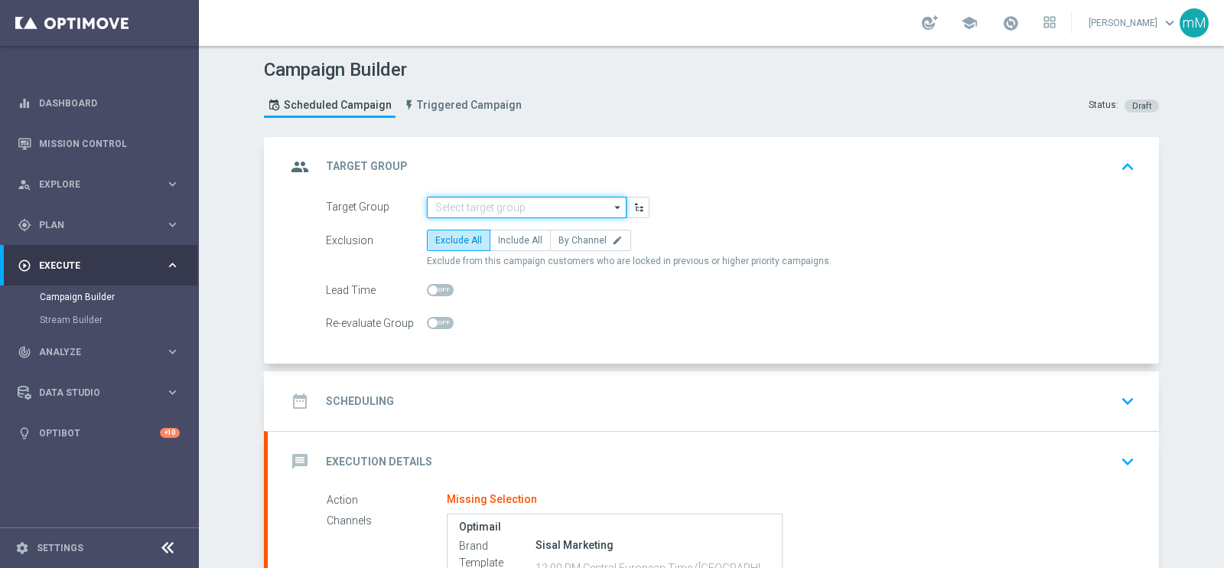
click at [509, 202] on input at bounding box center [527, 207] width 200 height 21
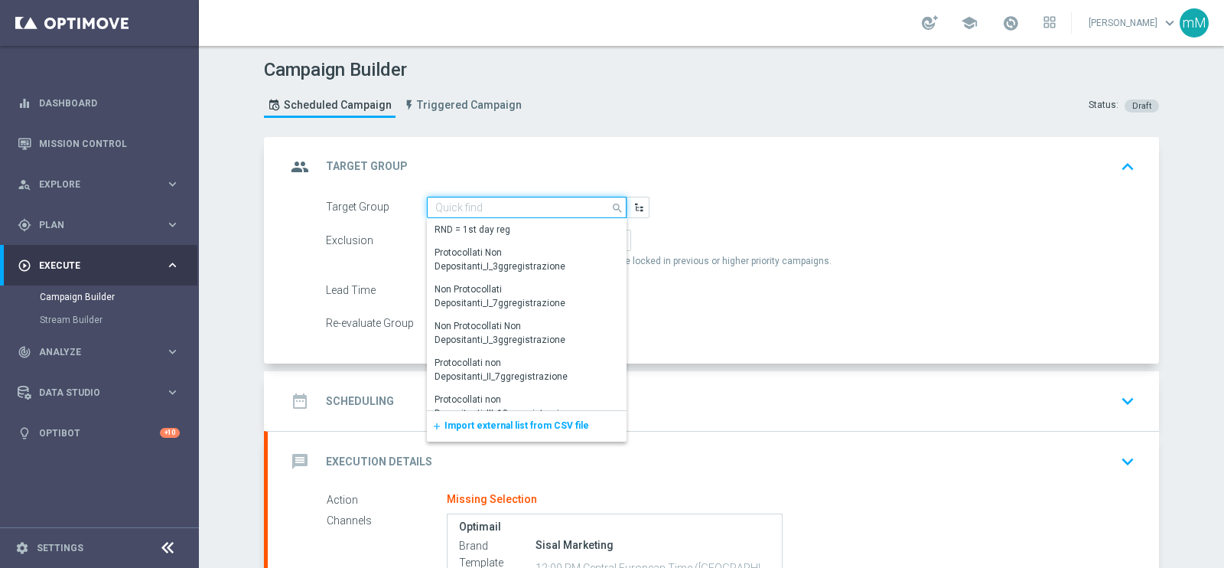
paste input "NEW Active Lottery MODA DEP <15"
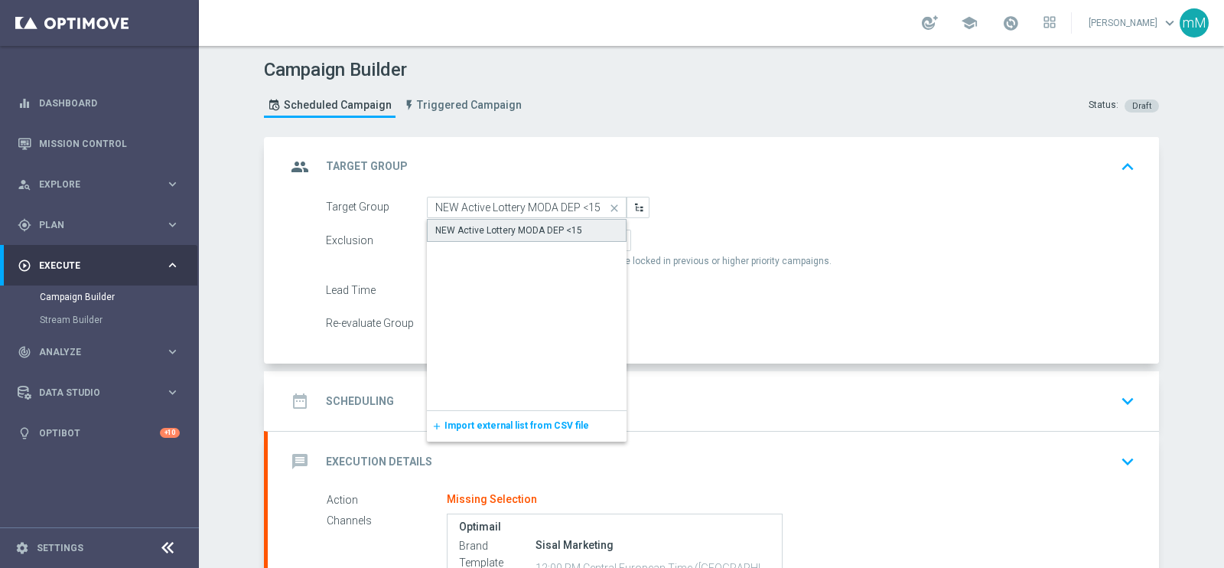
click at [505, 230] on div "NEW Active Lottery MODA DEP <15" at bounding box center [508, 230] width 147 height 14
type input "NEW Active Lottery MODA DEP <15"
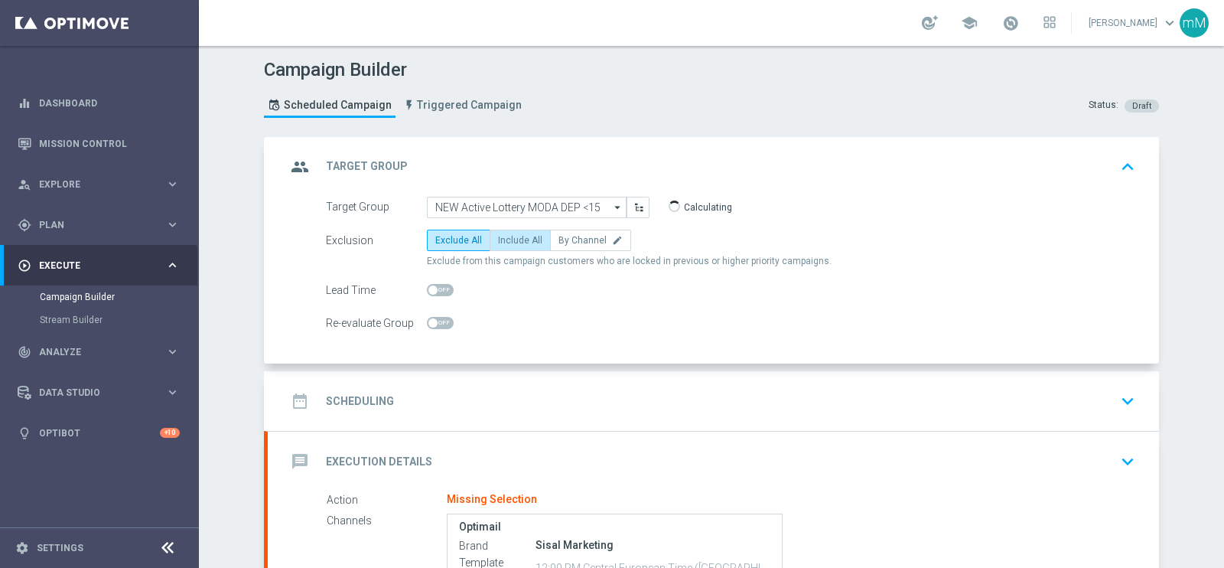
click at [518, 236] on span "Include All" at bounding box center [520, 240] width 44 height 11
click at [508, 238] on input "Include All" at bounding box center [503, 243] width 10 height 10
radio input "true"
click at [548, 386] on div "date_range Scheduling keyboard_arrow_down" at bounding box center [713, 400] width 854 height 29
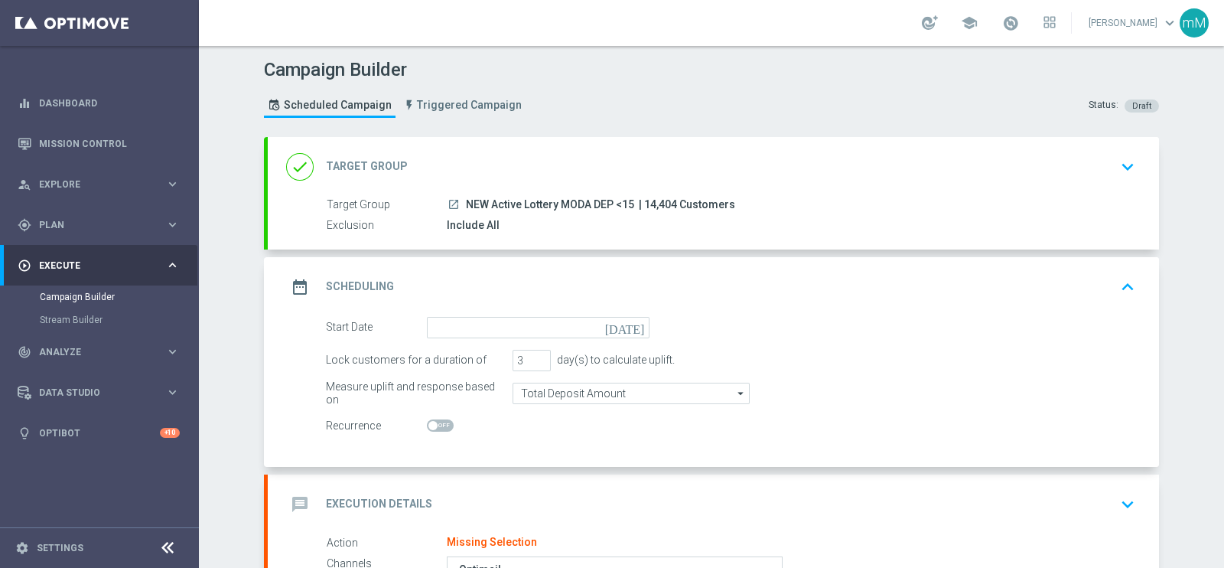
scroll to position [95, 0]
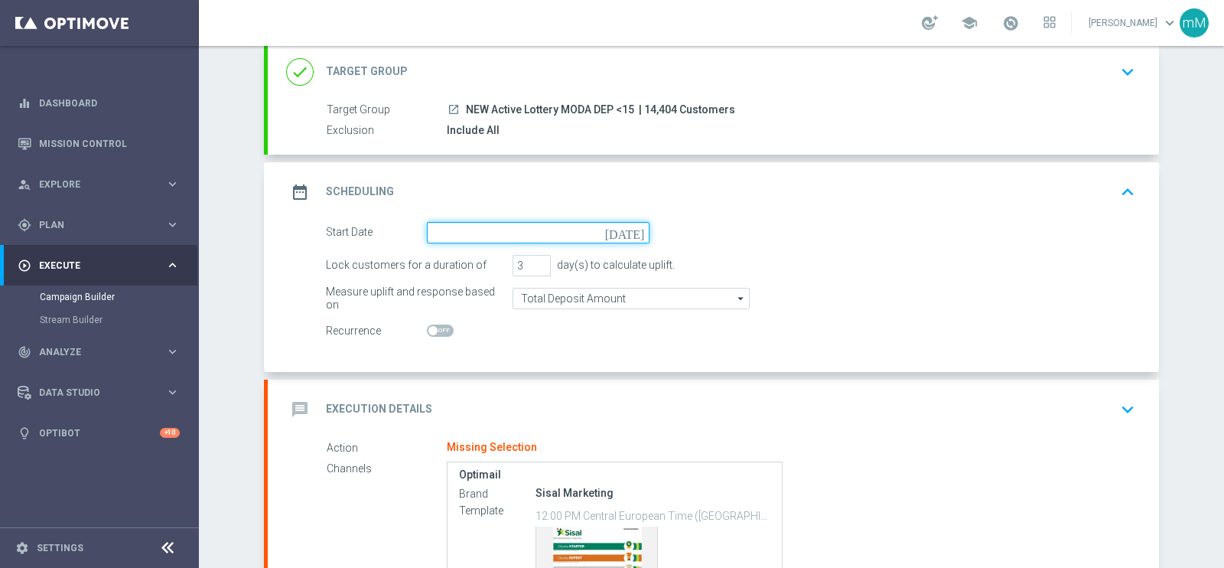
click at [539, 225] on input at bounding box center [538, 232] width 223 height 21
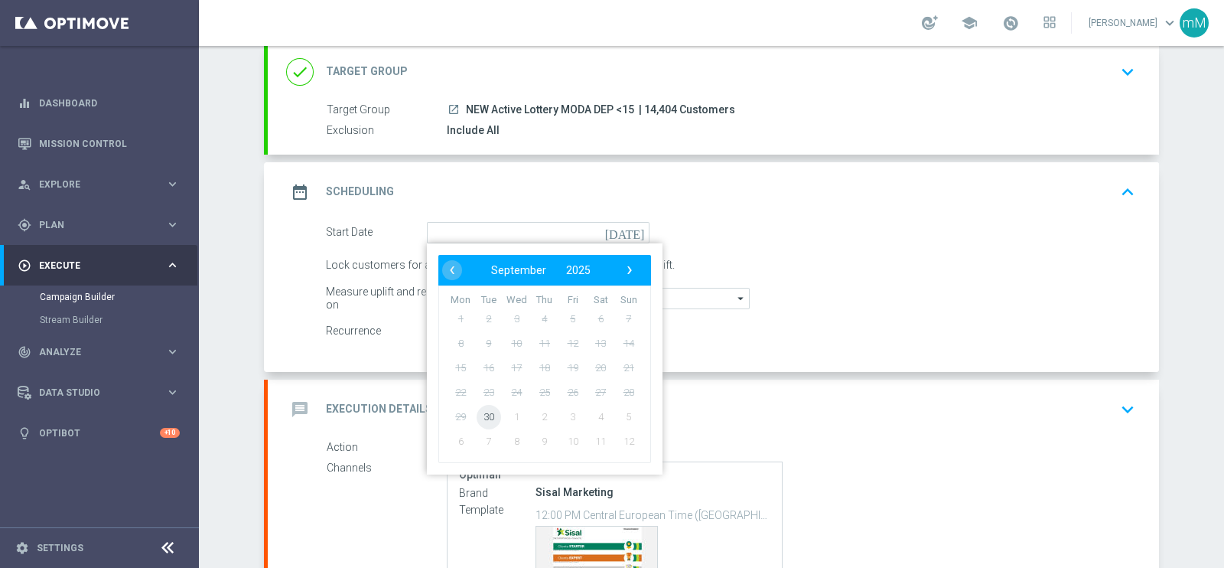
click at [489, 412] on span "30" at bounding box center [489, 416] width 24 height 24
type input "[DATE]"
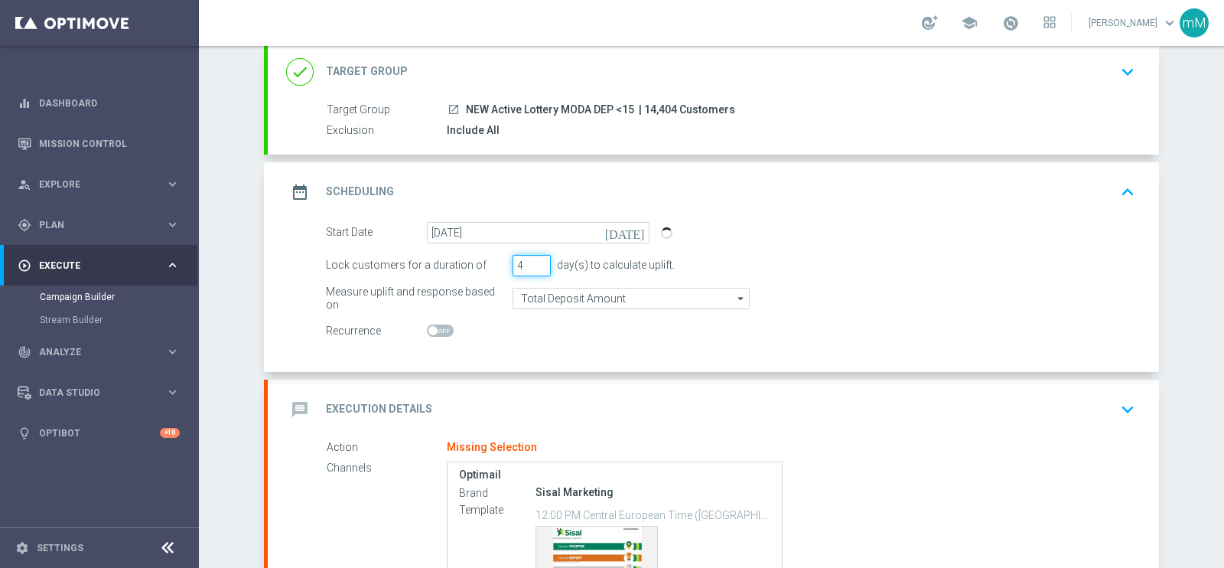
click at [535, 258] on input "4" at bounding box center [531, 265] width 38 height 21
type input "5"
click at [535, 258] on input "5" at bounding box center [531, 265] width 38 height 21
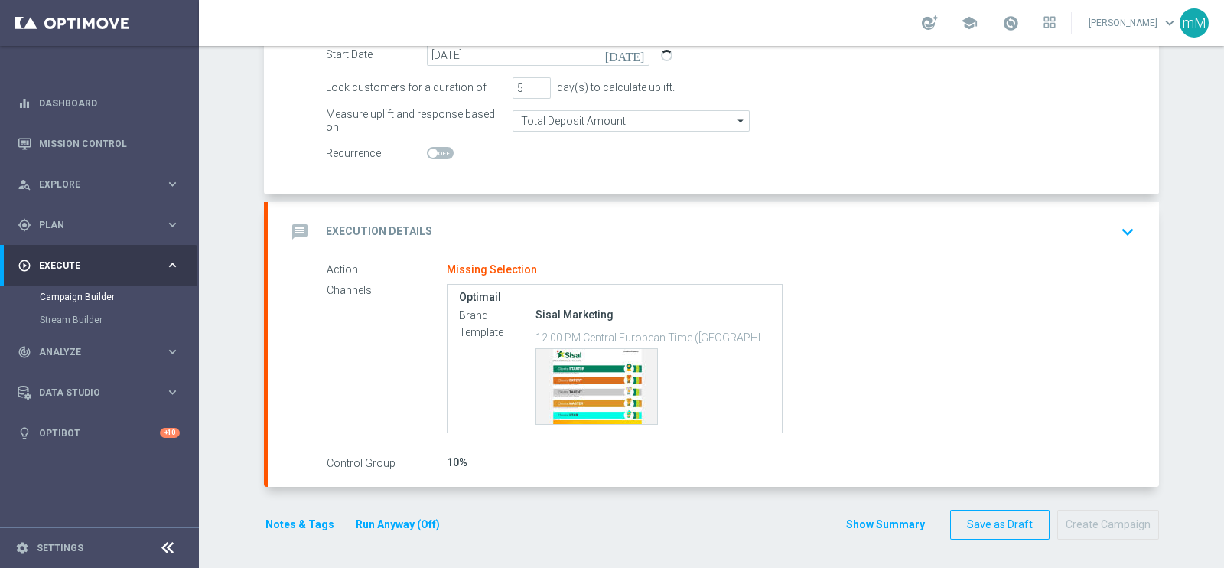
click at [530, 207] on div "message Execution Details keyboard_arrow_down" at bounding box center [713, 232] width 891 height 60
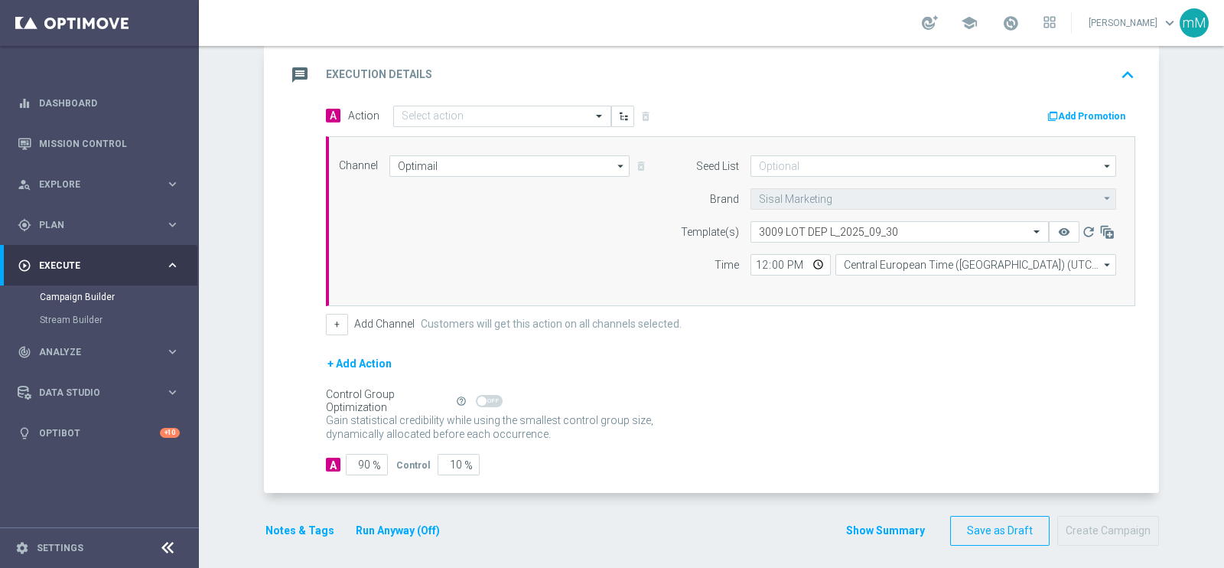
scroll to position [258, 0]
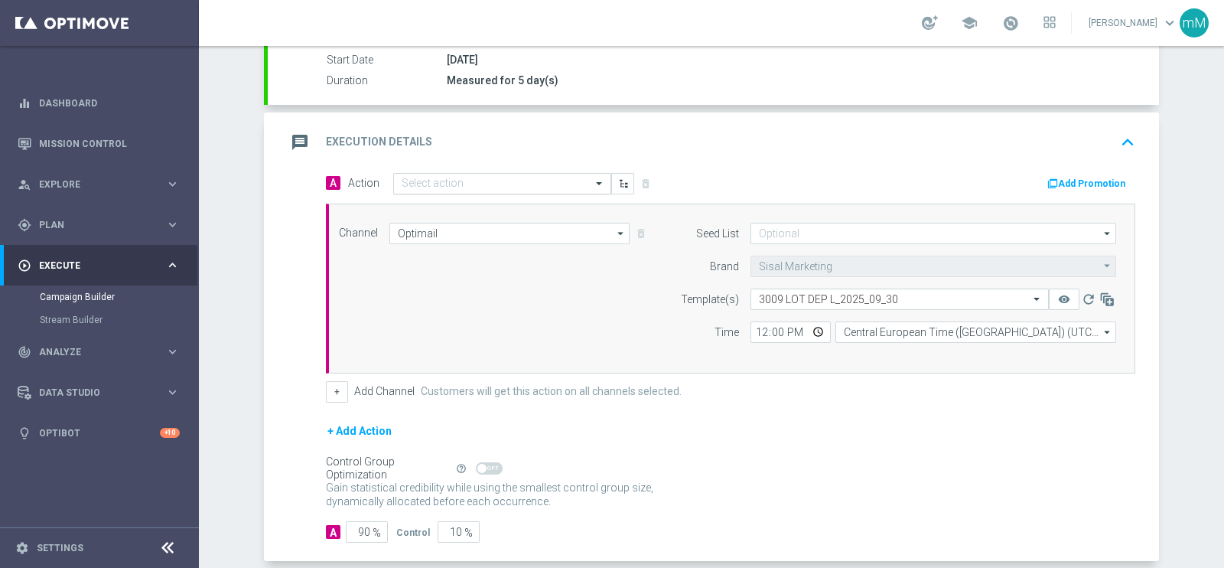
click at [489, 187] on div "Select action" at bounding box center [502, 183] width 218 height 21
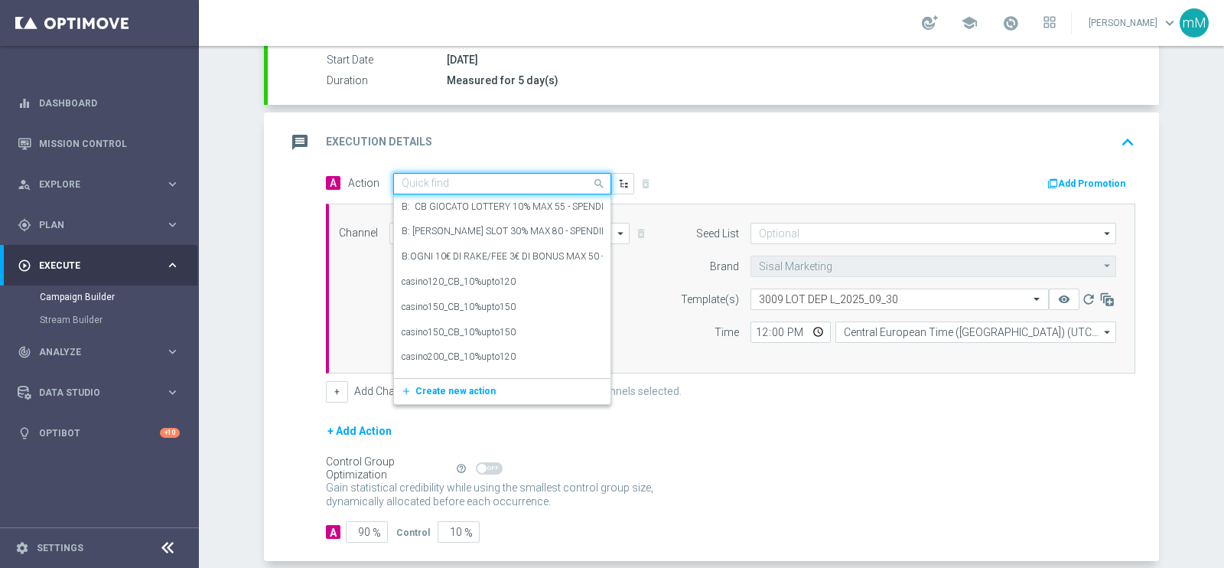
paste input "DEP_20€"
type input "DEP_20€"
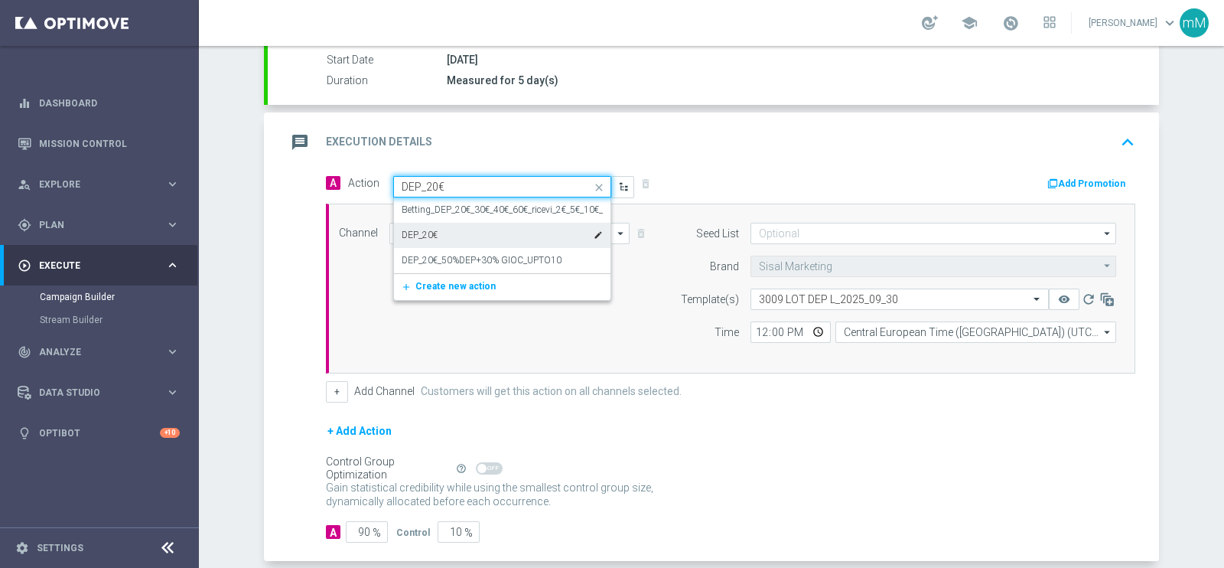
click at [485, 234] on div "DEP_20€ edit" at bounding box center [502, 235] width 201 height 25
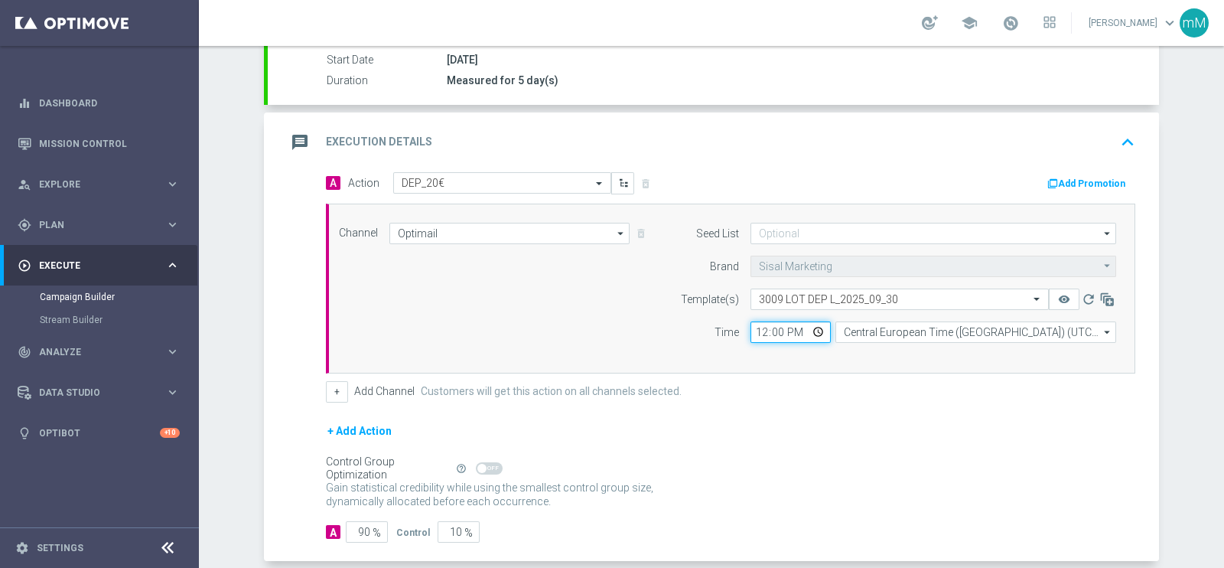
click at [760, 328] on input "12:00" at bounding box center [790, 331] width 80 height 21
type input "18:30"
click at [326, 381] on button "+" at bounding box center [337, 391] width 22 height 21
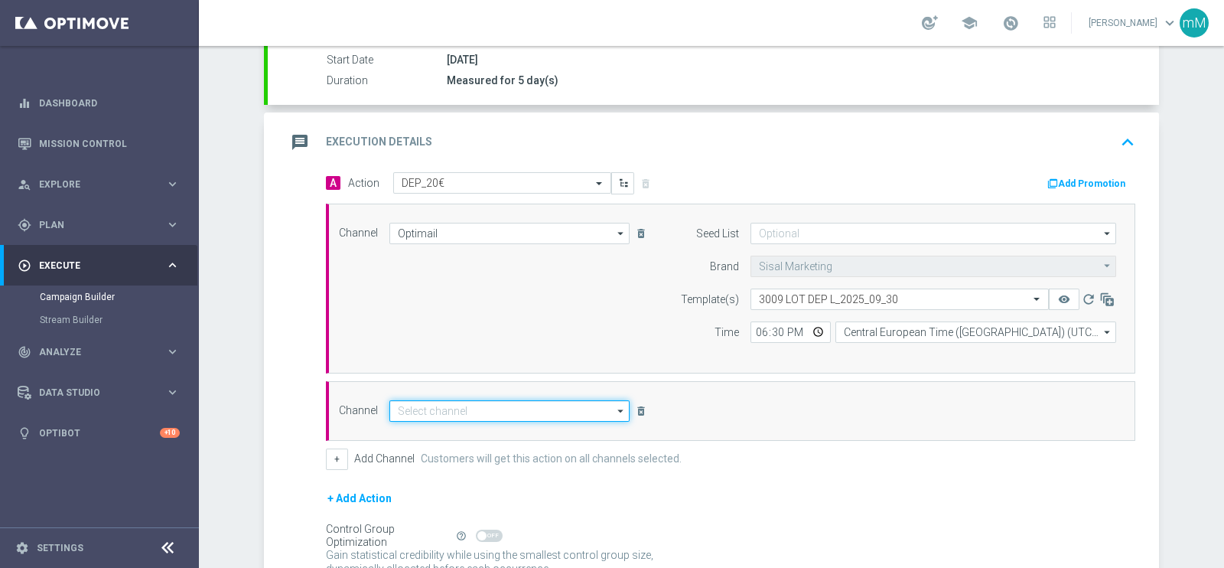
click at [503, 407] on input at bounding box center [509, 410] width 240 height 21
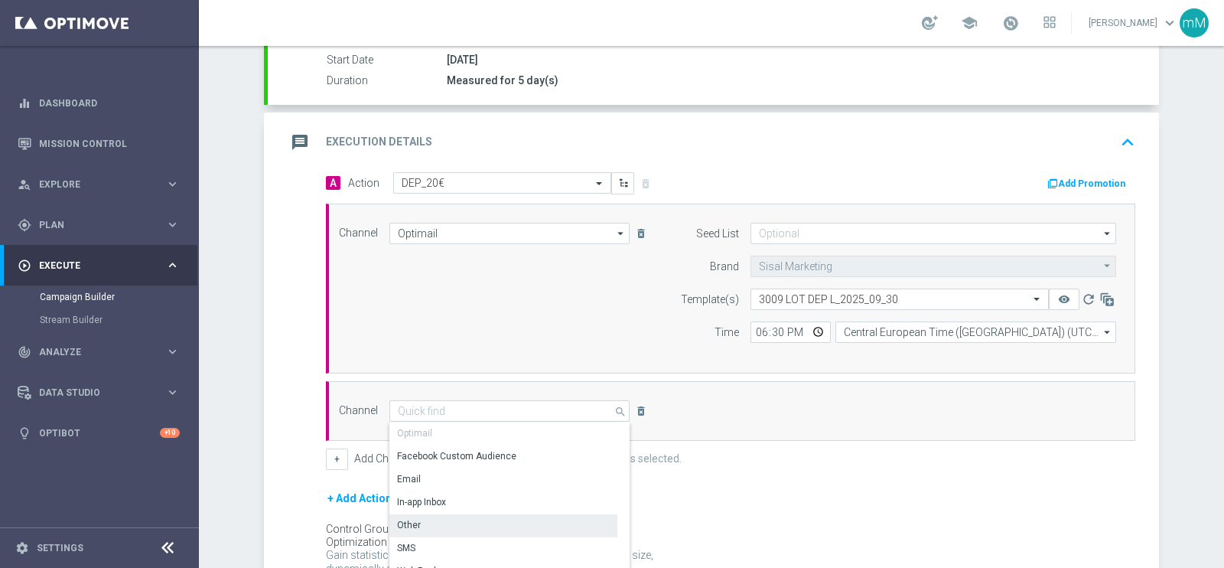
click at [438, 518] on div "Other" at bounding box center [503, 524] width 228 height 21
type input "Other"
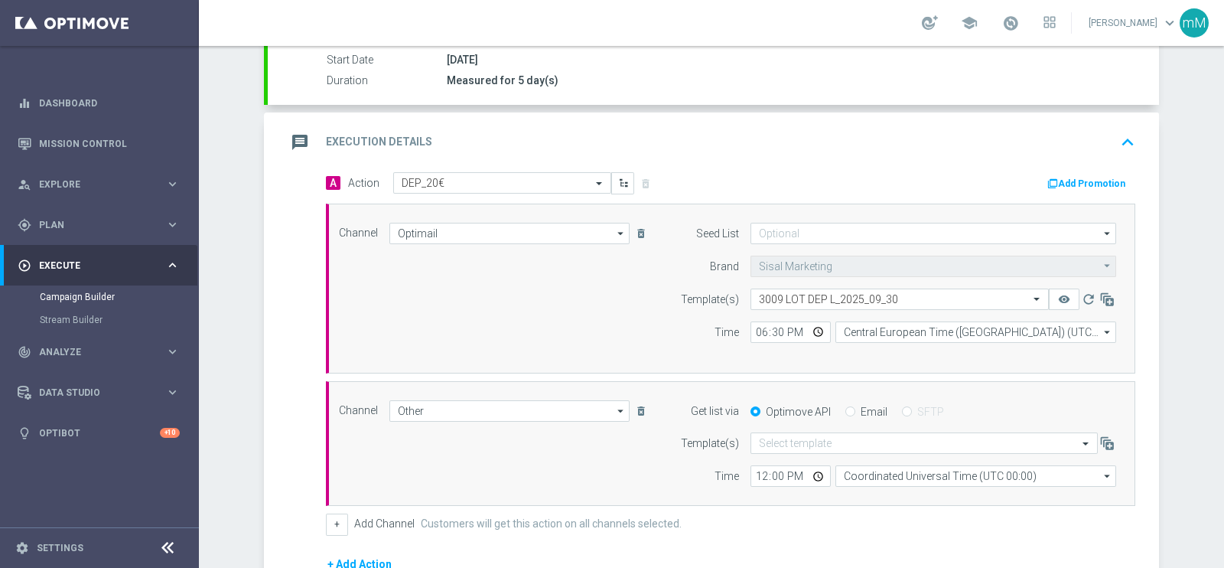
click at [845, 408] on input "Email" at bounding box center [850, 413] width 10 height 10
radio input "true"
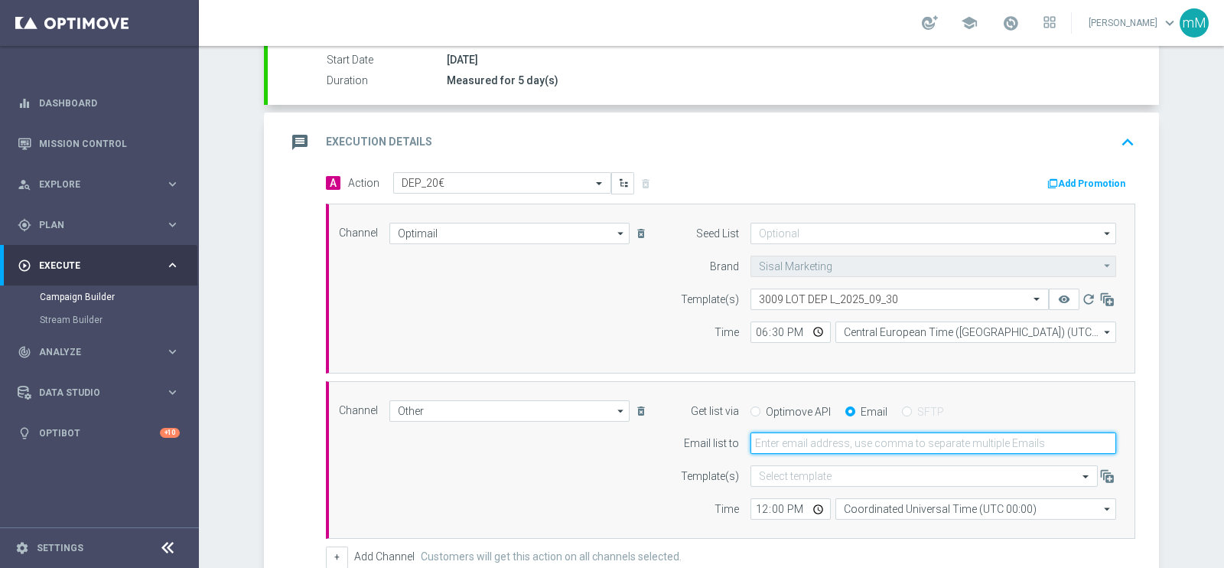
click at [825, 439] on input "email" at bounding box center [933, 442] width 366 height 21
type input "[EMAIL_ADDRESS][PERSON_NAME][DOMAIN_NAME]"
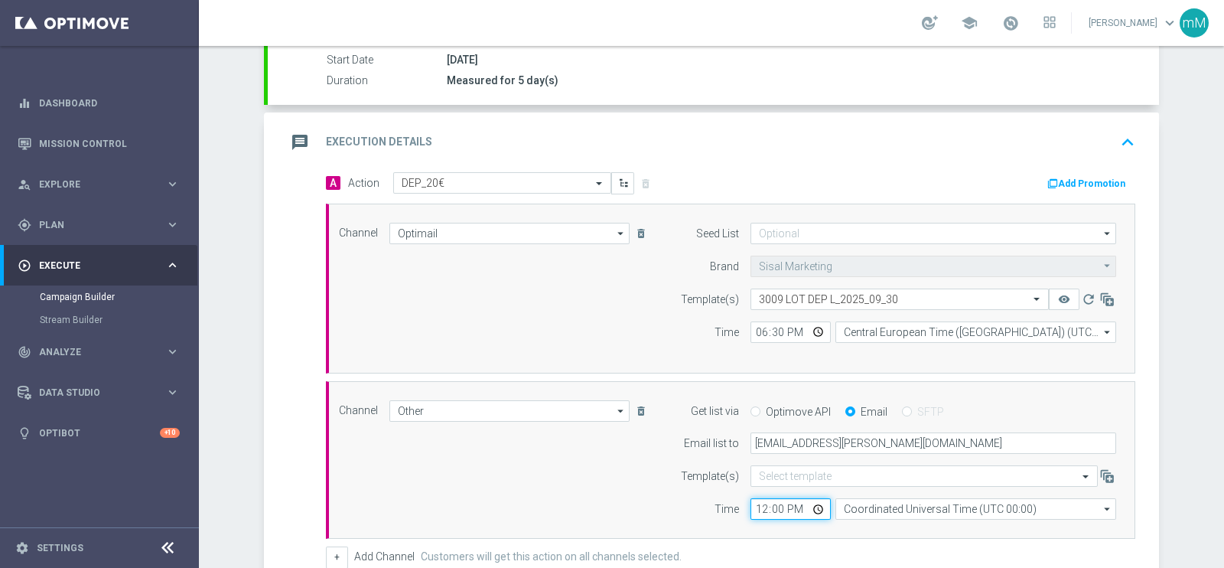
click at [750, 510] on input "12:00" at bounding box center [790, 508] width 80 height 21
type input "18:30"
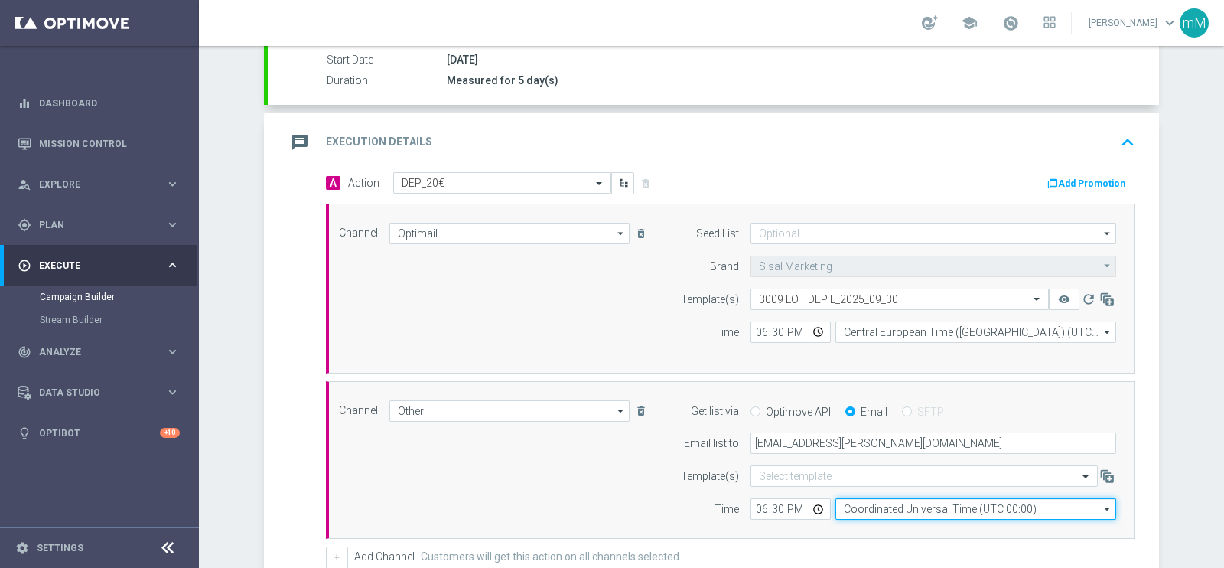
click at [862, 506] on input "Coordinated Universal Time (UTC 00:00)" at bounding box center [975, 508] width 281 height 21
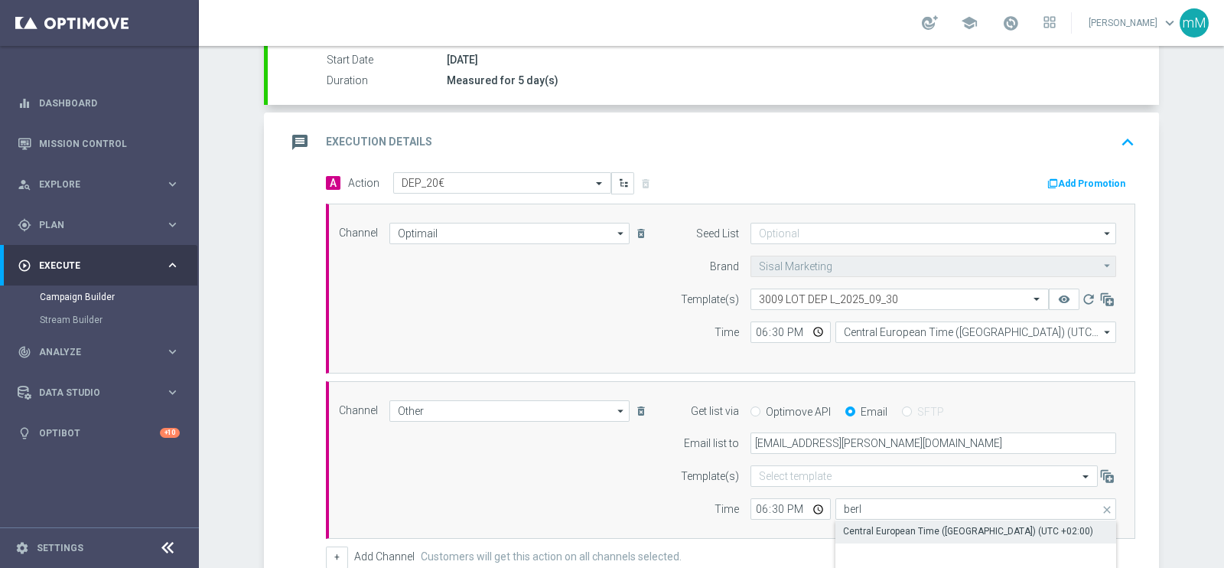
click at [855, 528] on div "Central European Time ([GEOGRAPHIC_DATA]) (UTC +02:00)" at bounding box center [968, 531] width 250 height 14
type input "Central European Time ([GEOGRAPHIC_DATA]) (UTC +02:00)"
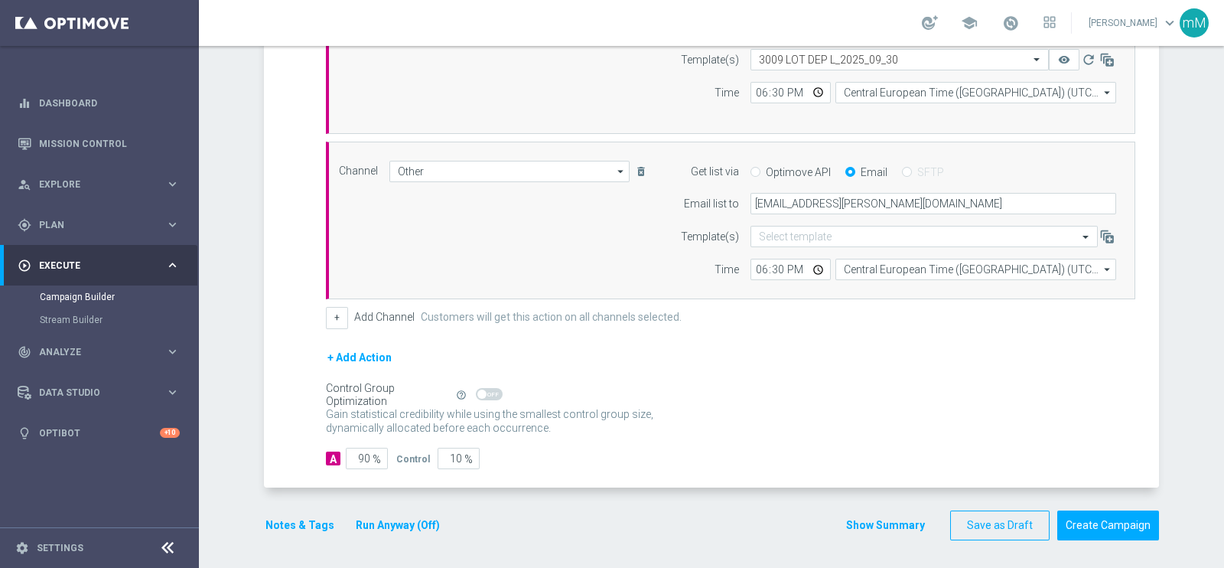
click at [379, 522] on button "Run Anyway (Off)" at bounding box center [397, 525] width 87 height 19
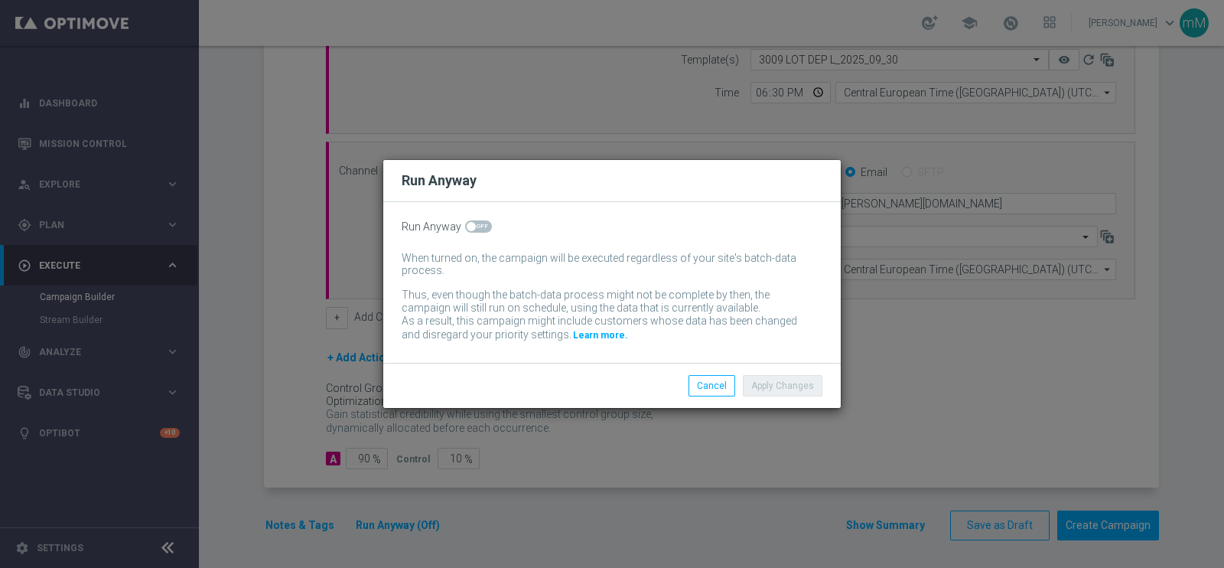
click at [478, 220] on span at bounding box center [478, 226] width 27 height 12
click at [478, 220] on input "checkbox" at bounding box center [478, 226] width 27 height 12
checkbox input "true"
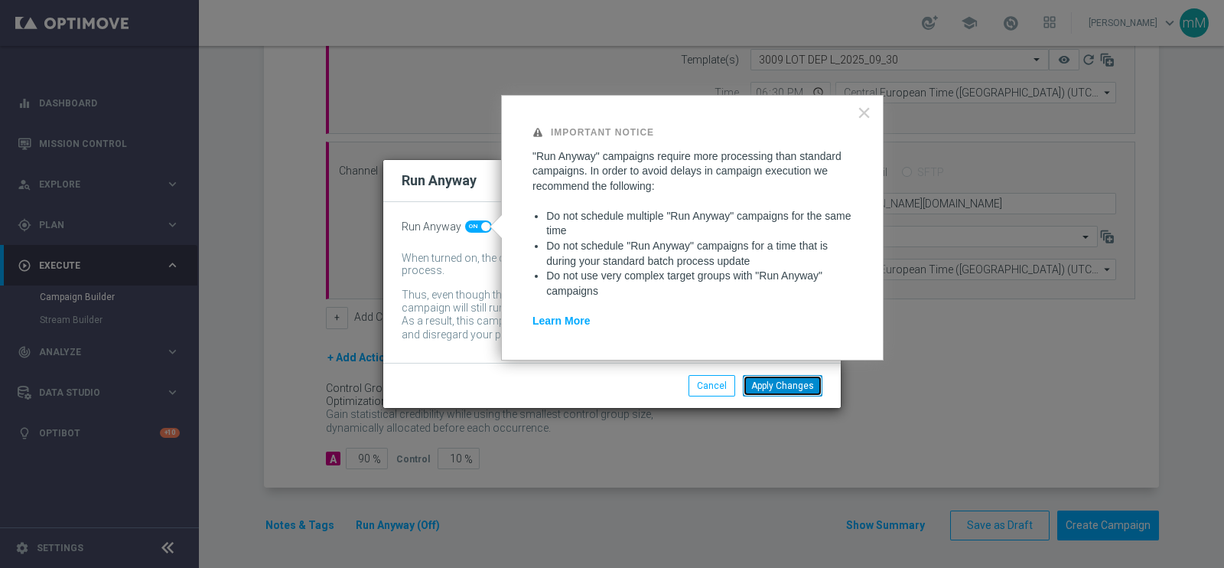
click at [757, 382] on button "Apply Changes" at bounding box center [783, 385] width 80 height 21
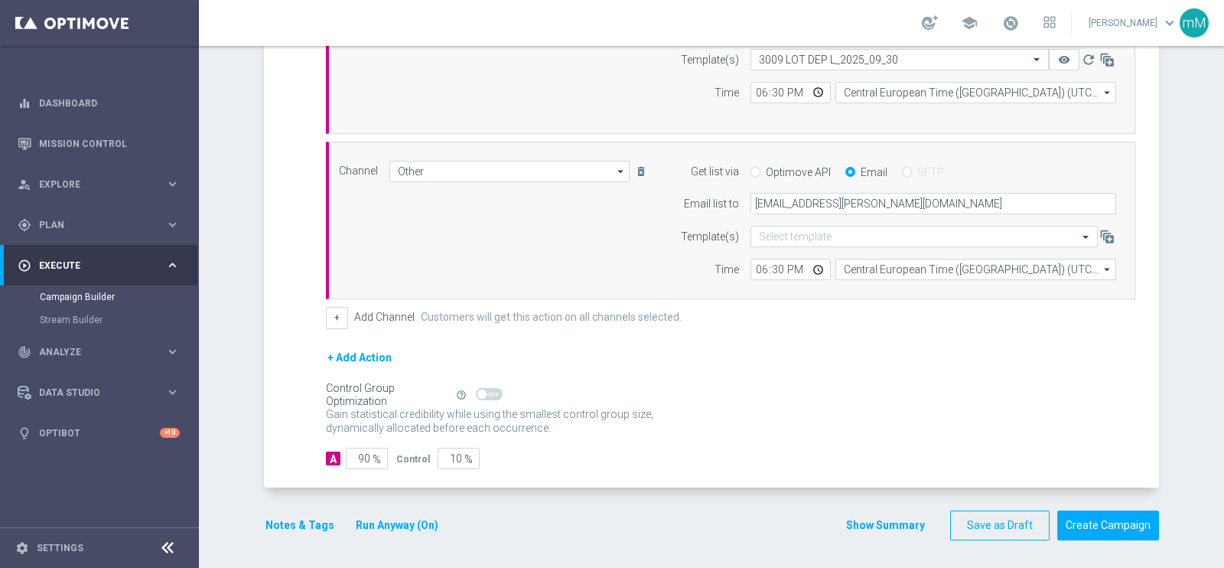
click at [291, 525] on button "Notes & Tags" at bounding box center [300, 525] width 72 height 19
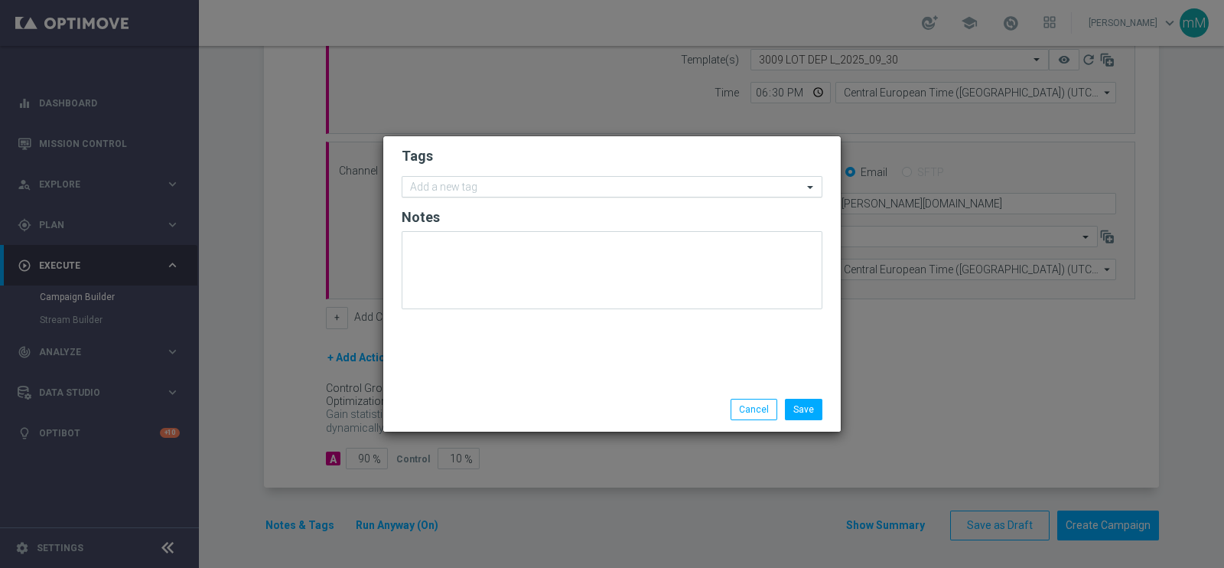
click at [523, 187] on input "text" at bounding box center [606, 187] width 392 height 13
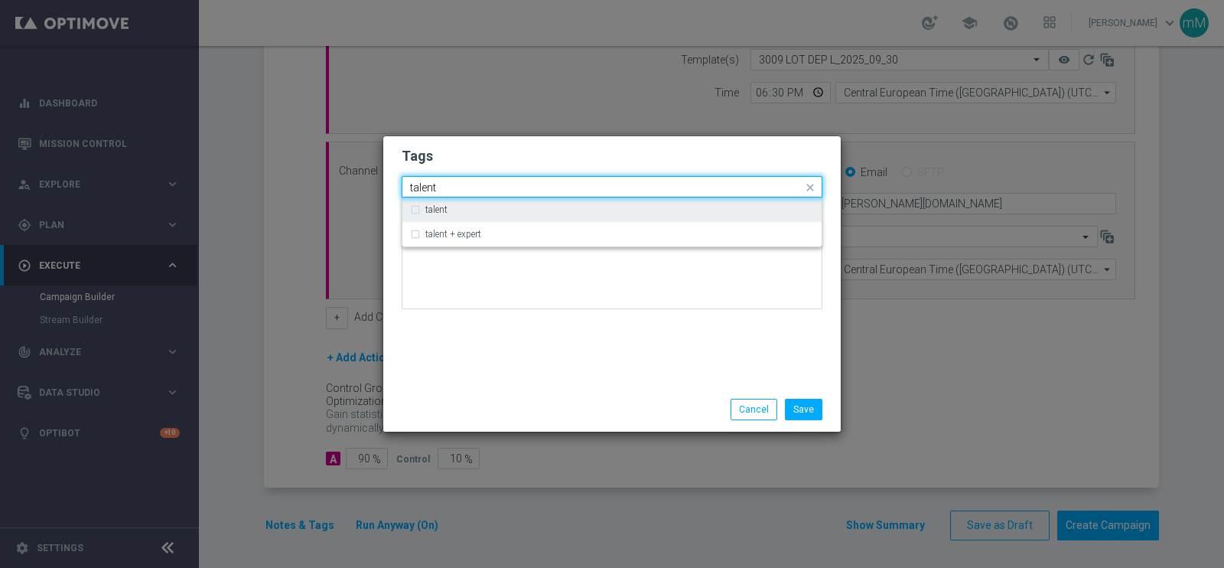
click at [505, 219] on div "talent" at bounding box center [612, 209] width 404 height 24
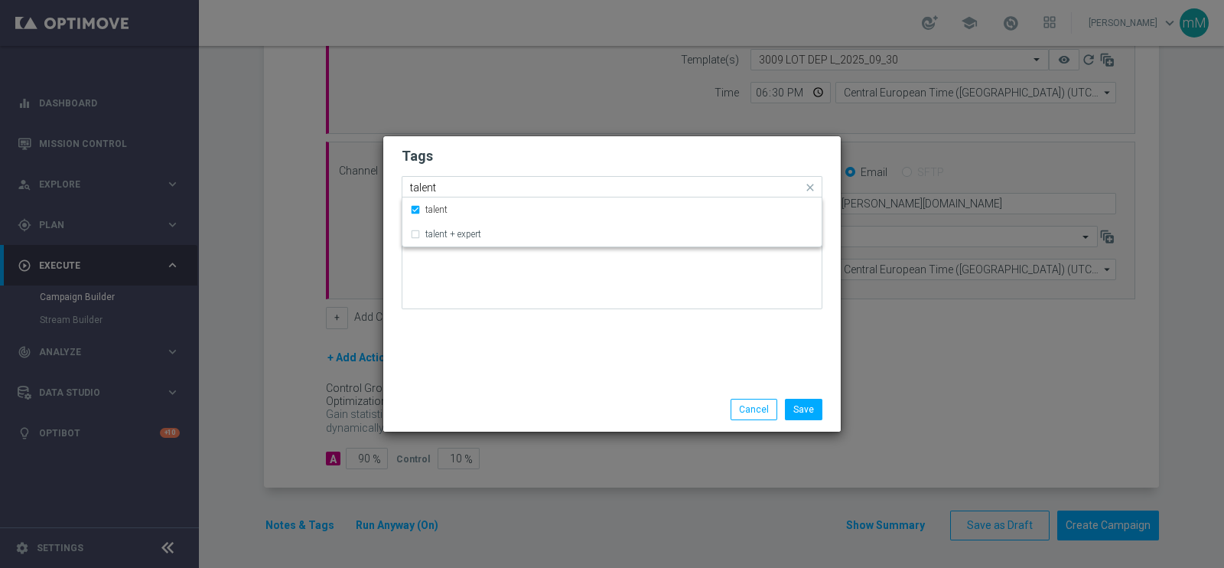
click at [494, 185] on input "talent" at bounding box center [606, 187] width 392 height 13
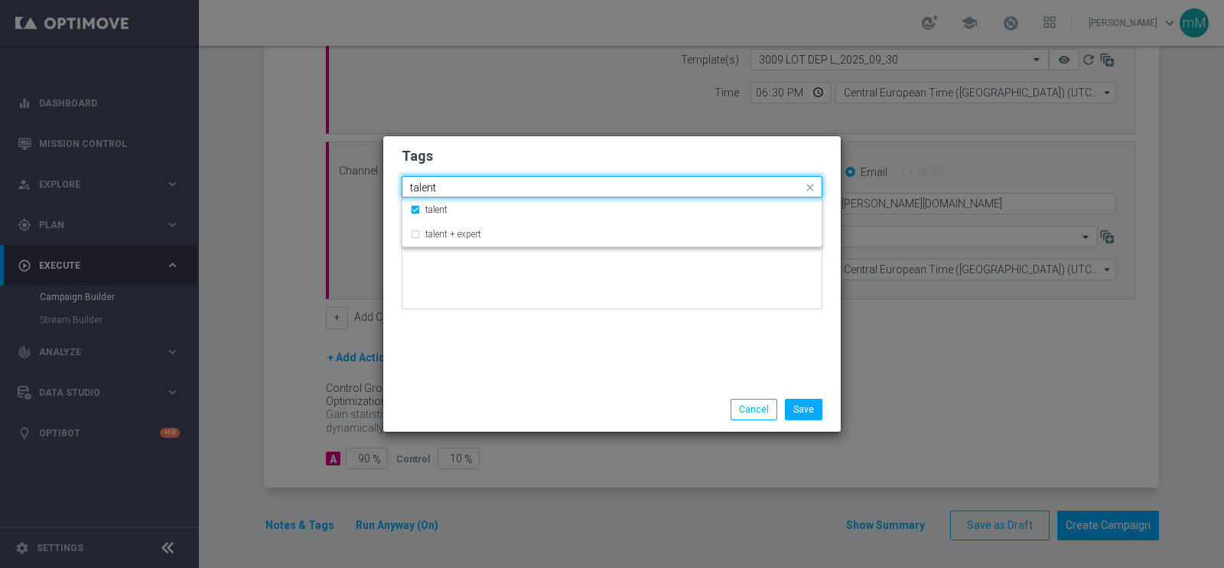
click at [494, 185] on input "talent" at bounding box center [606, 187] width 392 height 13
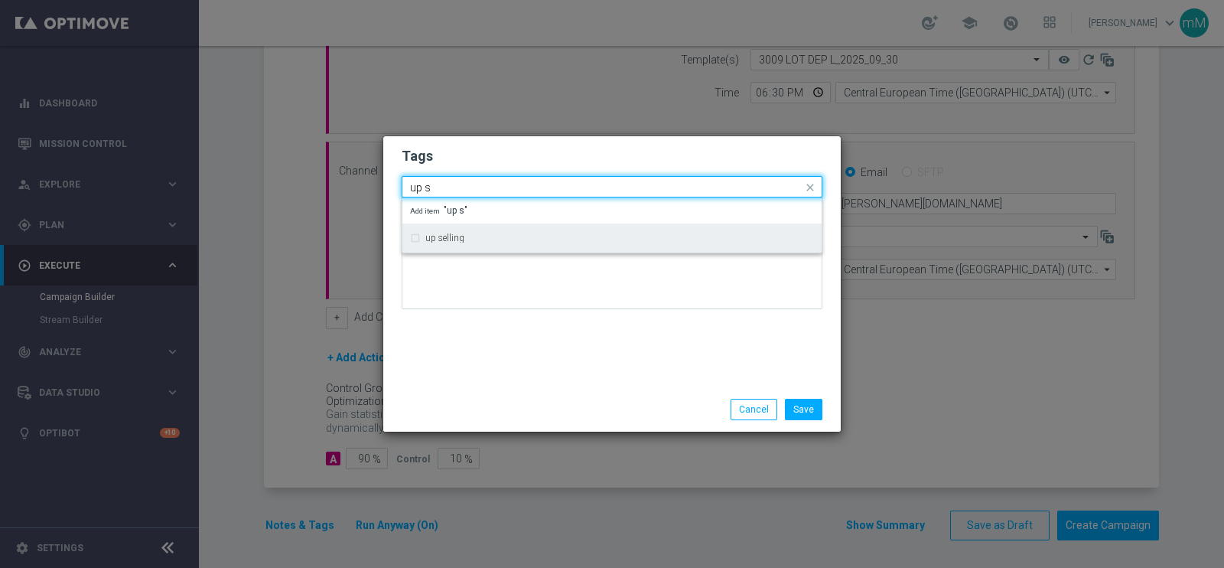
click at [486, 231] on div "up selling" at bounding box center [612, 238] width 404 height 24
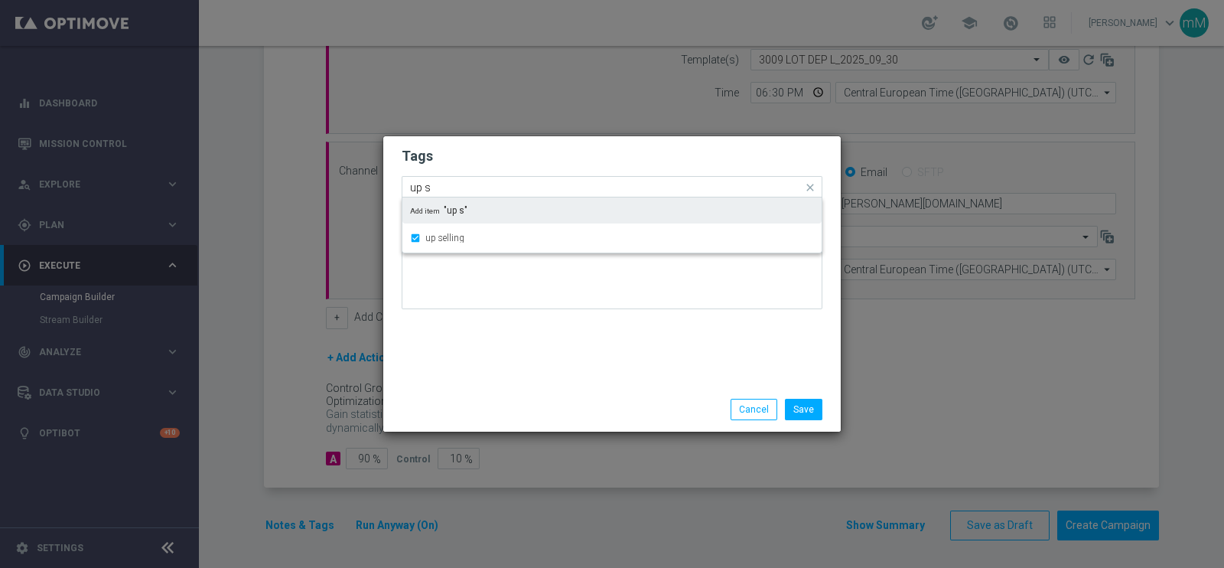
click at [479, 191] on input "up s" at bounding box center [606, 187] width 392 height 13
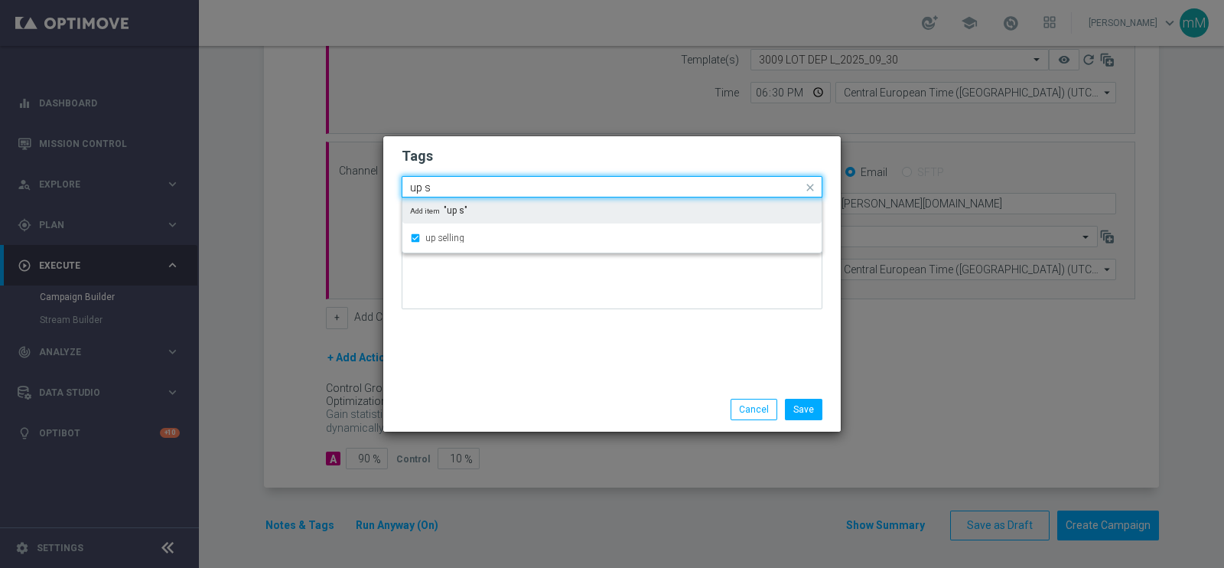
click at [479, 191] on input "up s" at bounding box center [606, 187] width 392 height 13
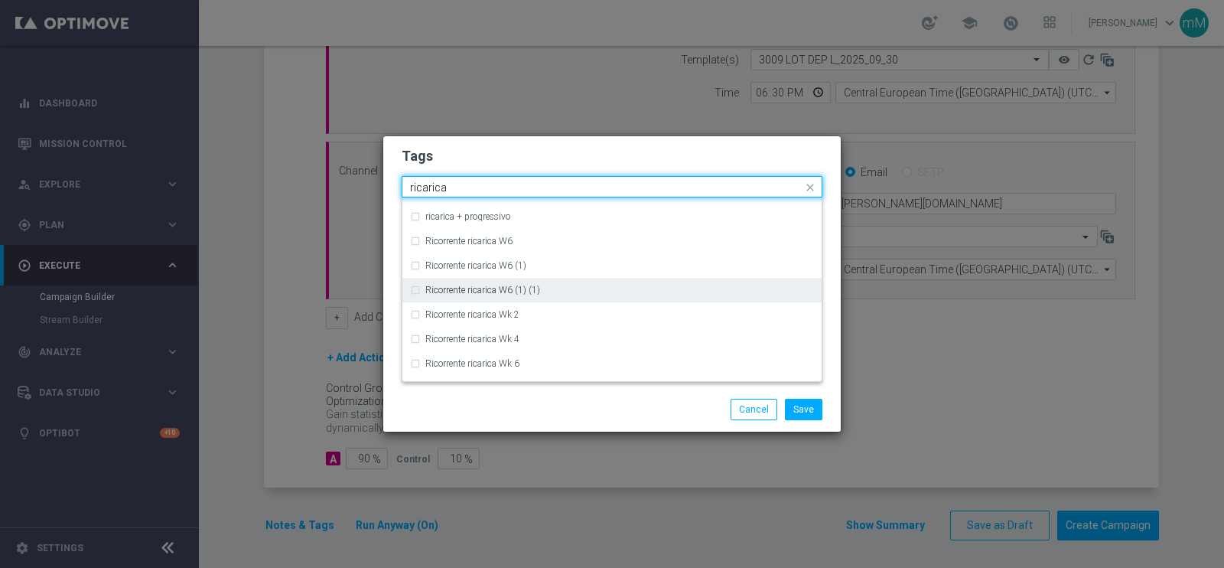
scroll to position [256, 0]
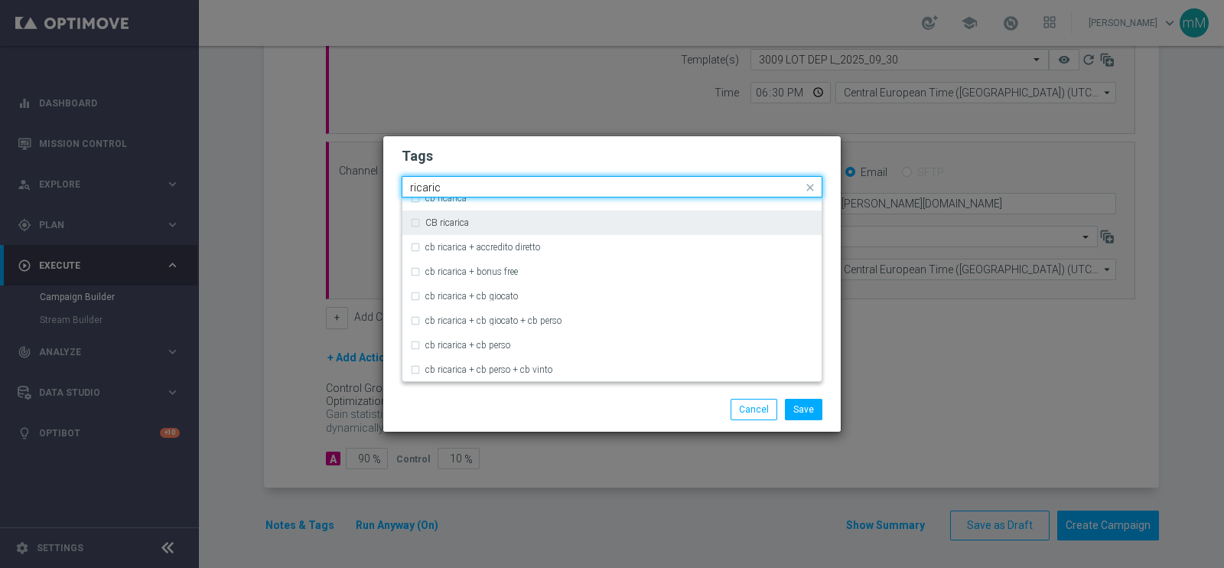
drag, startPoint x: 490, startPoint y: 288, endPoint x: 428, endPoint y: 216, distance: 94.9
click at [428, 216] on div "CB ricarica" at bounding box center [612, 222] width 404 height 24
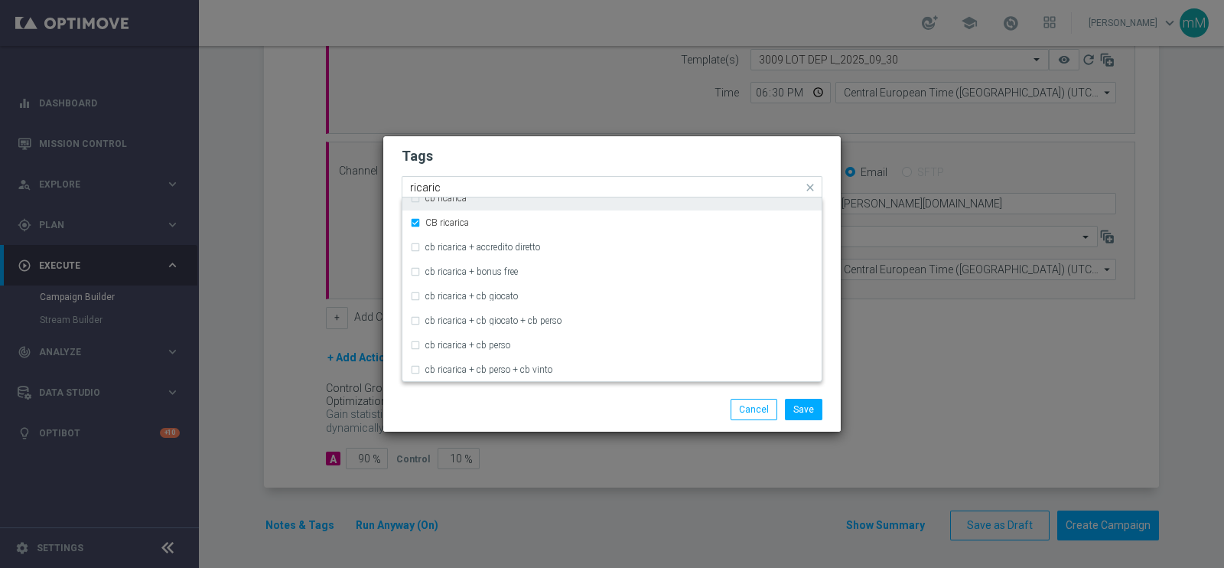
click at [470, 189] on input "ricaric" at bounding box center [606, 187] width 392 height 13
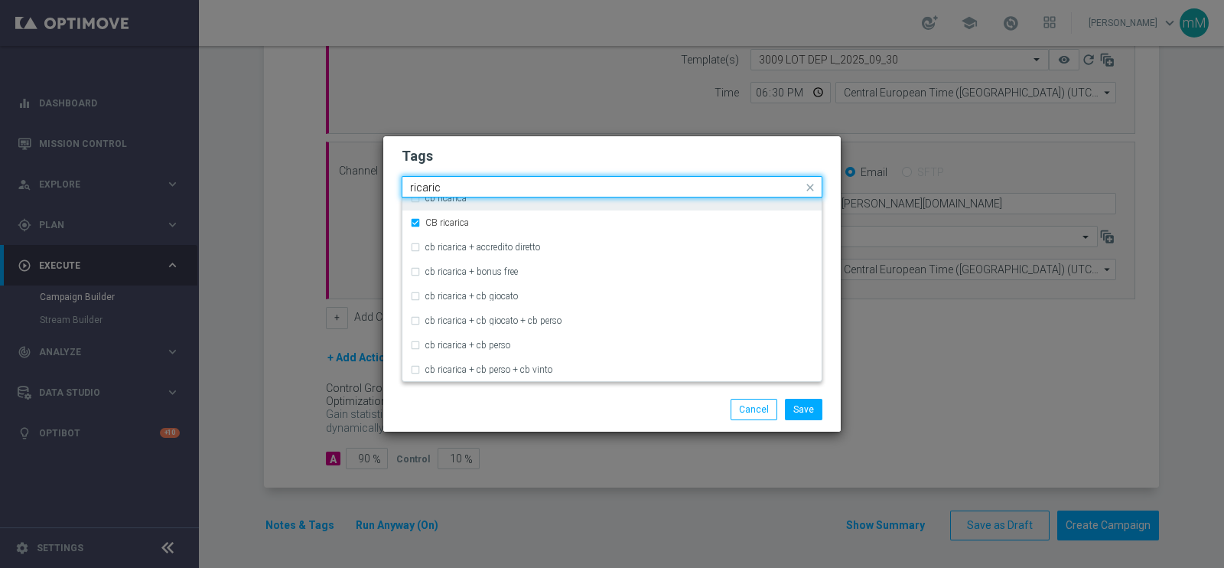
click at [470, 189] on input "ricaric" at bounding box center [606, 187] width 392 height 13
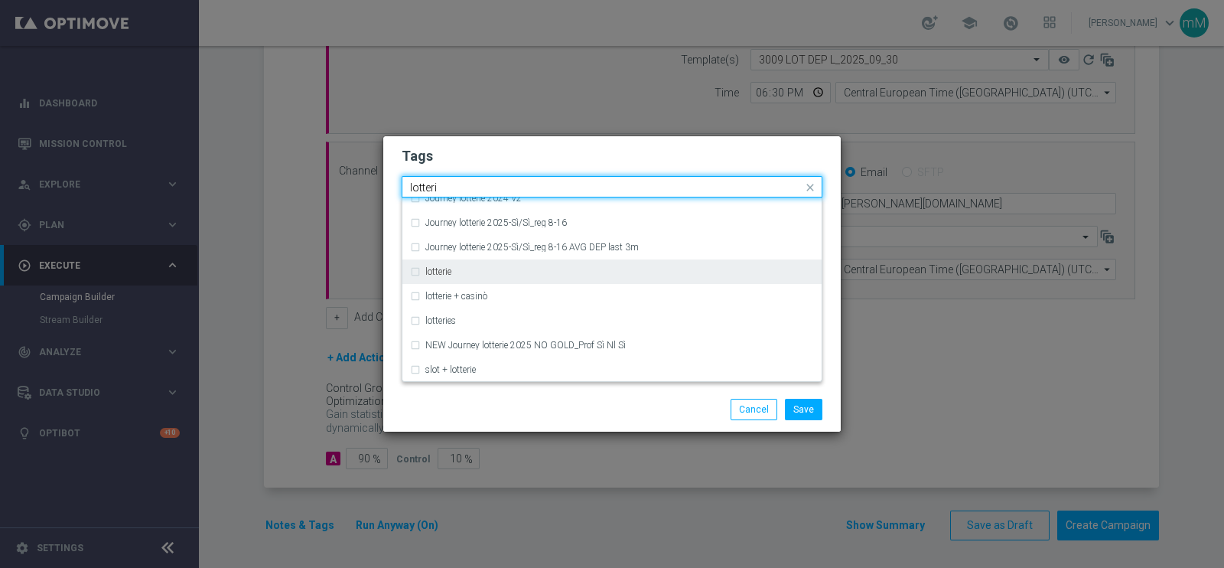
click at [477, 267] on div "lotterie" at bounding box center [619, 271] width 389 height 9
type input "lotteri"
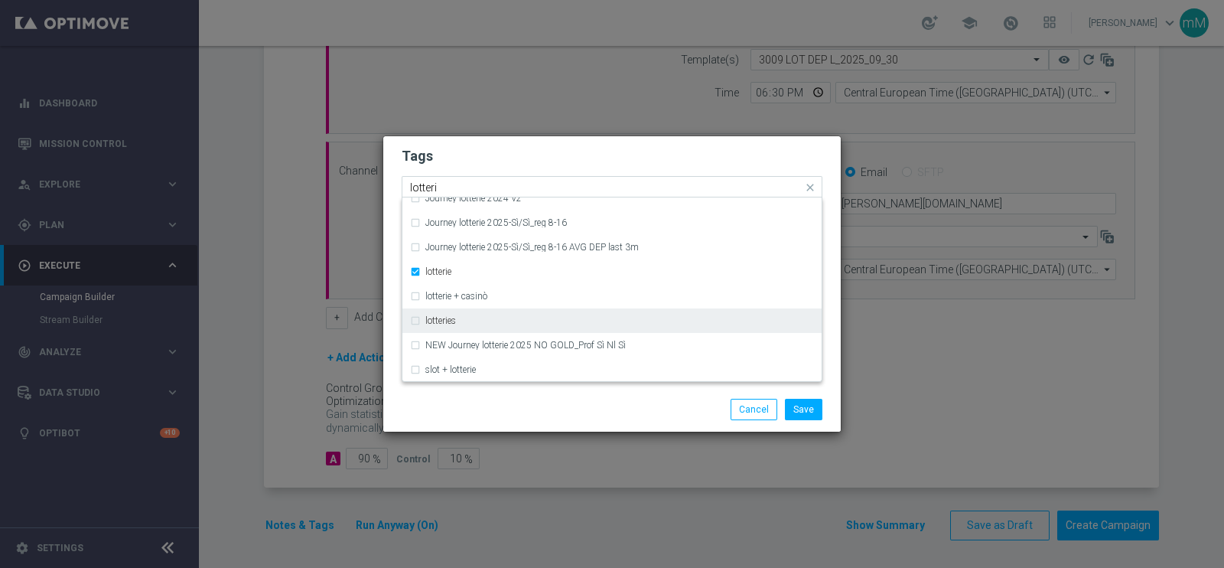
click at [455, 327] on div "lotteries" at bounding box center [612, 320] width 404 height 24
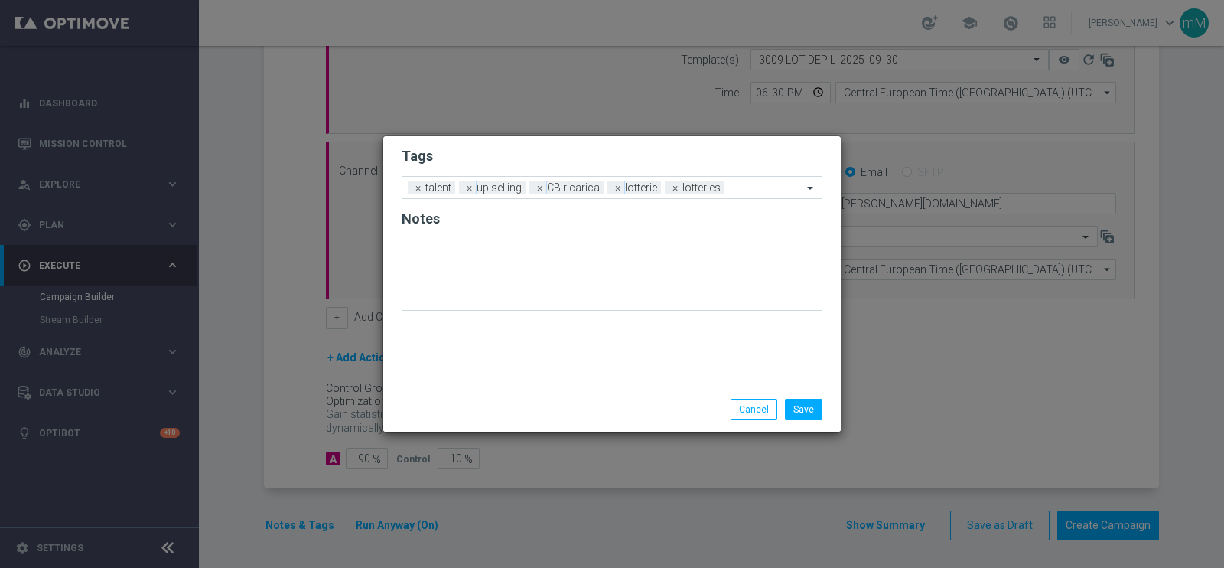
click at [566, 439] on modal-container "Tags Add a new tag × talent × up selling × CB ricarica × lotterie × lotteries N…" at bounding box center [612, 284] width 1224 height 568
click at [807, 410] on button "Save" at bounding box center [803, 409] width 37 height 21
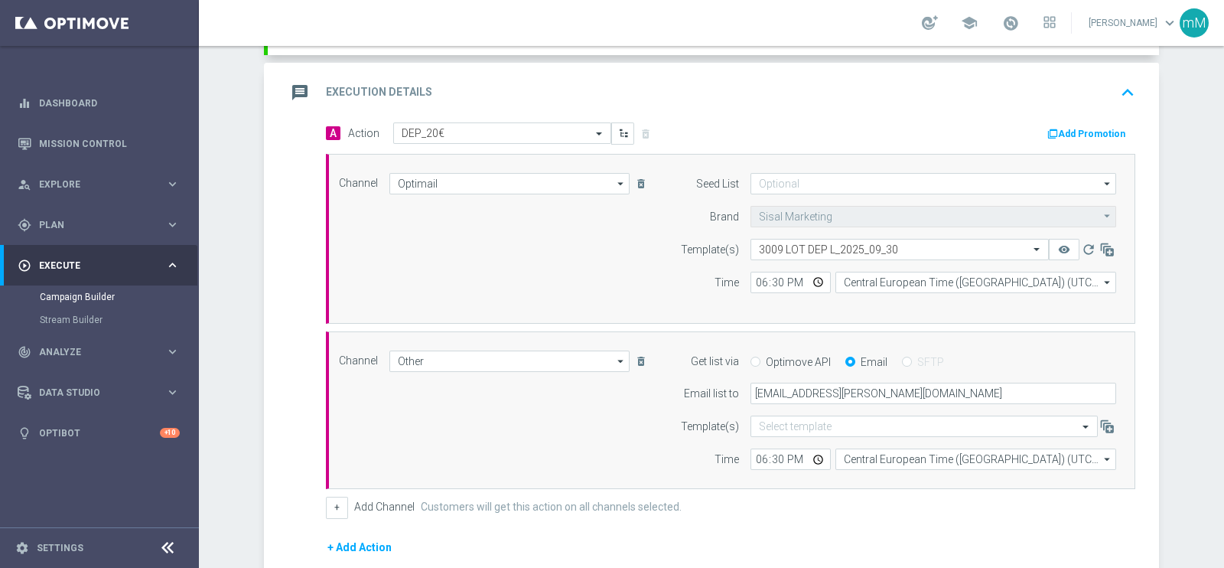
scroll to position [305, 0]
click at [1087, 128] on button "Add Promotion" at bounding box center [1088, 136] width 85 height 17
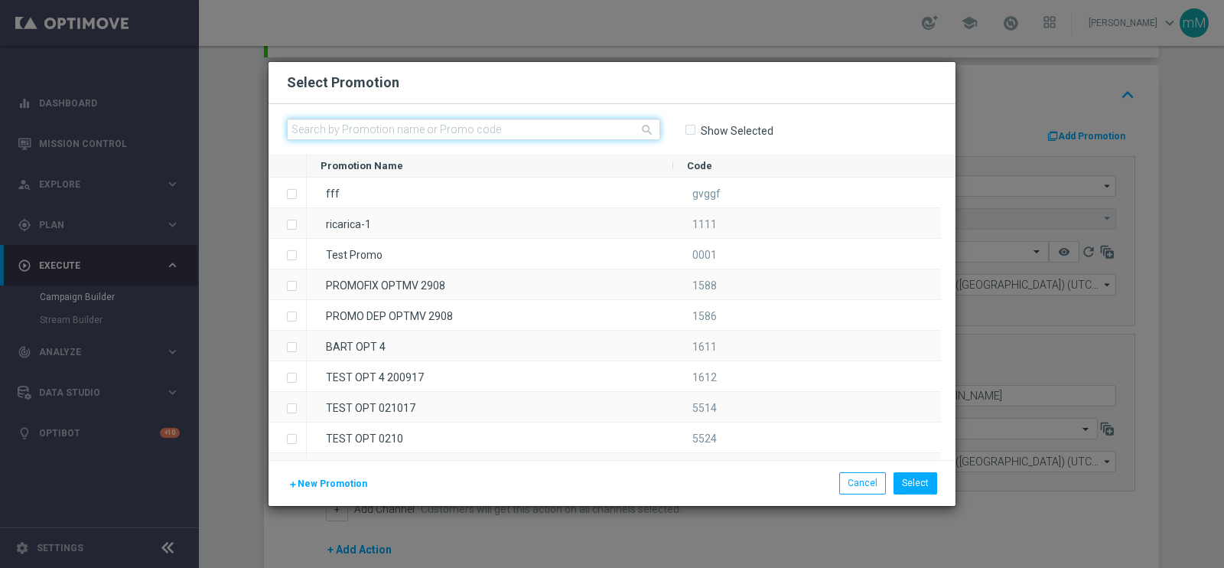
click at [592, 126] on input "text" at bounding box center [473, 129] width 373 height 21
paste input "335694"
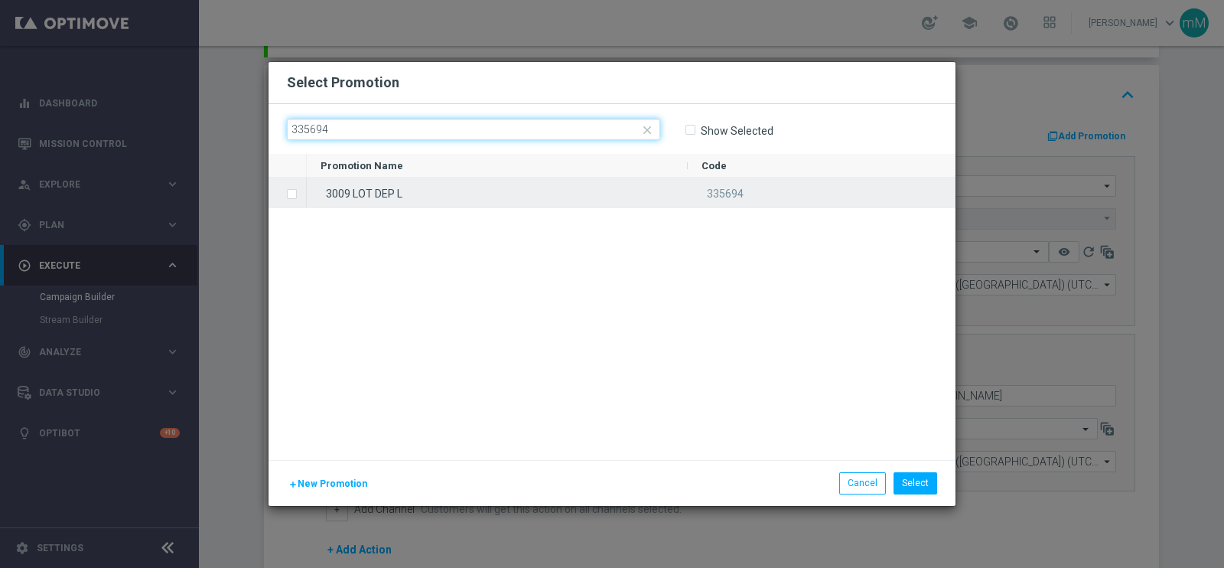
type input "335694"
click at [553, 189] on div "3009 LOT DEP L" at bounding box center [497, 192] width 381 height 30
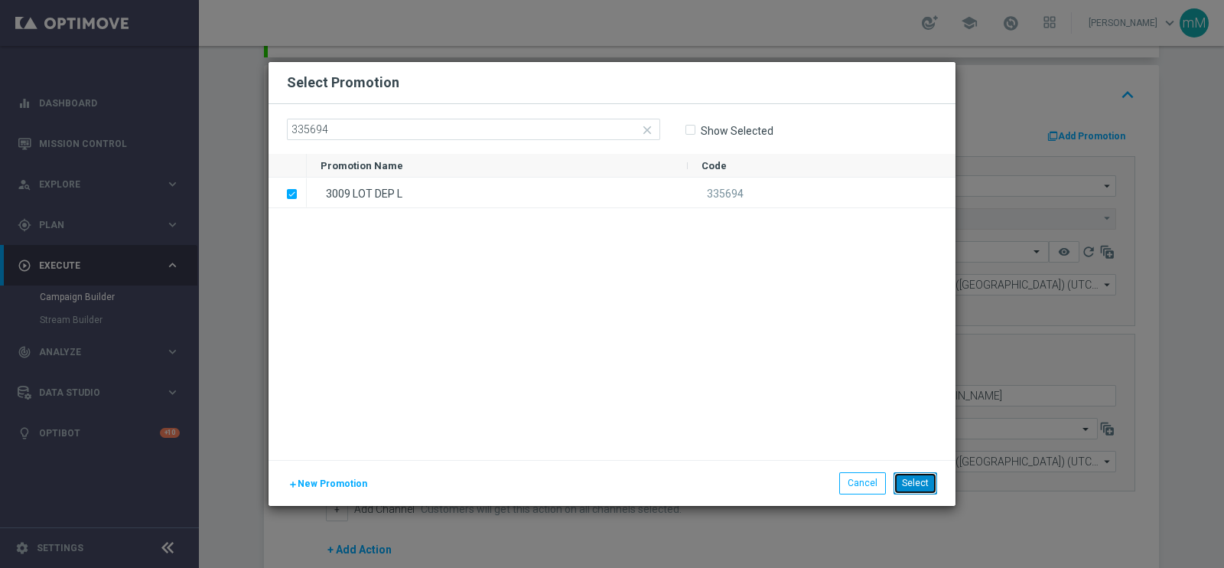
click at [919, 487] on button "Select" at bounding box center [915, 482] width 44 height 21
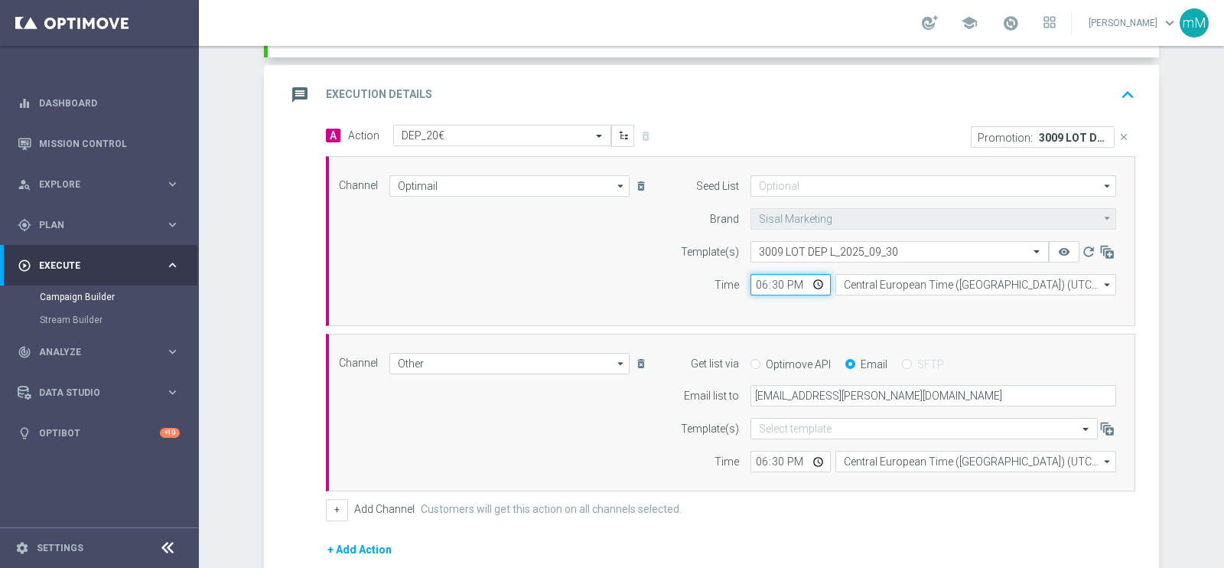
click at [755, 278] on input "18:30" at bounding box center [790, 284] width 80 height 21
type input "16:30"
click at [750, 457] on input "18:30" at bounding box center [790, 461] width 80 height 21
type input "16:30"
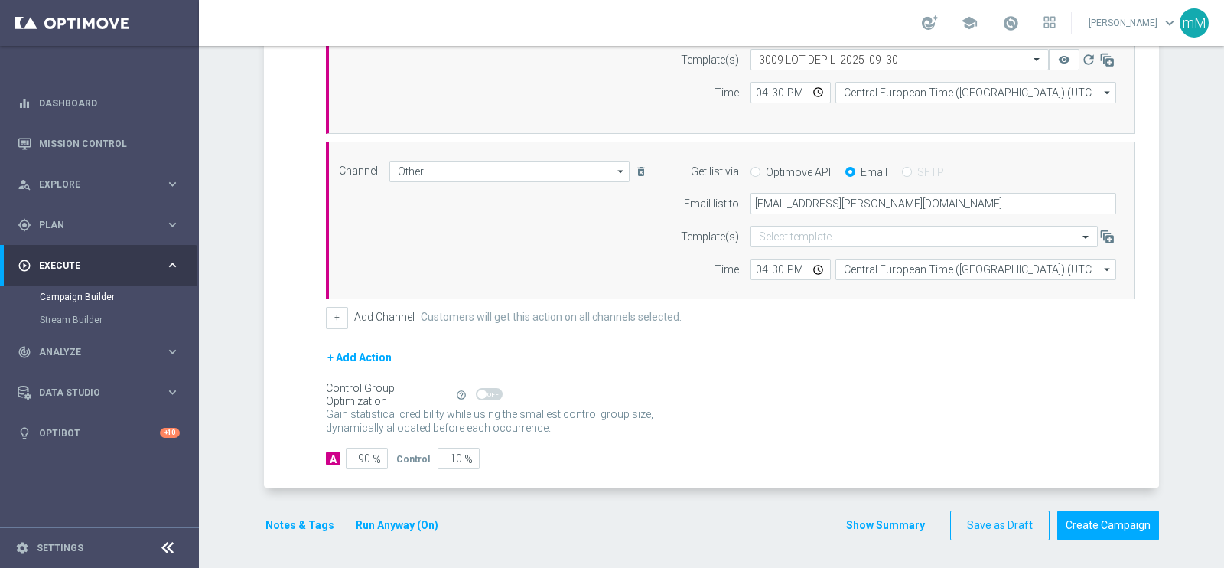
click at [862, 529] on button "Show Summary" at bounding box center [885, 525] width 80 height 18
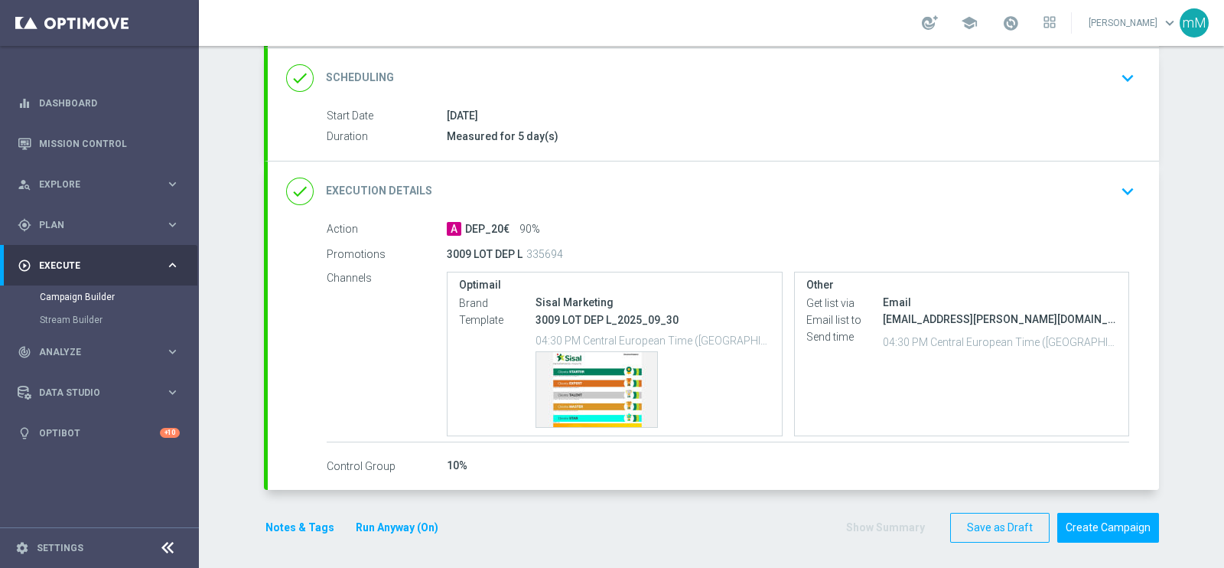
scroll to position [205, 0]
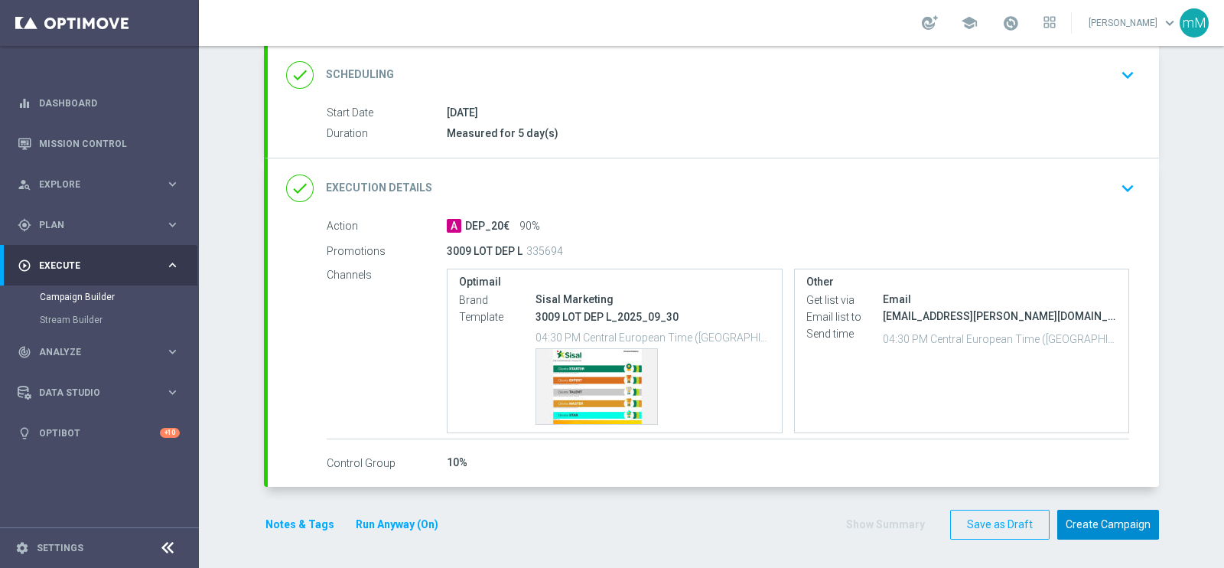
click at [1099, 516] on button "Create Campaign" at bounding box center [1108, 524] width 102 height 30
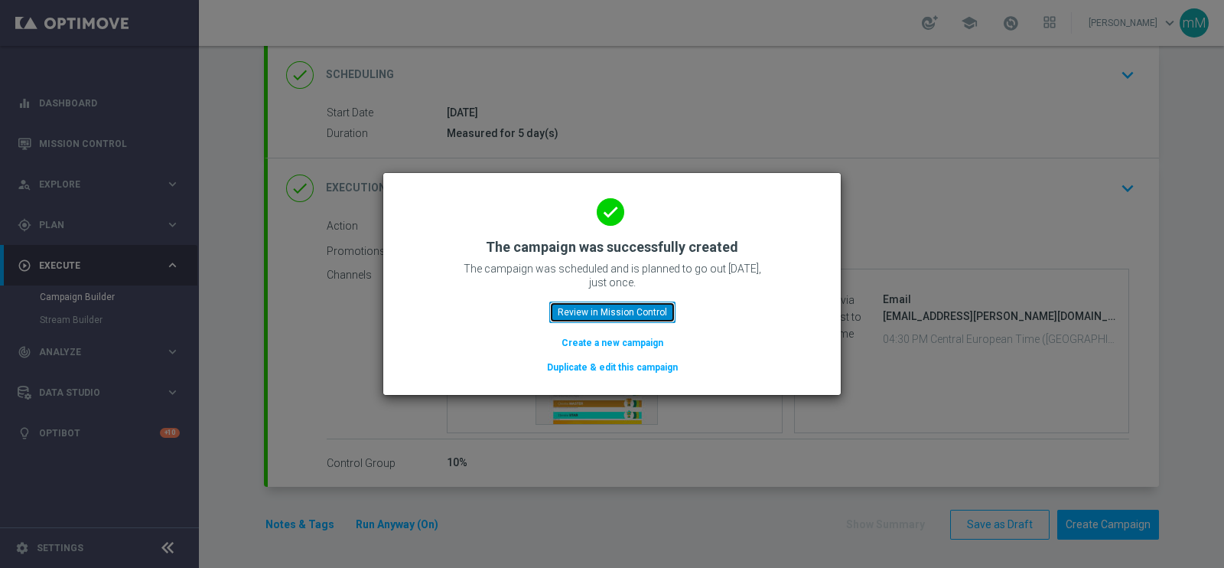
click at [652, 311] on button "Review in Mission Control" at bounding box center [612, 311] width 126 height 21
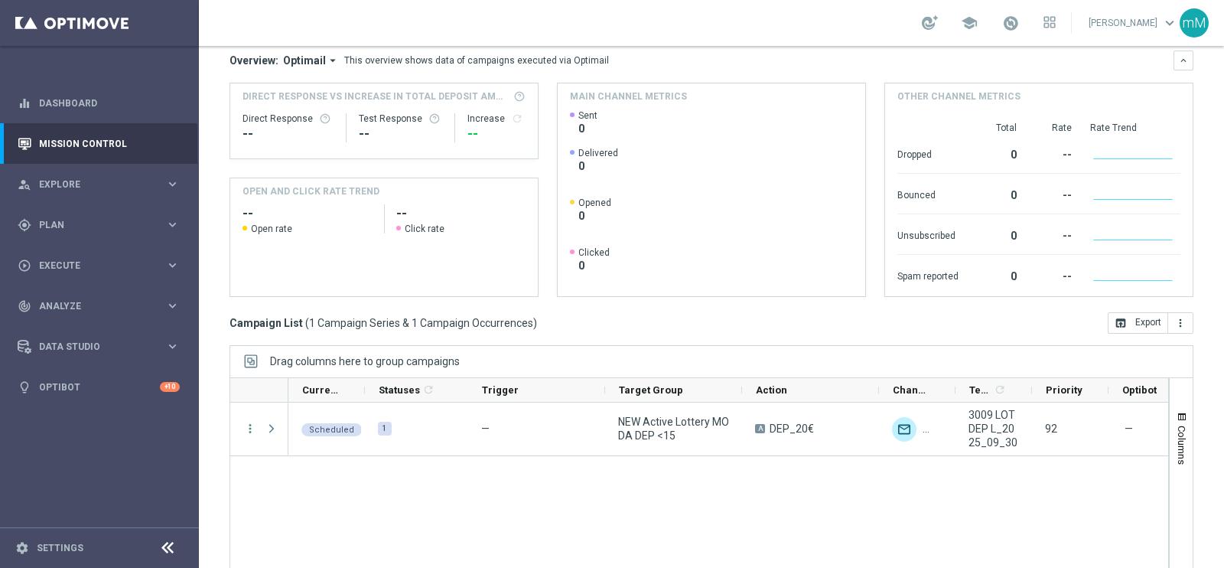
scroll to position [228, 0]
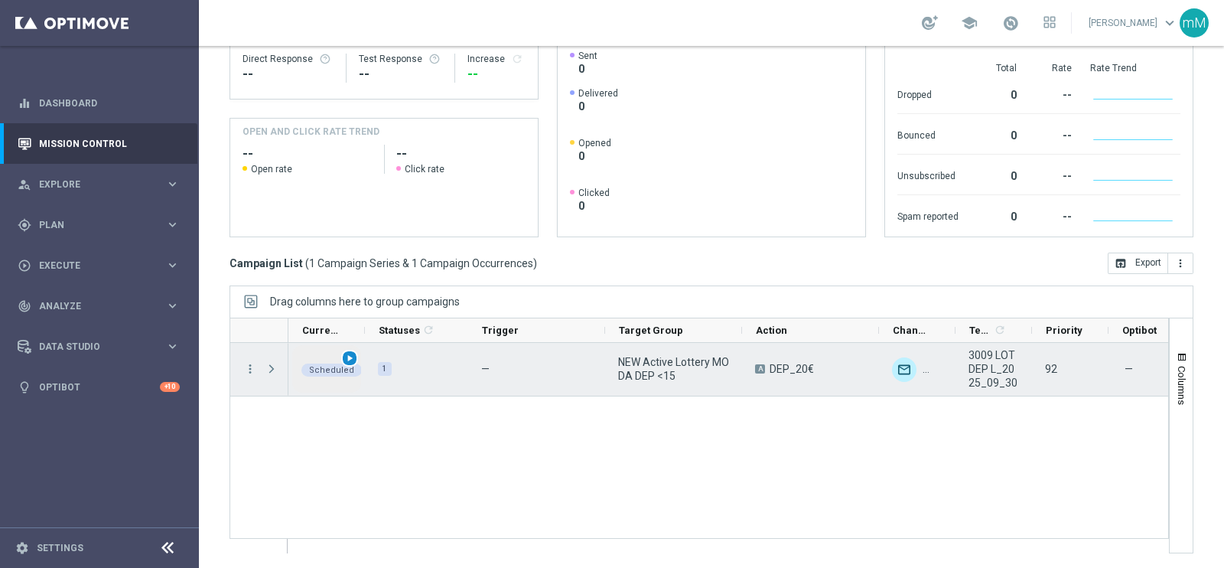
click at [347, 353] on span "play_arrow" at bounding box center [349, 358] width 11 height 11
